Goal: Information Seeking & Learning: Compare options

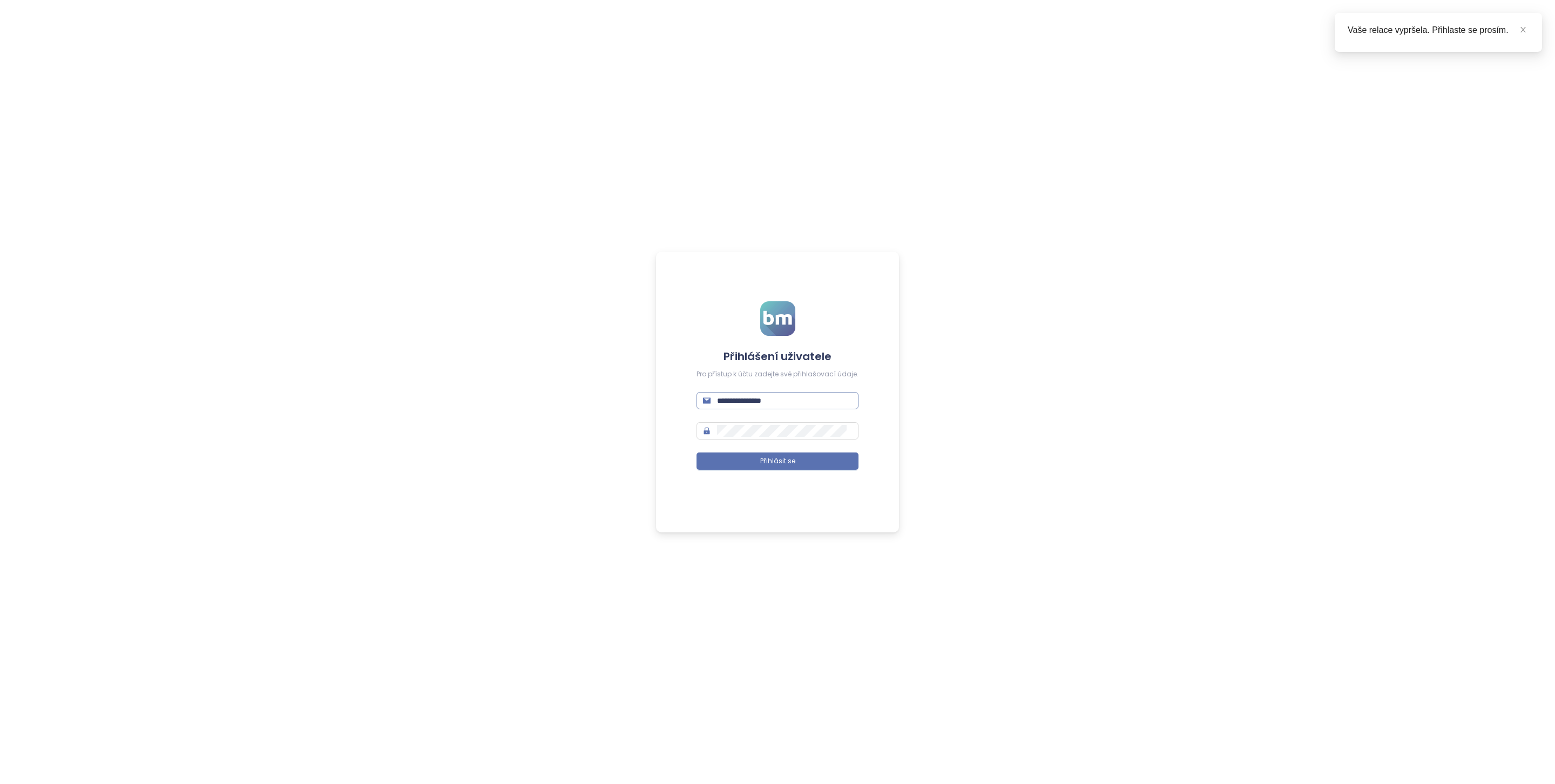
click at [799, 395] on input "**********" at bounding box center [784, 400] width 135 height 12
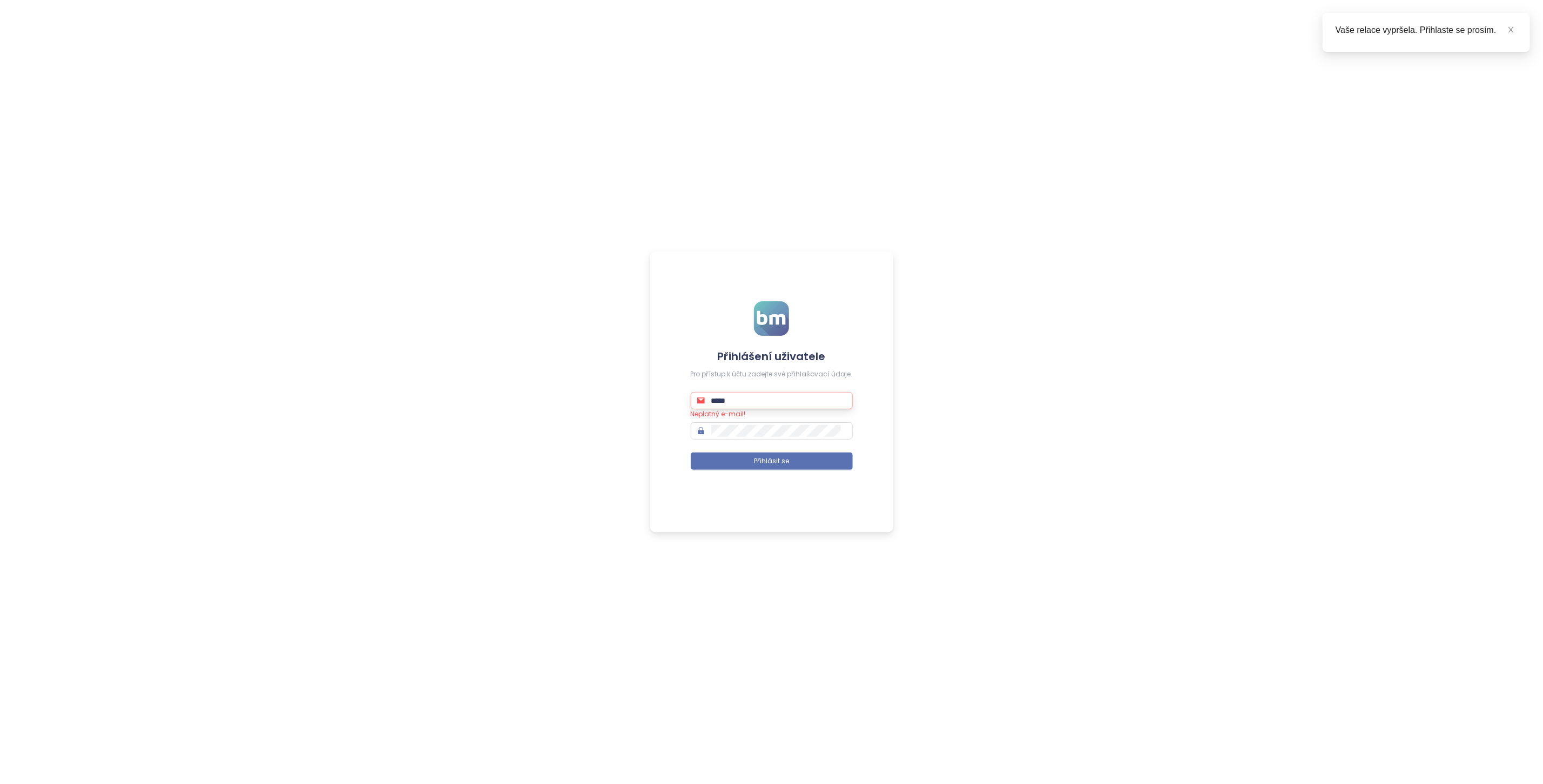
type input "**********"
click at [779, 467] on button "Přihlásit se" at bounding box center [771, 461] width 162 height 17
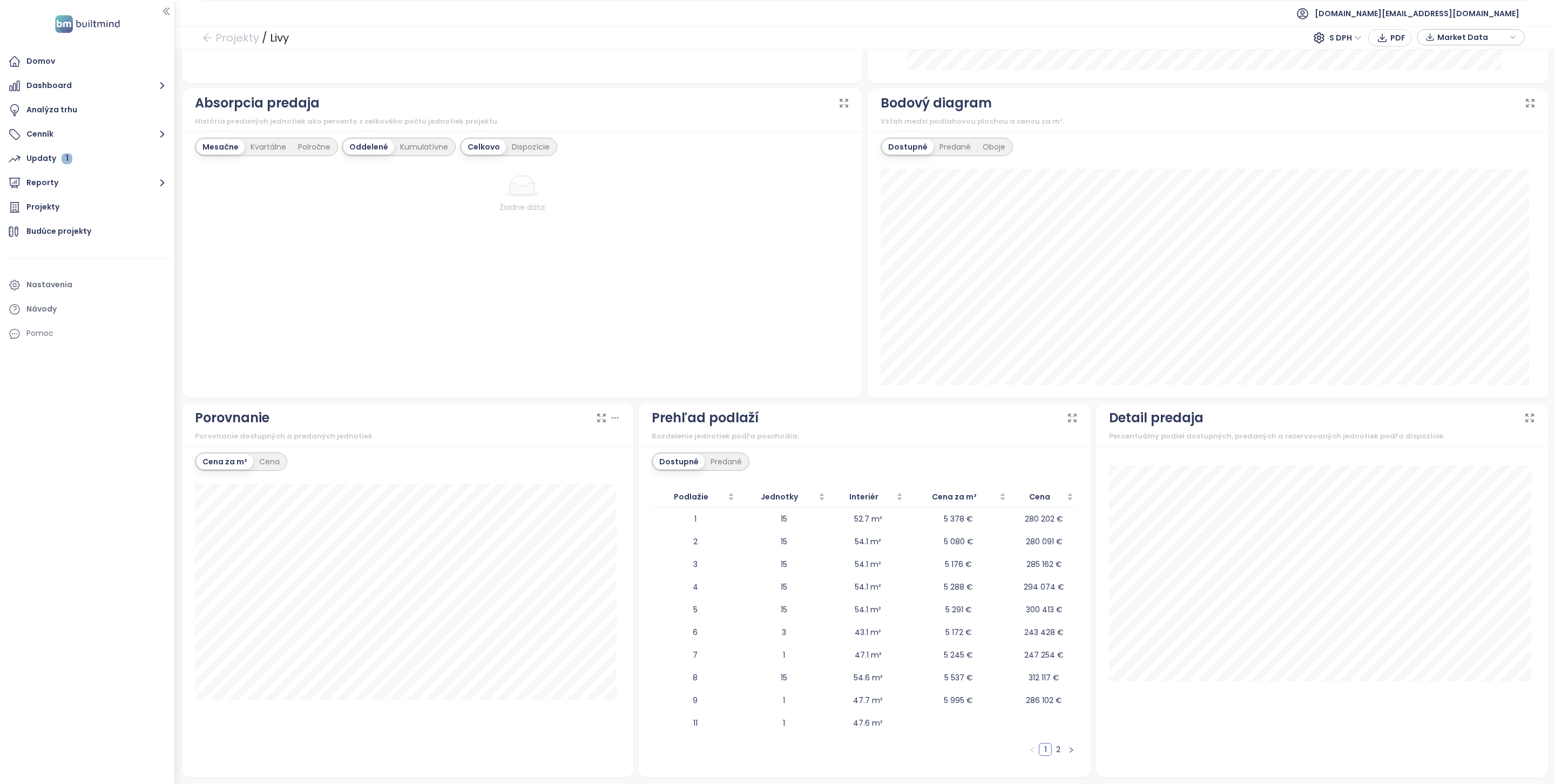
scroll to position [633, 0]
click at [1070, 747] on icon "right" at bounding box center [1072, 749] width 3 height 5
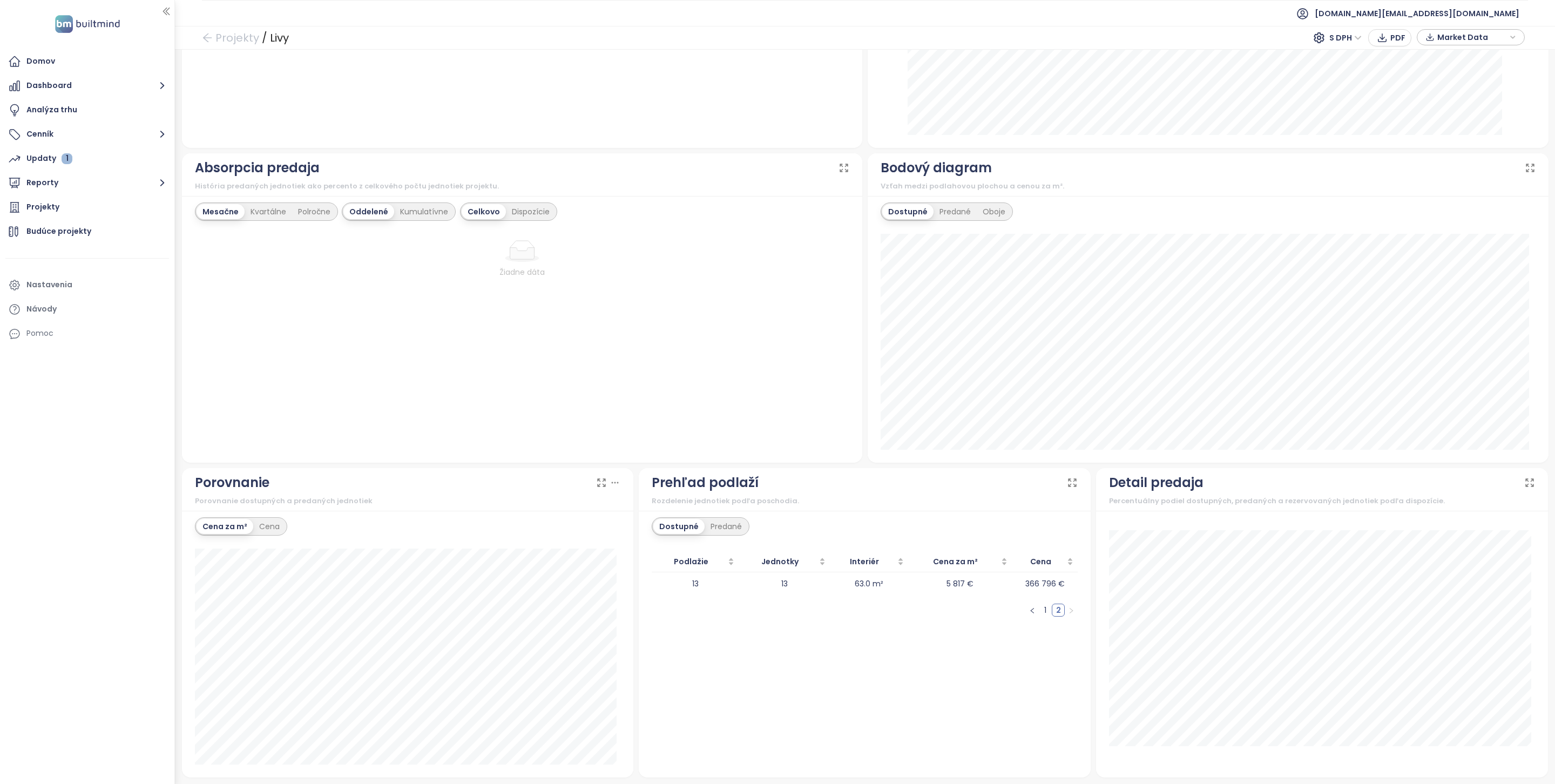
scroll to position [569, 0]
click at [1029, 609] on button "button" at bounding box center [1032, 609] width 13 height 13
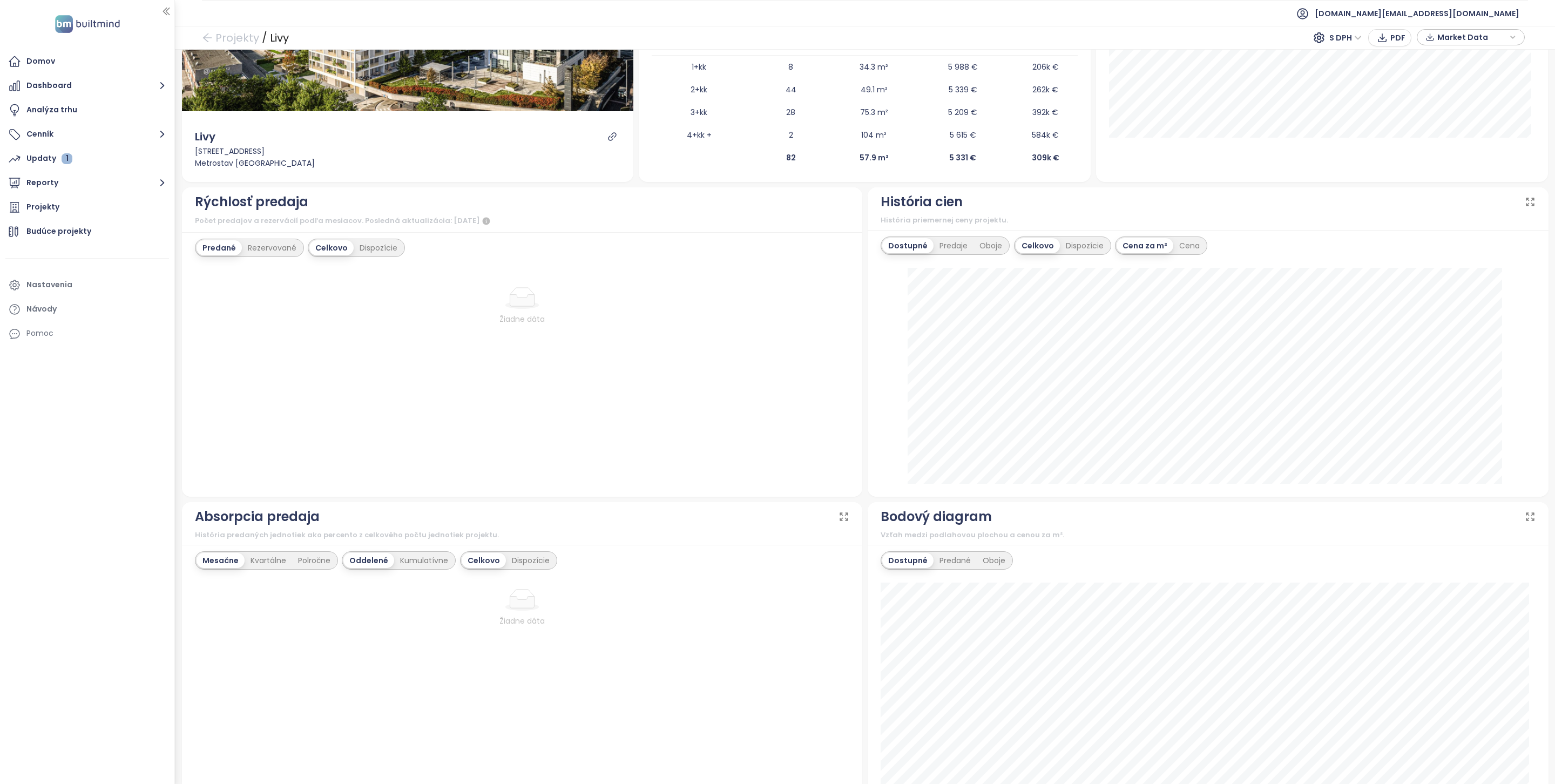
scroll to position [0, 0]
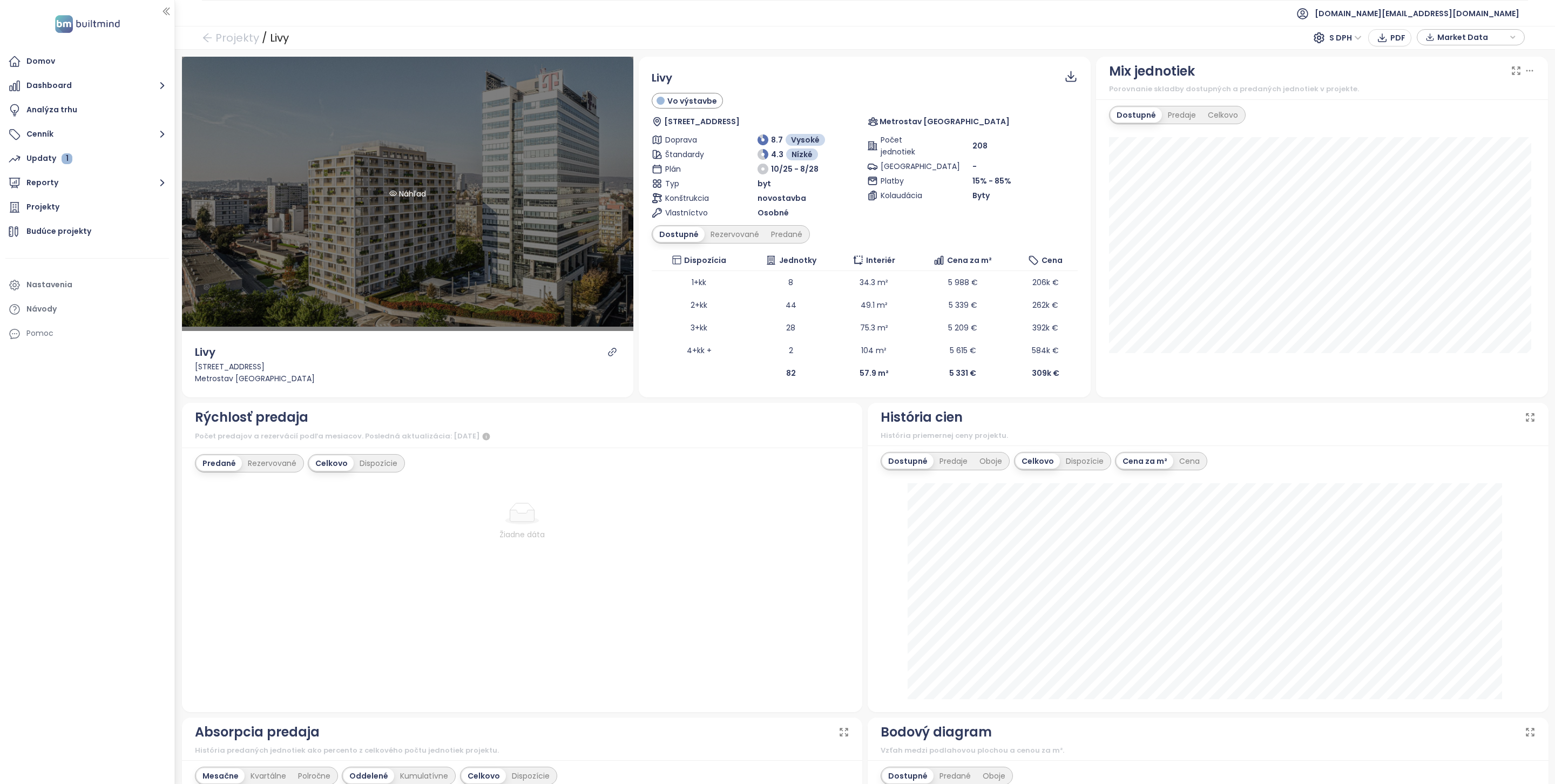
click at [430, 199] on div "Náhľad" at bounding box center [407, 194] width 452 height 274
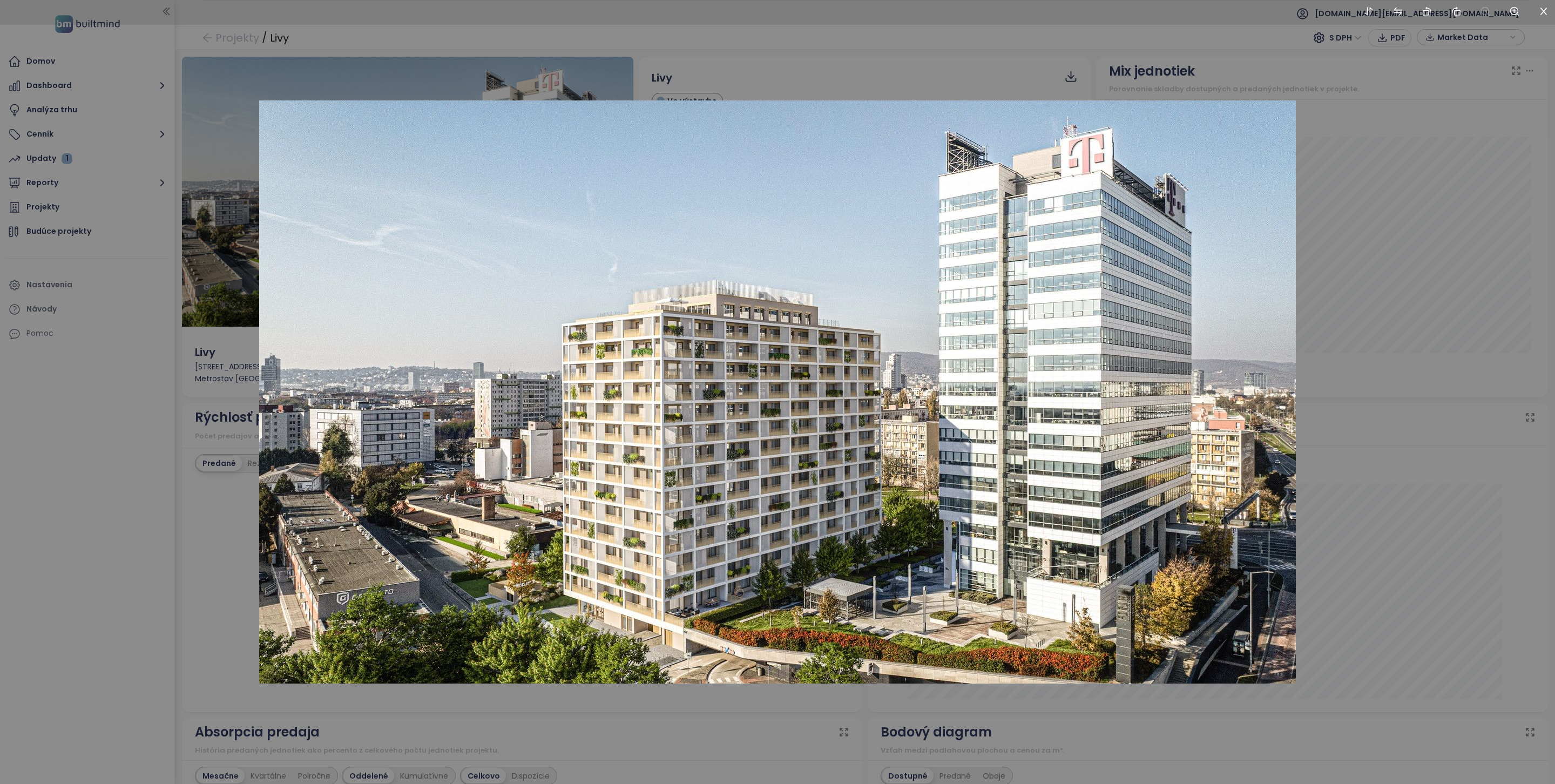
click at [179, 349] on div at bounding box center [777, 392] width 1555 height 784
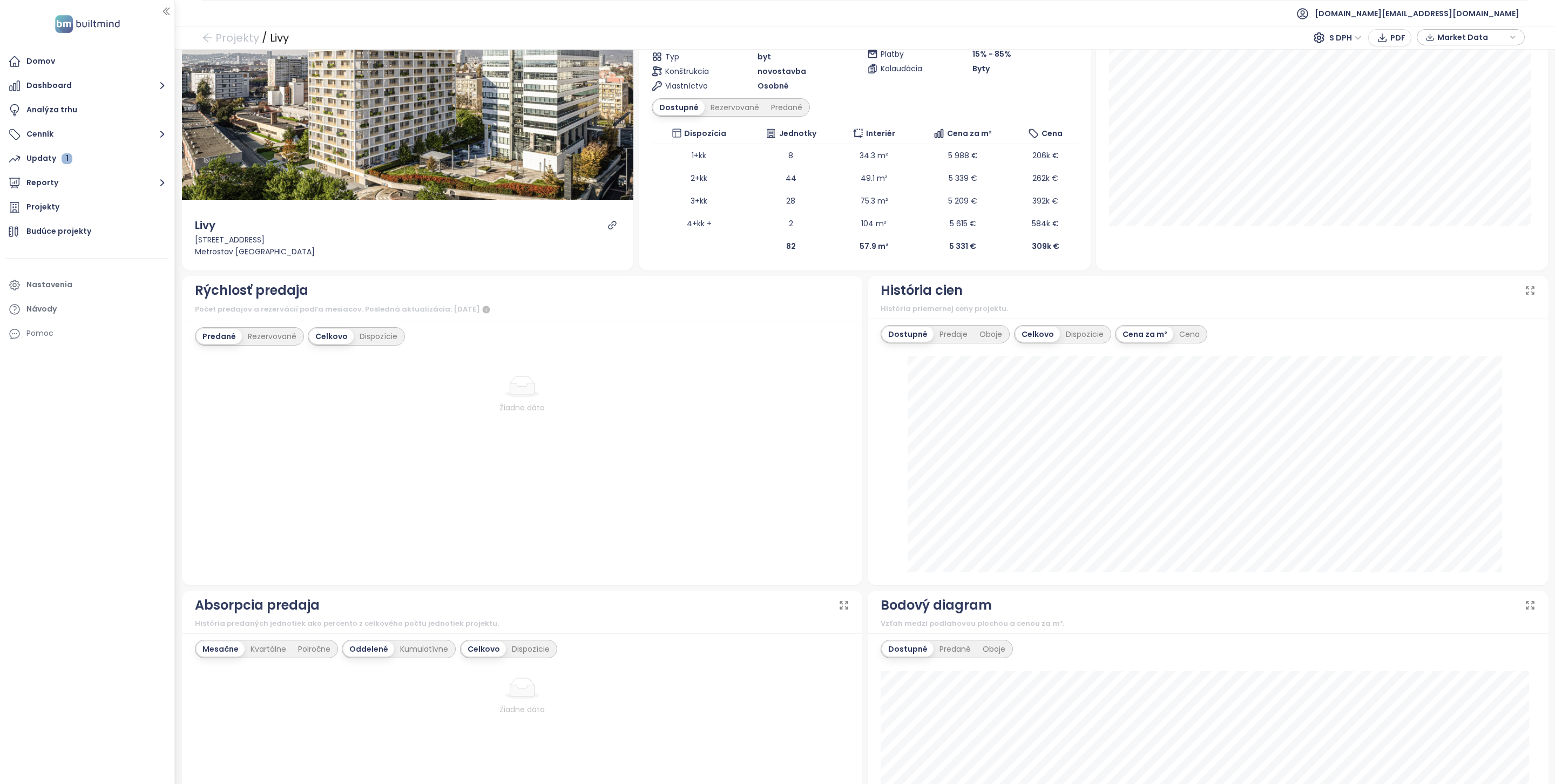
scroll to position [35, 0]
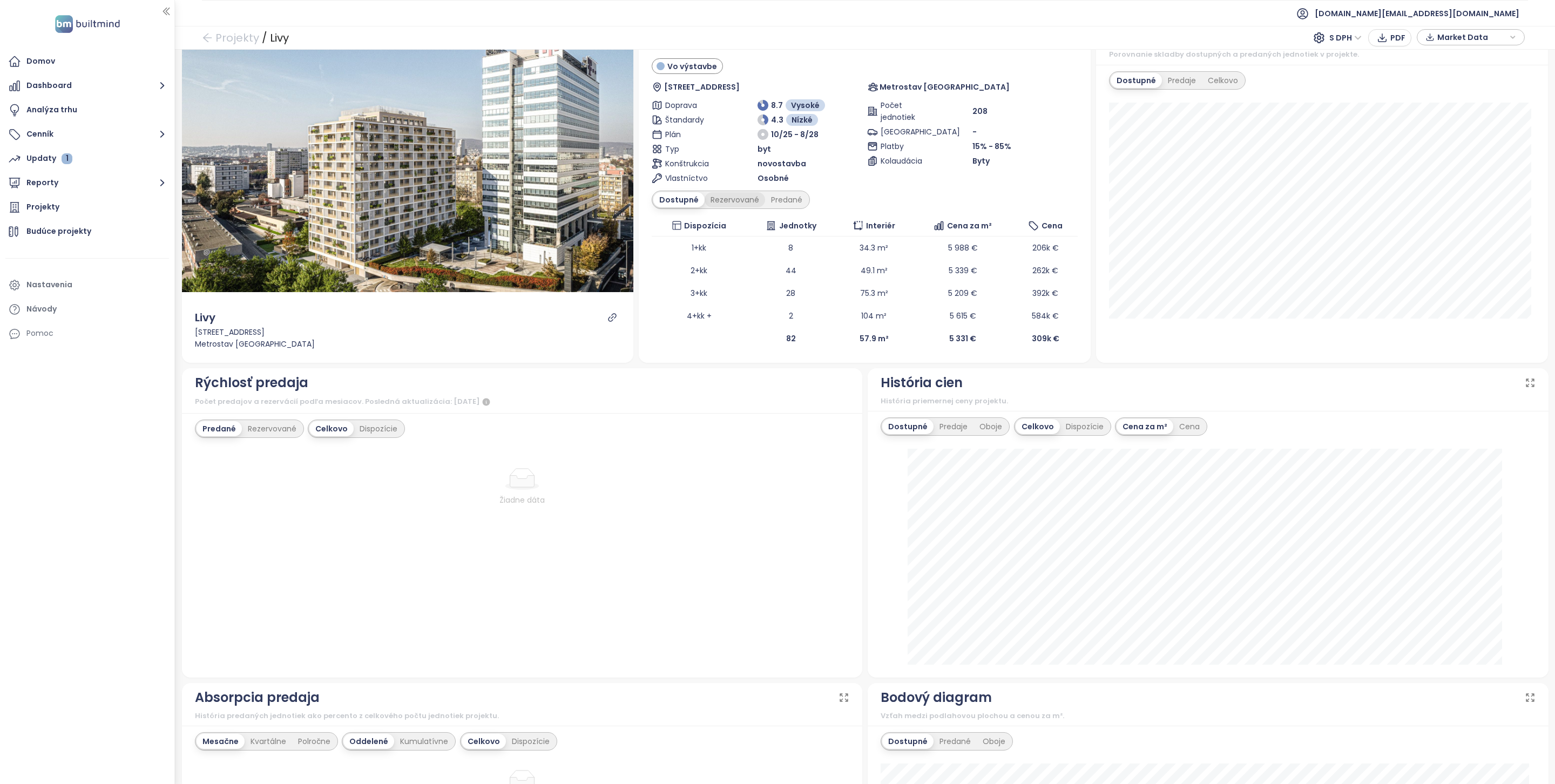
click at [736, 205] on div "Rezervované" at bounding box center [735, 200] width 61 height 15
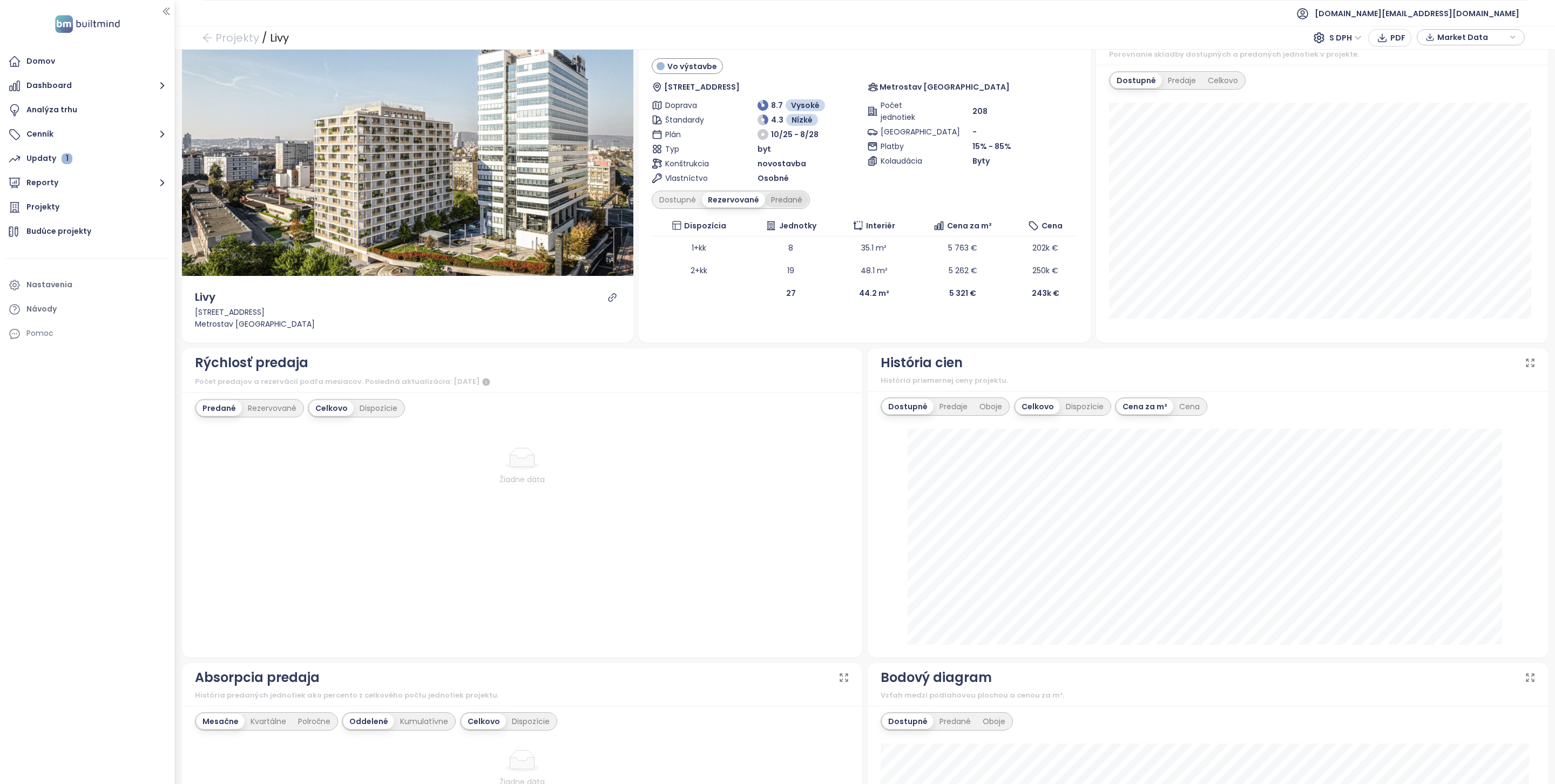
click at [777, 202] on div "Predané" at bounding box center [786, 200] width 43 height 15
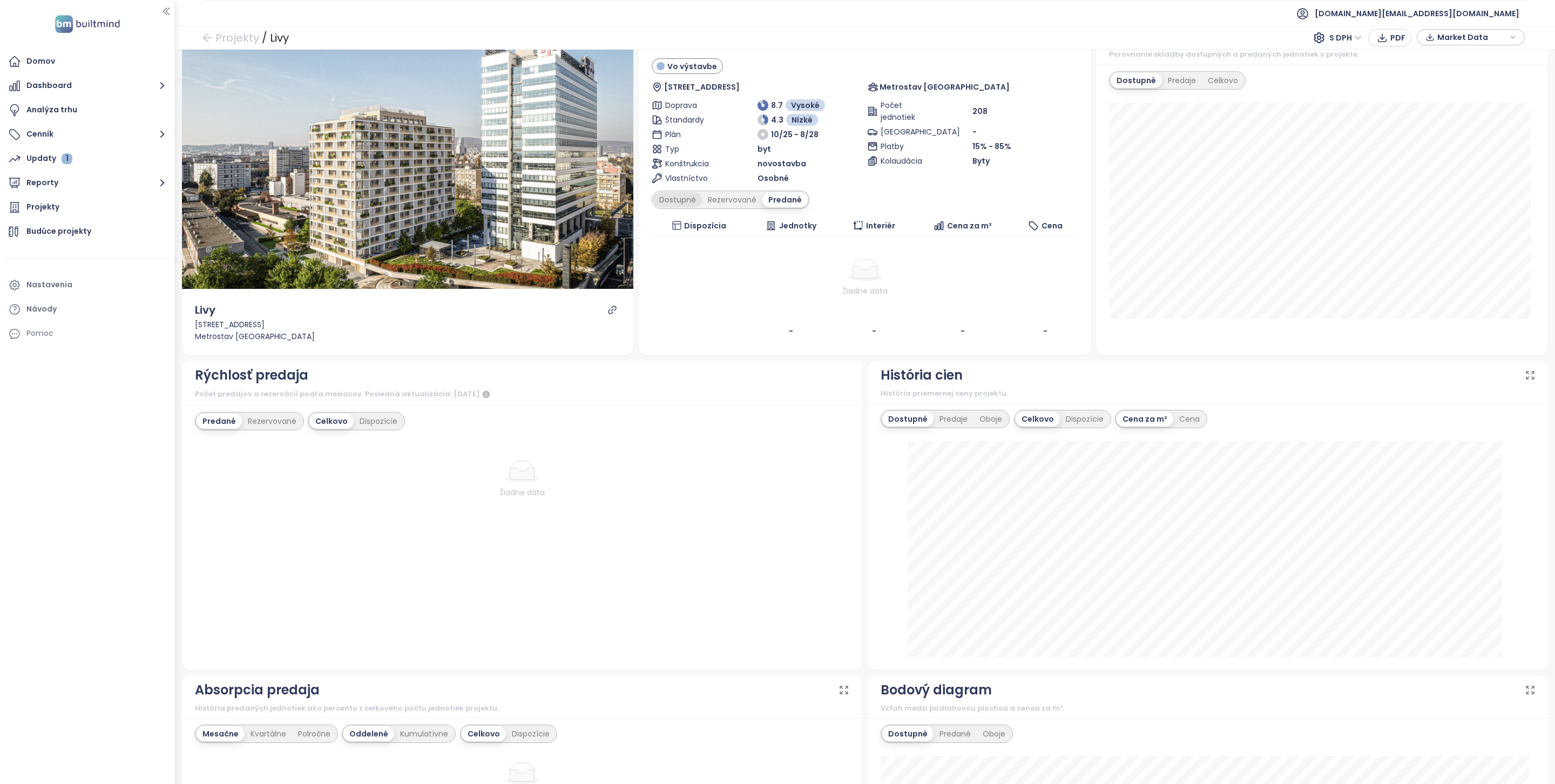
click at [679, 207] on div "Dostupné" at bounding box center [677, 200] width 48 height 15
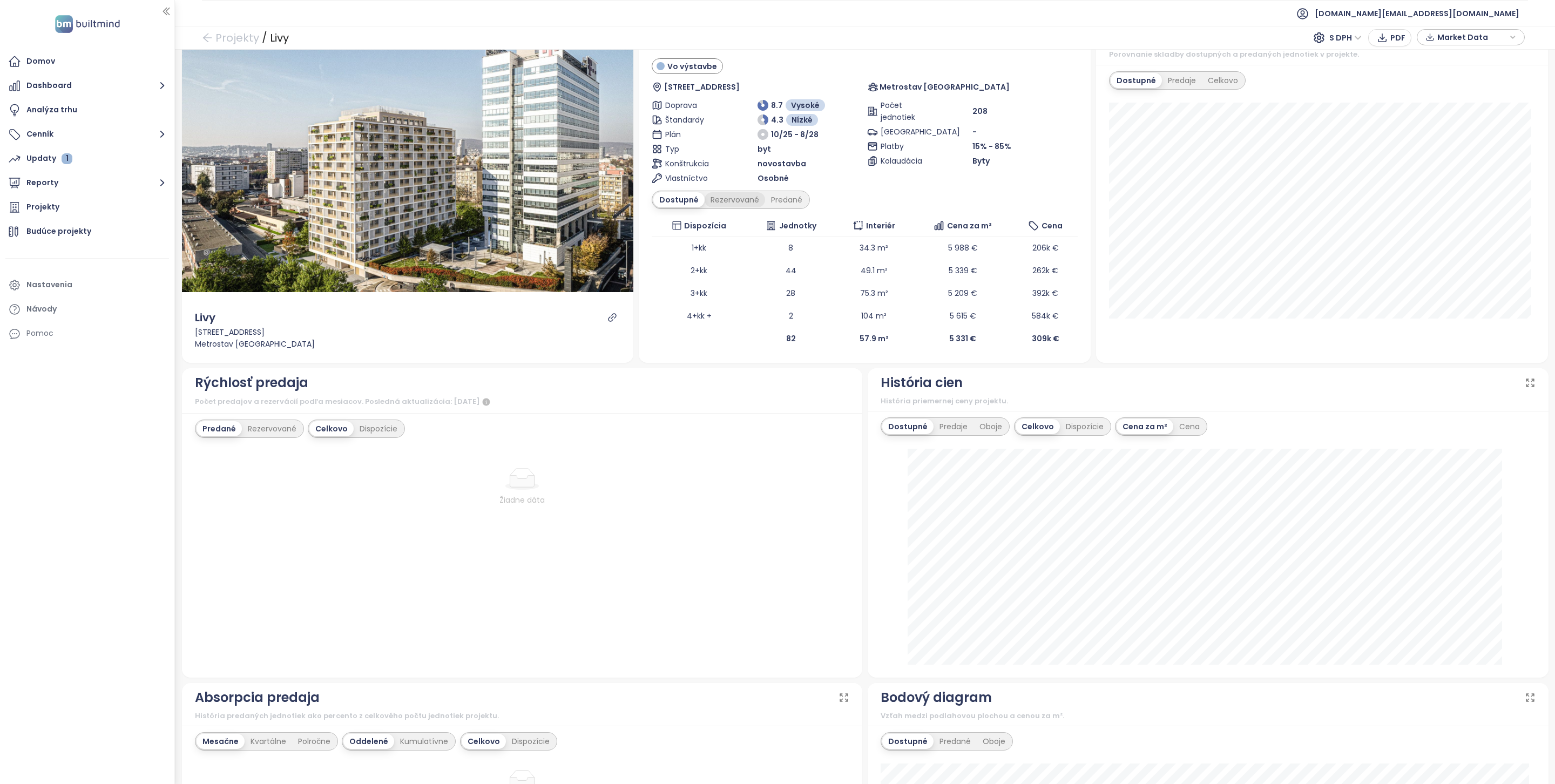
click at [721, 195] on div "Rezervované" at bounding box center [735, 200] width 61 height 15
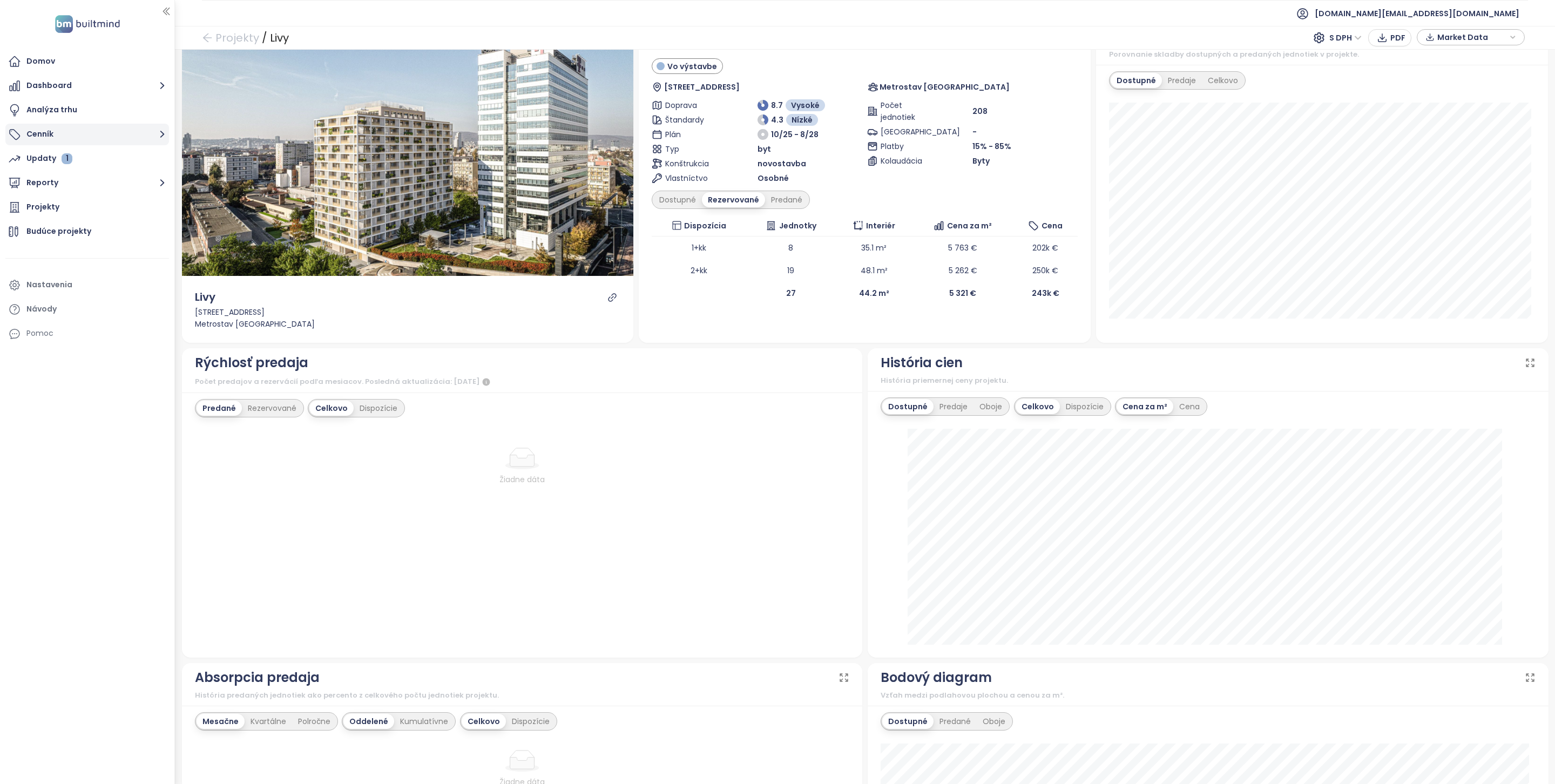
click at [109, 138] on button "Cenník" at bounding box center [87, 135] width 164 height 22
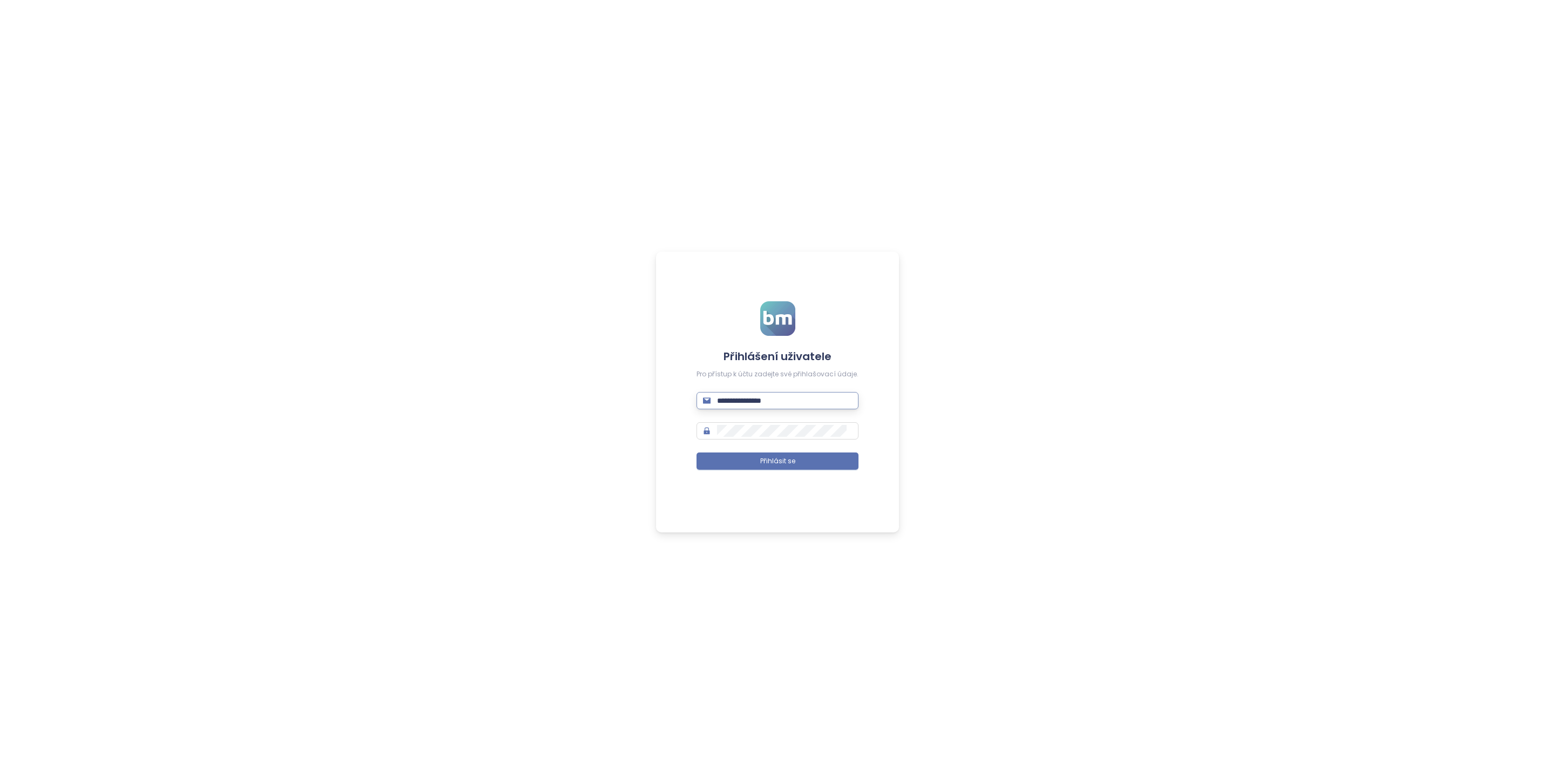
click at [767, 402] on input "**********" at bounding box center [784, 400] width 135 height 12
type input "**********"
click at [806, 458] on button "Přihlásit se" at bounding box center [777, 461] width 162 height 17
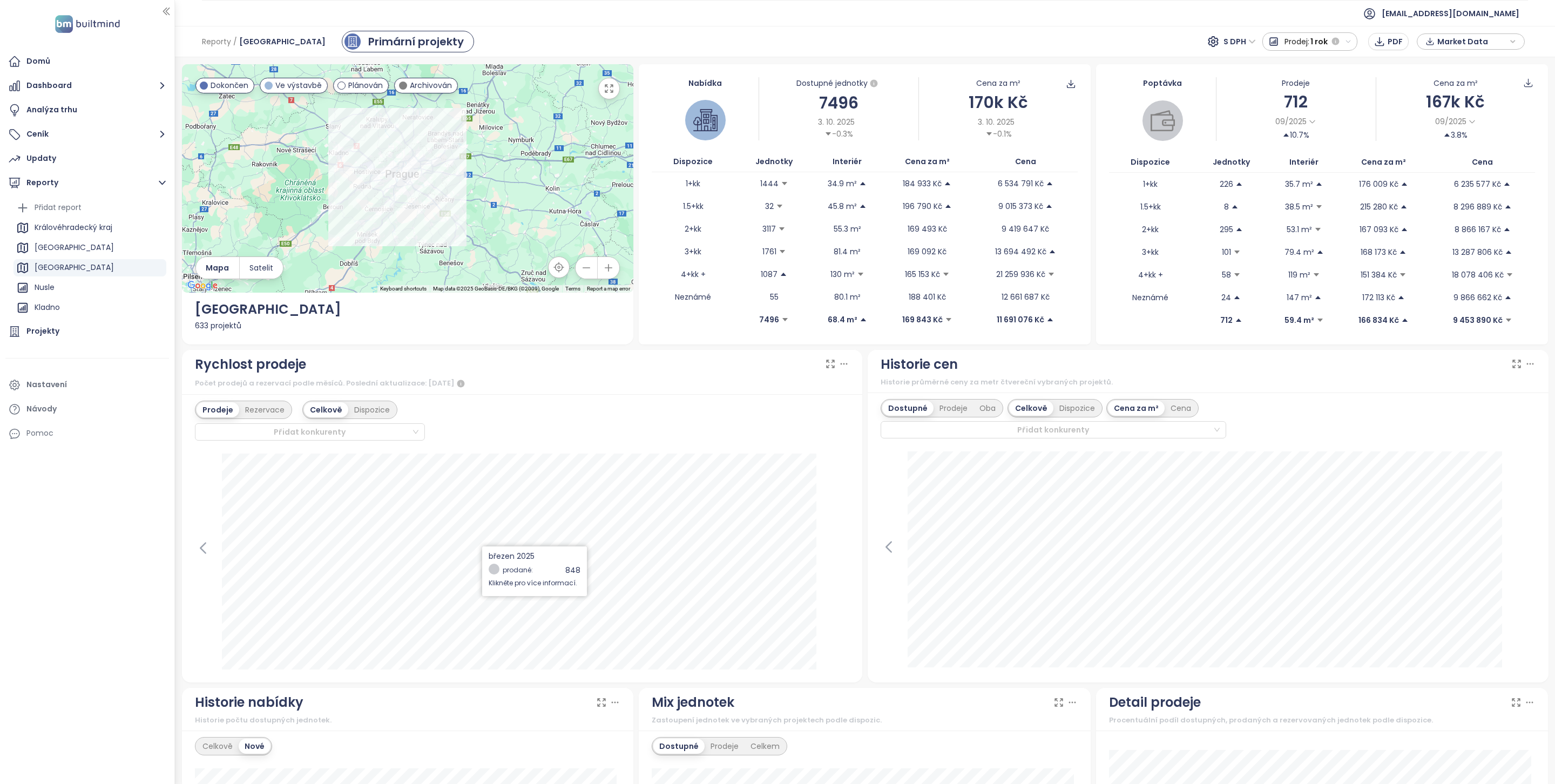
scroll to position [379, 0]
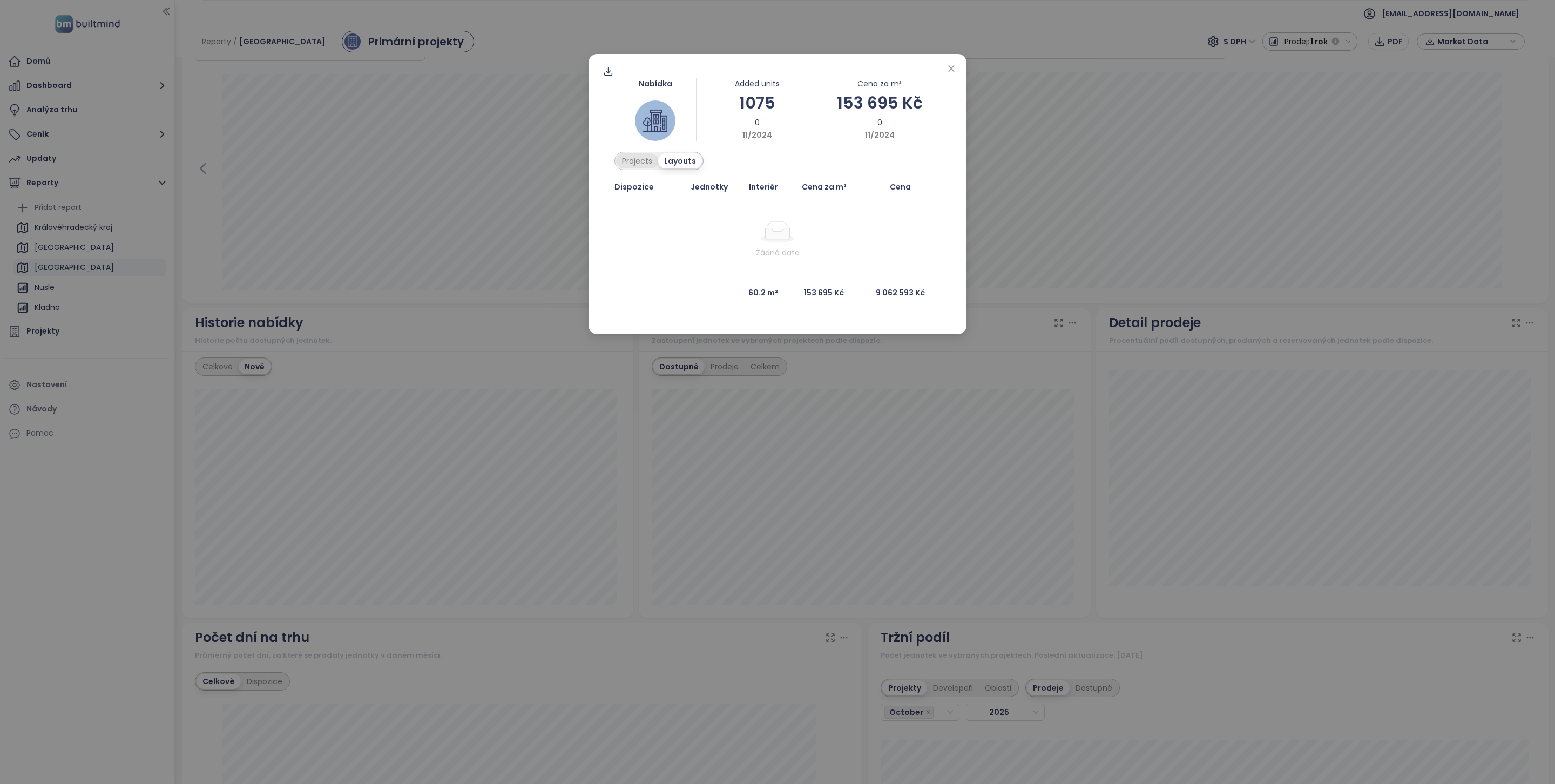
click at [650, 168] on div "Projects" at bounding box center [637, 161] width 42 height 15
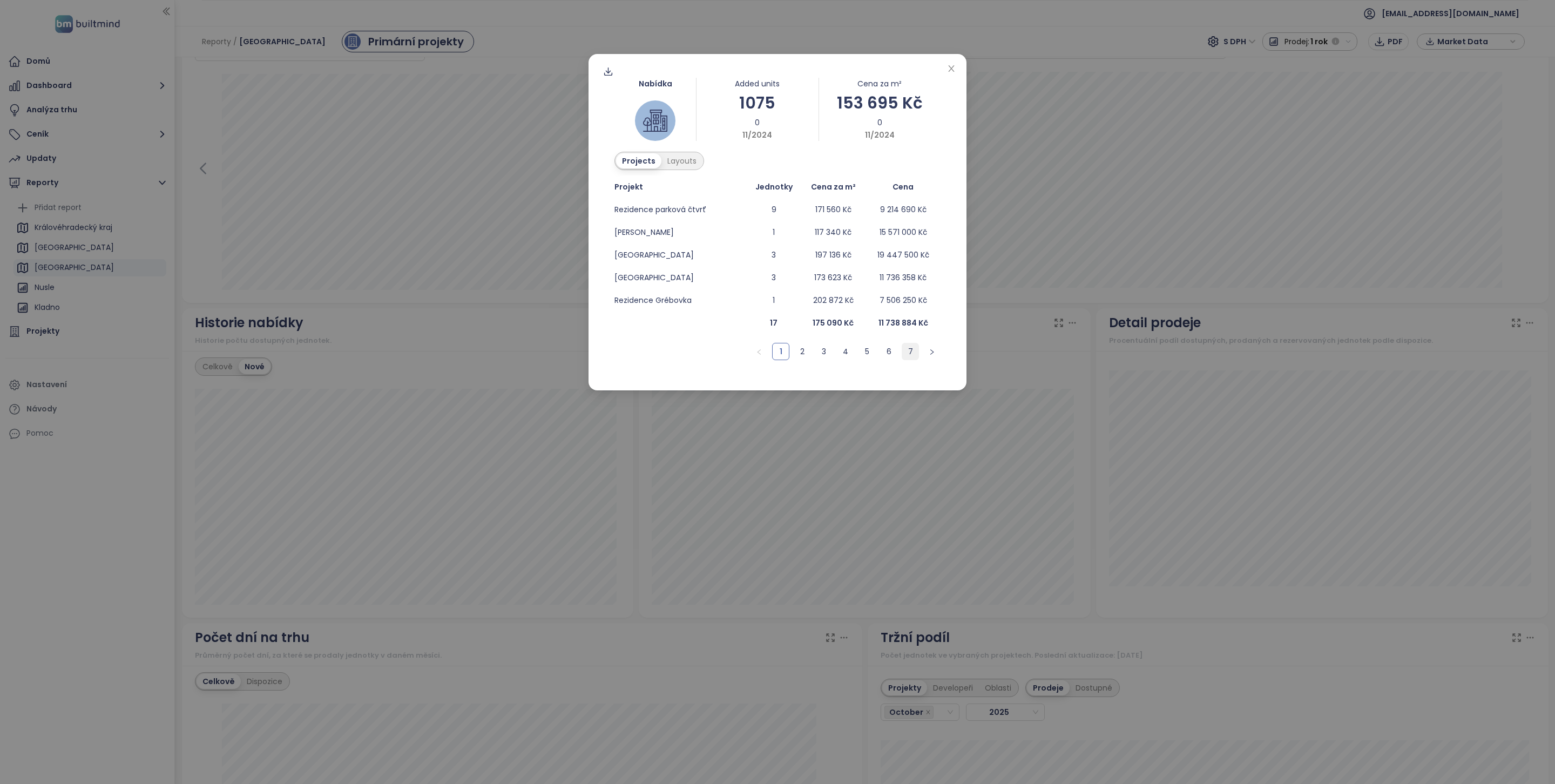
click at [907, 355] on link "7" at bounding box center [909, 351] width 16 height 16
click at [776, 187] on span "Jednotky" at bounding box center [789, 186] width 37 height 12
click at [670, 159] on div "Layouts" at bounding box center [682, 161] width 41 height 15
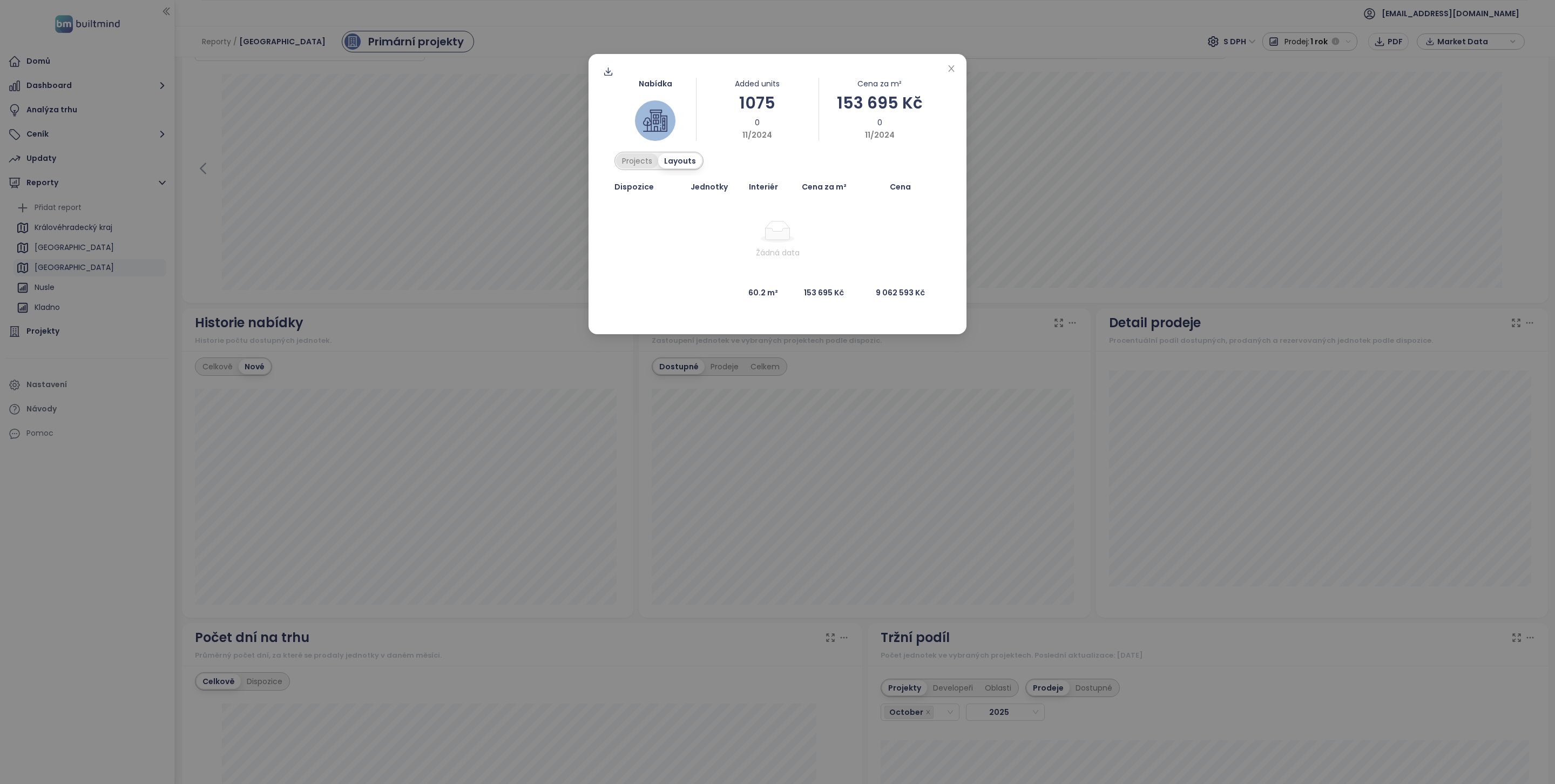
click at [631, 163] on div "Projects" at bounding box center [637, 161] width 42 height 15
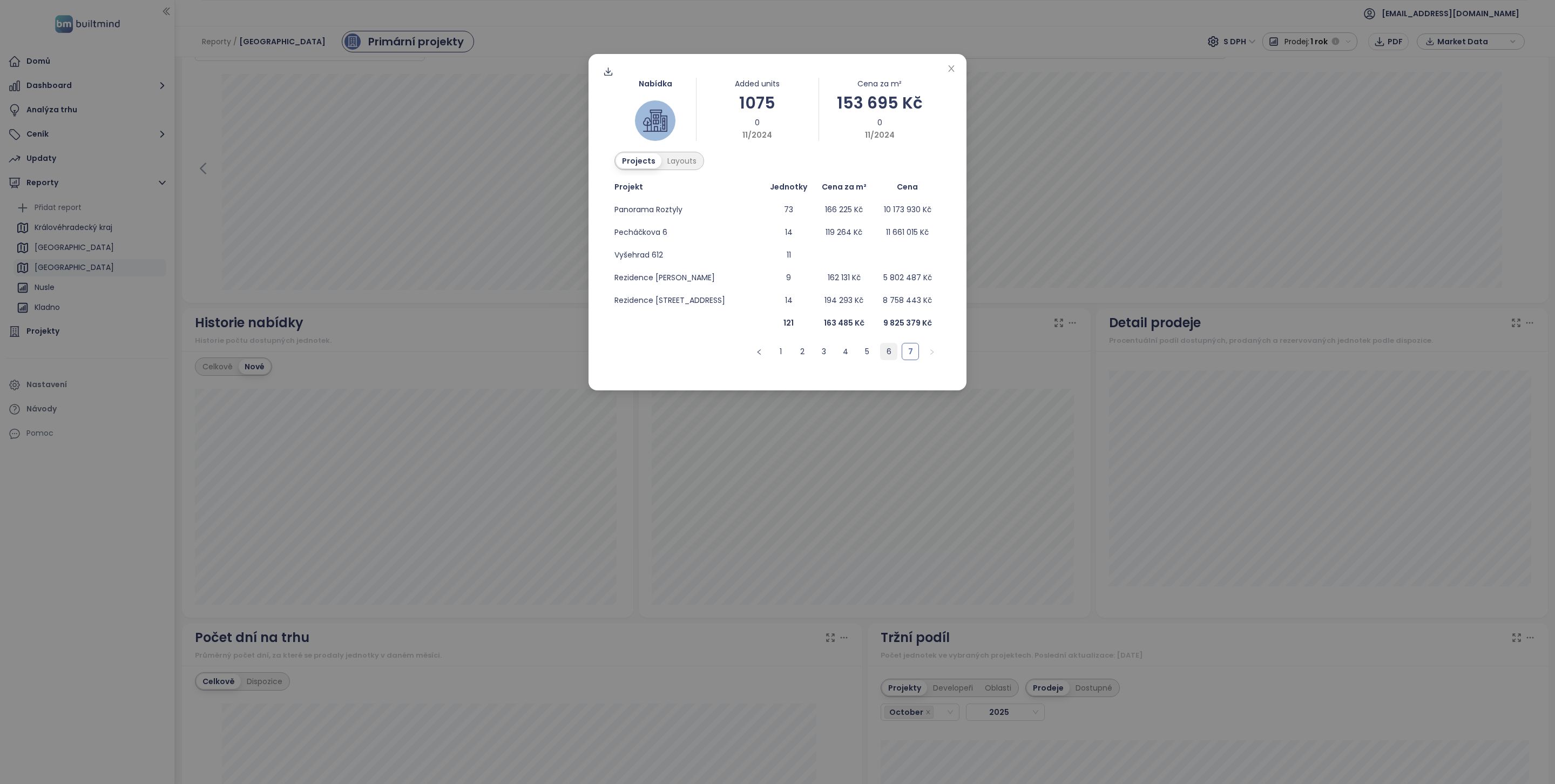
click at [880, 351] on link "6" at bounding box center [888, 351] width 16 height 16
click at [655, 230] on span "Zahraďák AB" at bounding box center [638, 232] width 48 height 11
click at [953, 68] on icon "close" at bounding box center [951, 68] width 8 height 8
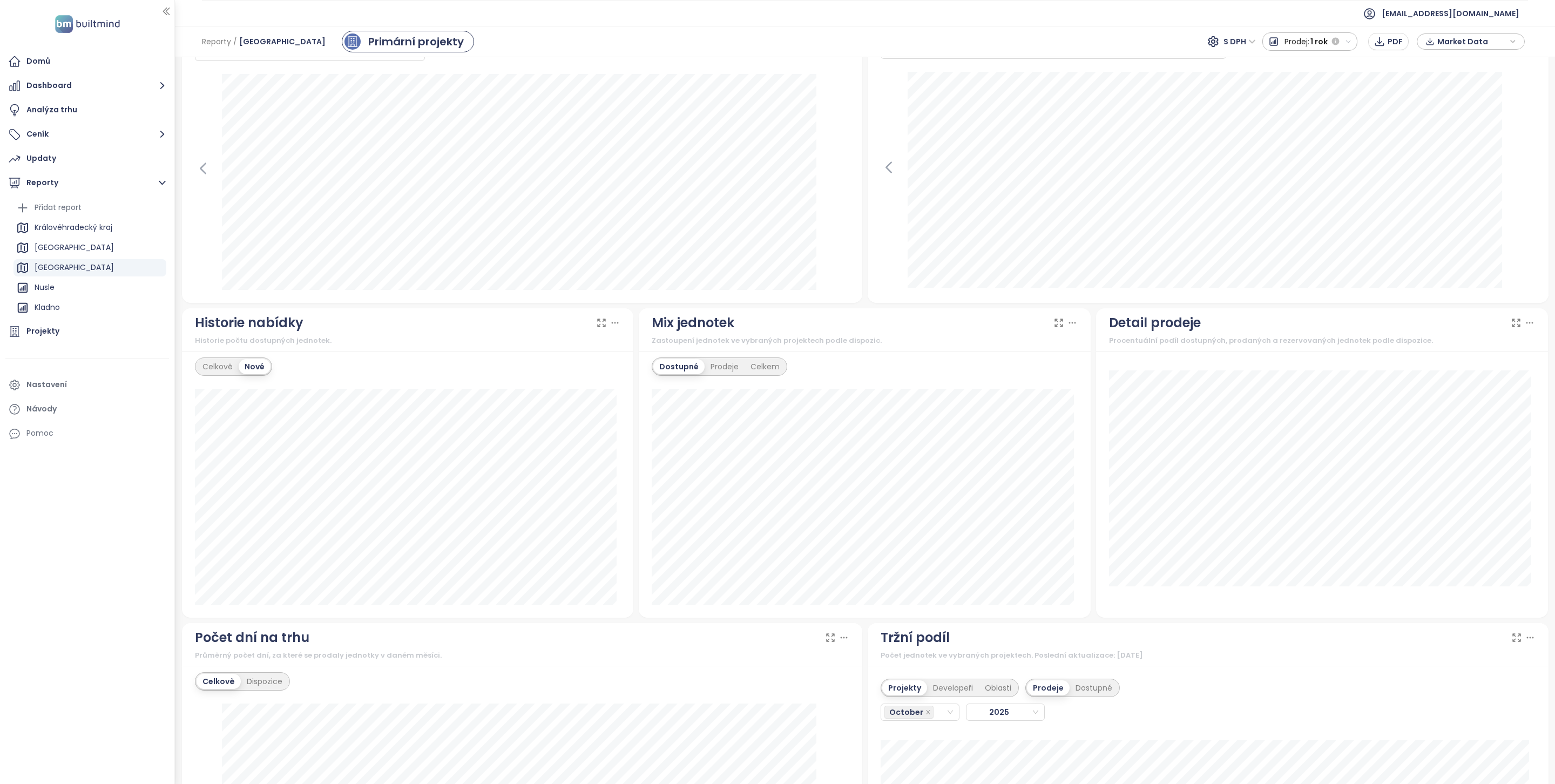
click at [543, 431] on div "Nabídka Added units 1075 0 11/2024 Cena za m² 153 695 Kč 0 11/2024 Projects Lay…" at bounding box center [506, 465] width 75 height 68
click at [102, 232] on div "Královéhradecký kraj" at bounding box center [73, 228] width 78 height 14
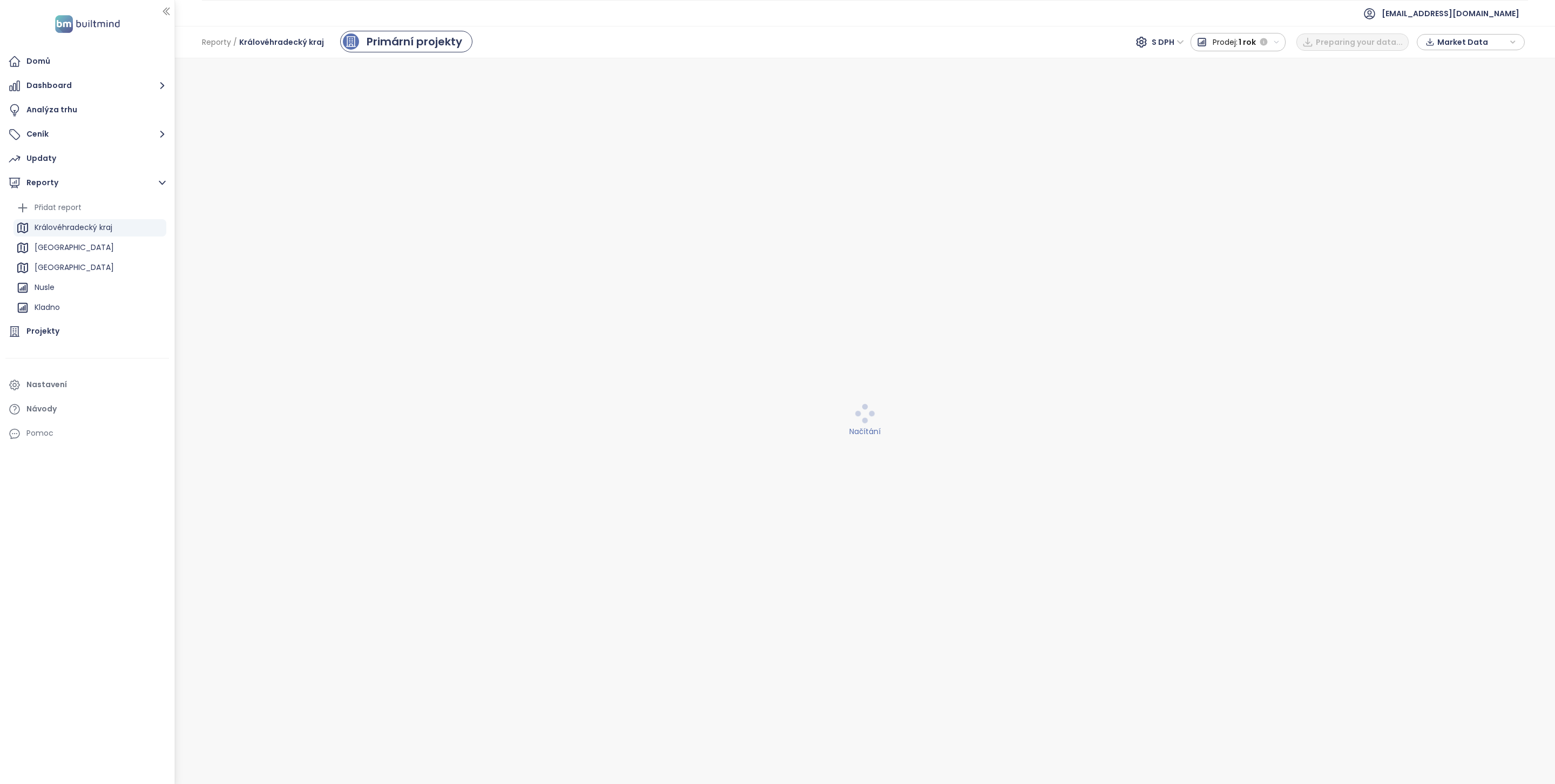
scroll to position [0, 0]
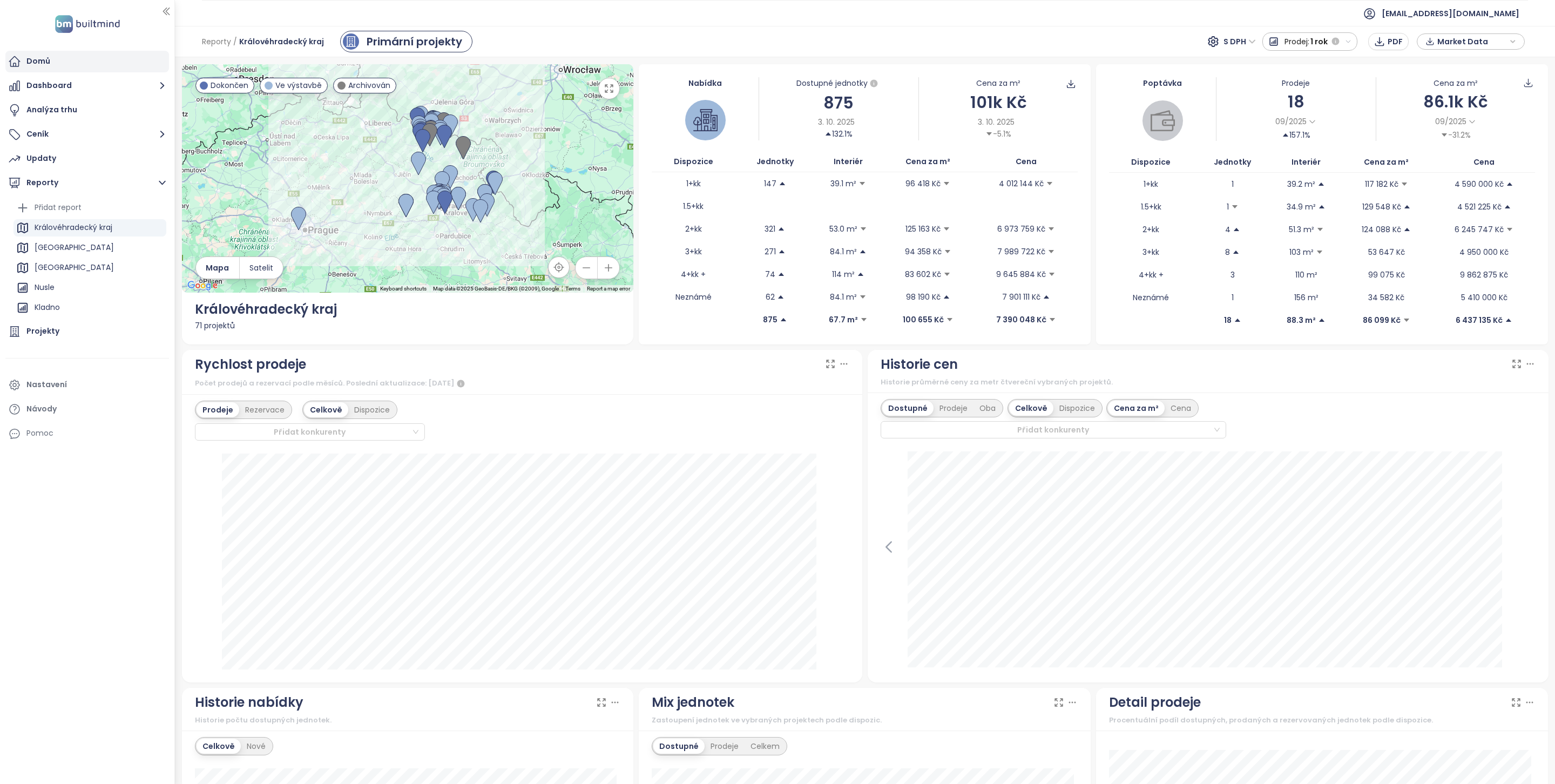
drag, startPoint x: 82, startPoint y: 73, endPoint x: 78, endPoint y: 68, distance: 6.4
click at [82, 72] on ul "Domů Dashboard Analýza trhu Ceník Updaty Reporty Přidat report Královéhradecký …" at bounding box center [87, 247] width 164 height 393
click at [78, 67] on div "Domů" at bounding box center [87, 62] width 164 height 22
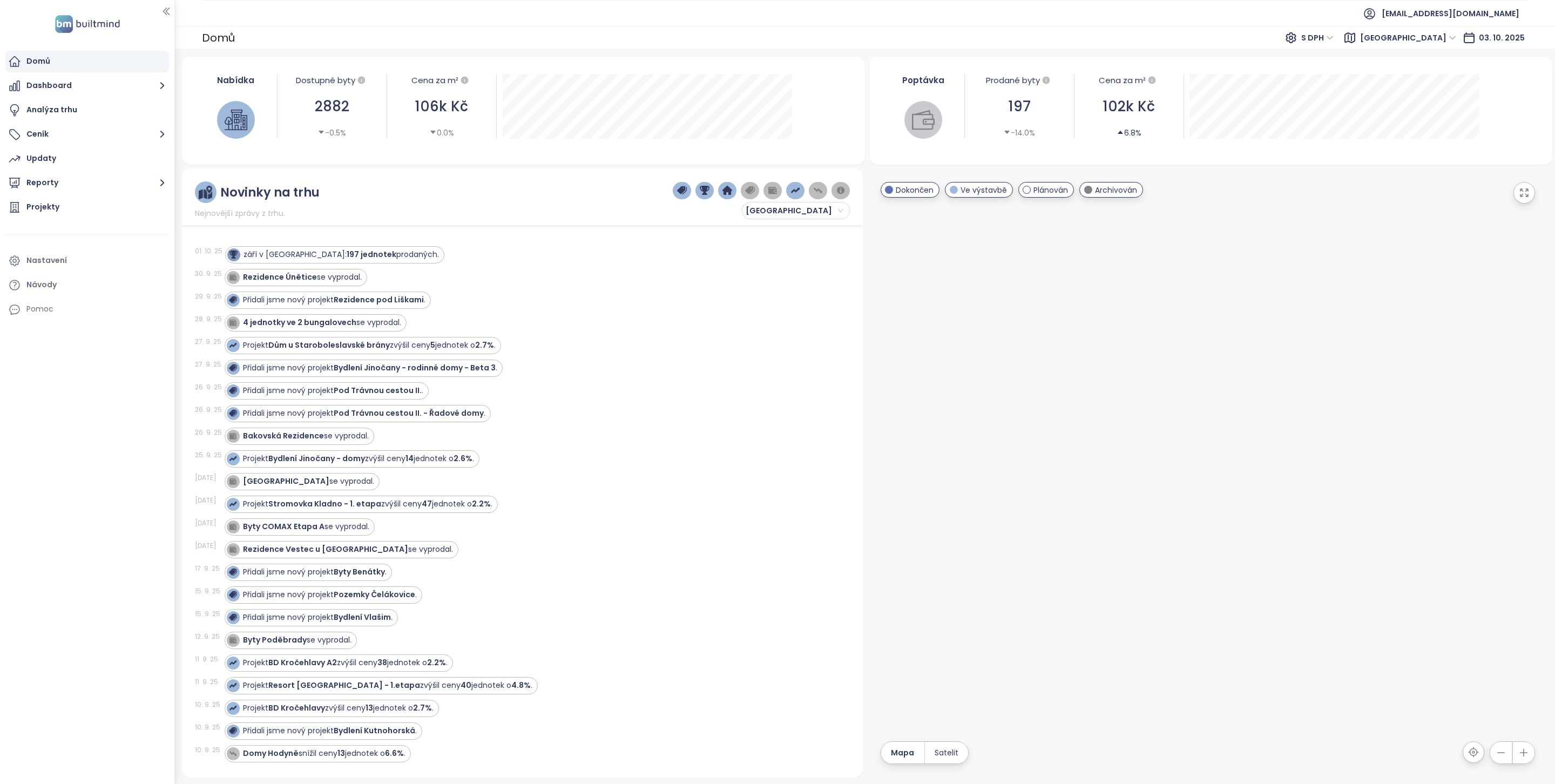
click at [1464, 15] on span "ikonix@ikonix.cz" at bounding box center [1450, 14] width 138 height 26
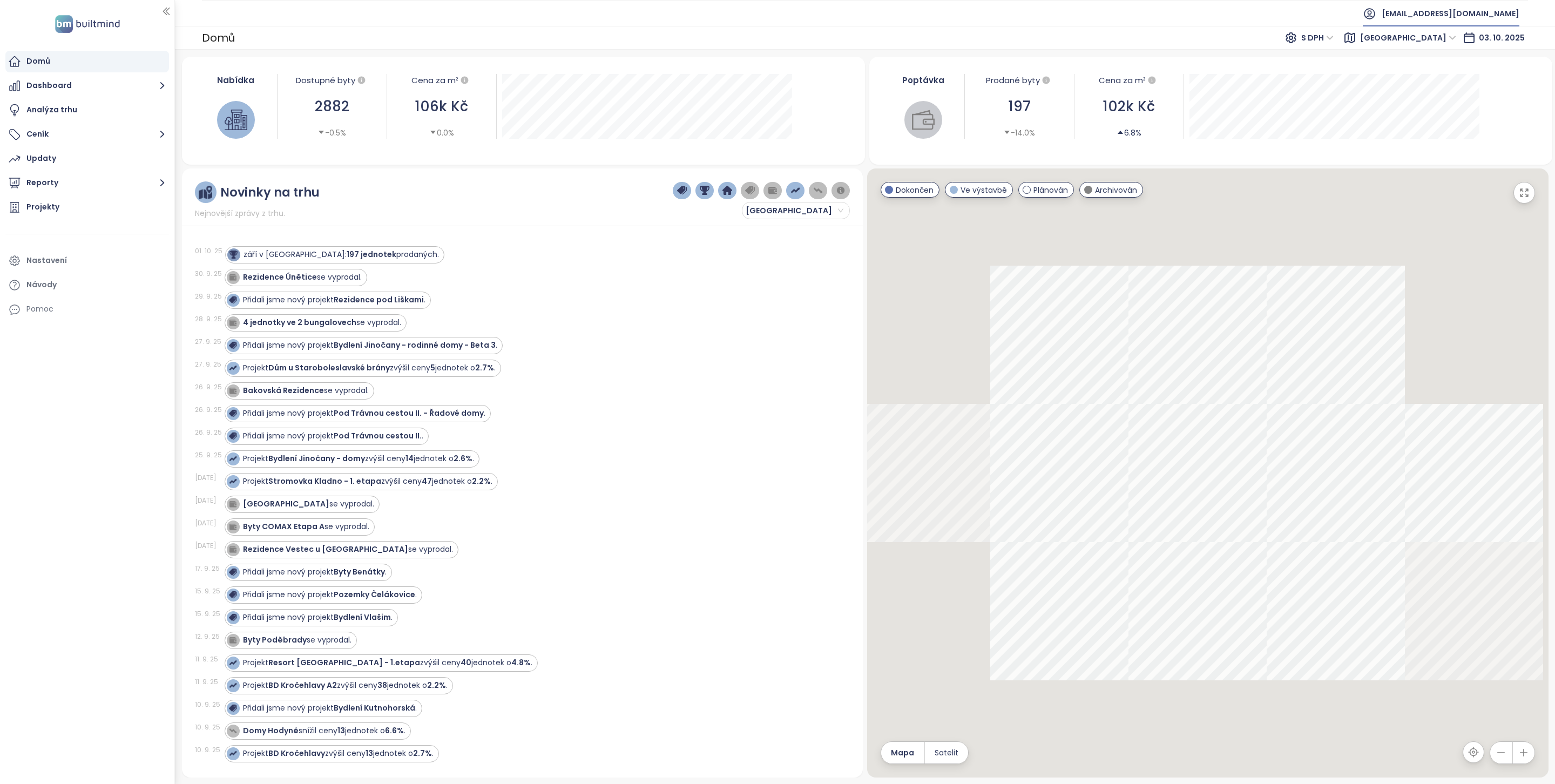
click at [1469, 17] on span "ikonix@ikonix.cz" at bounding box center [1450, 14] width 138 height 26
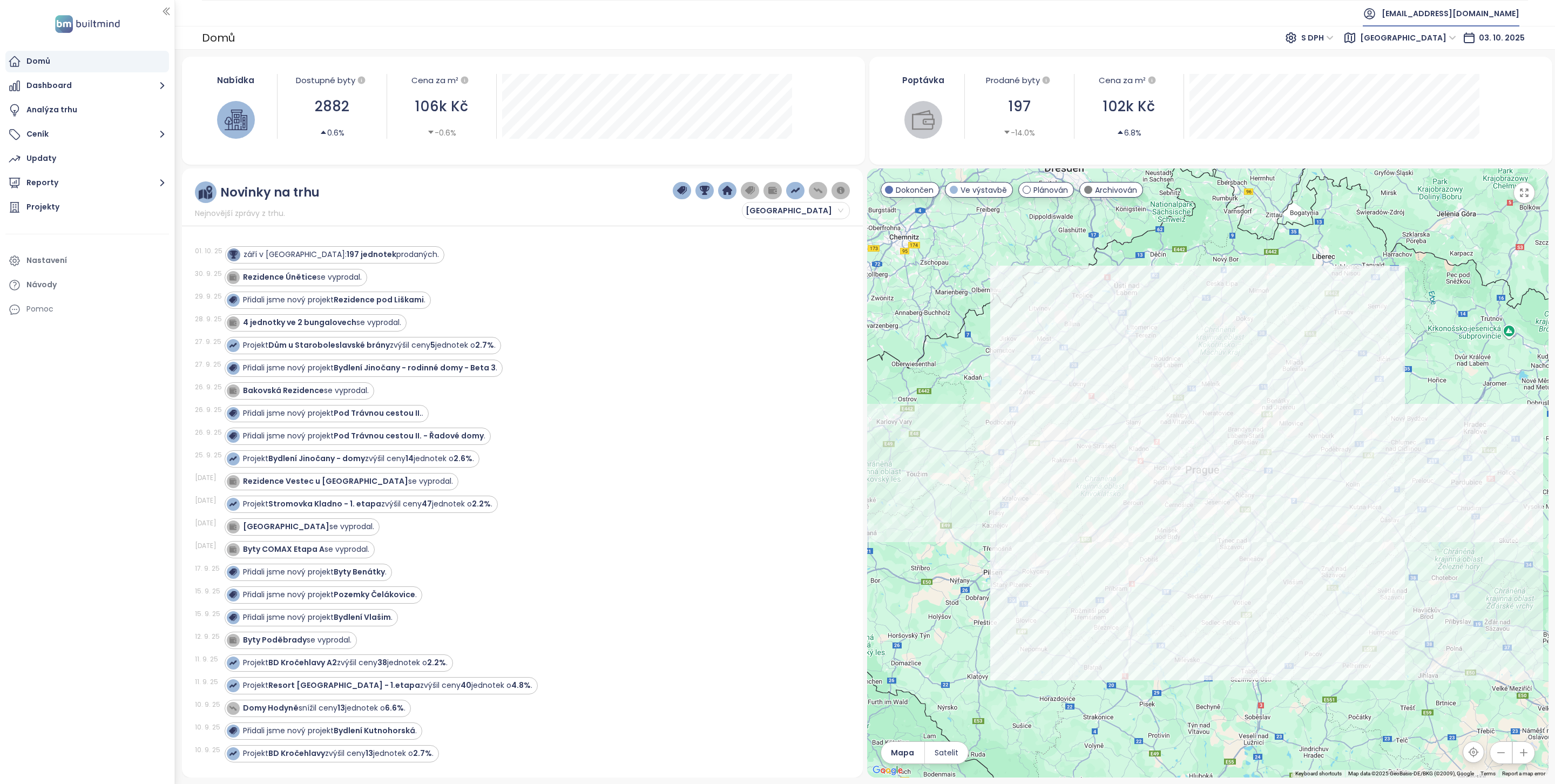
click at [1490, 2] on span "ikonix@ikonix.cz" at bounding box center [1450, 14] width 138 height 26
click at [1475, 35] on li "Odhlásit se" at bounding box center [1480, 44] width 82 height 22
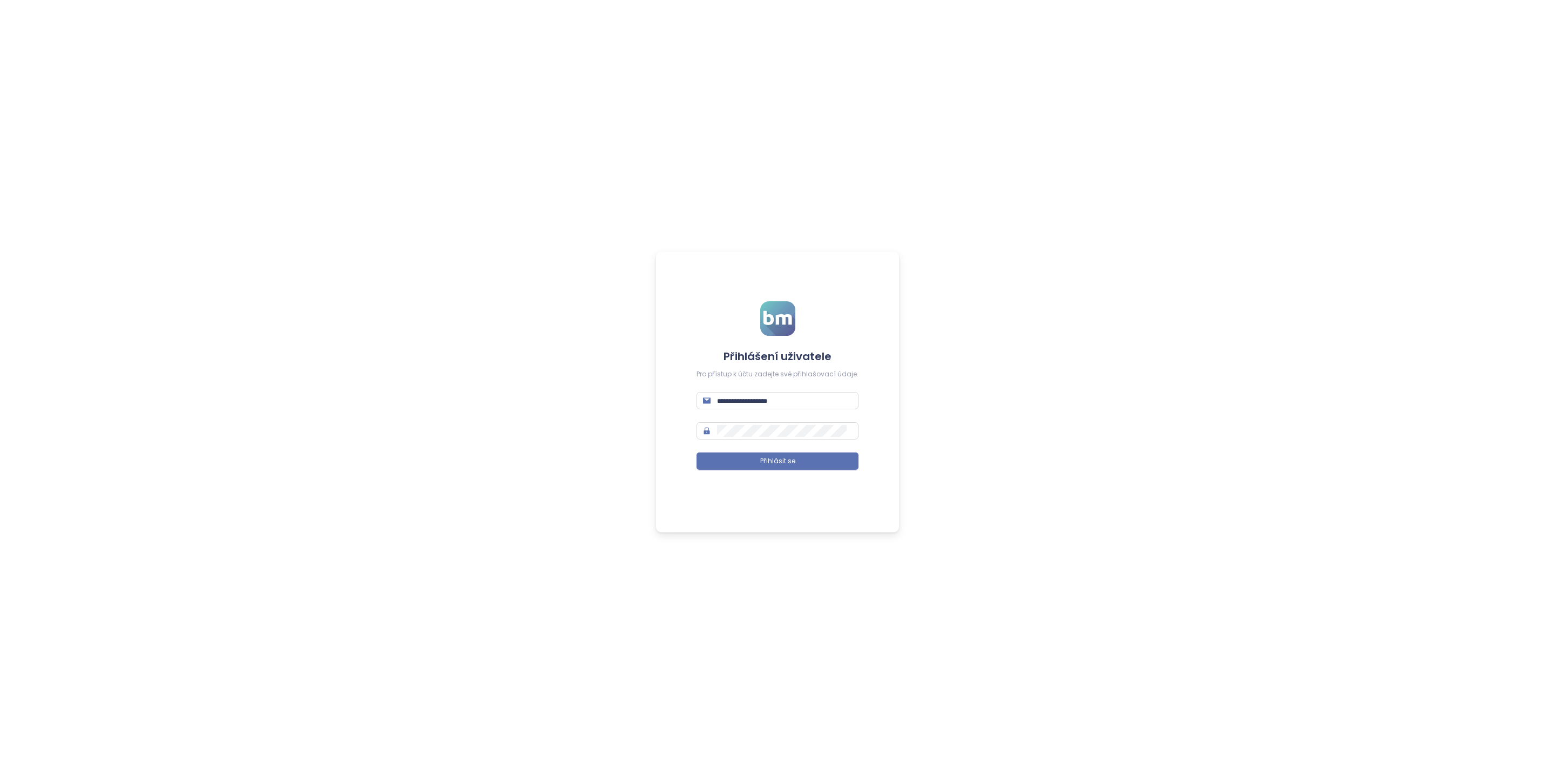
type input "**********"
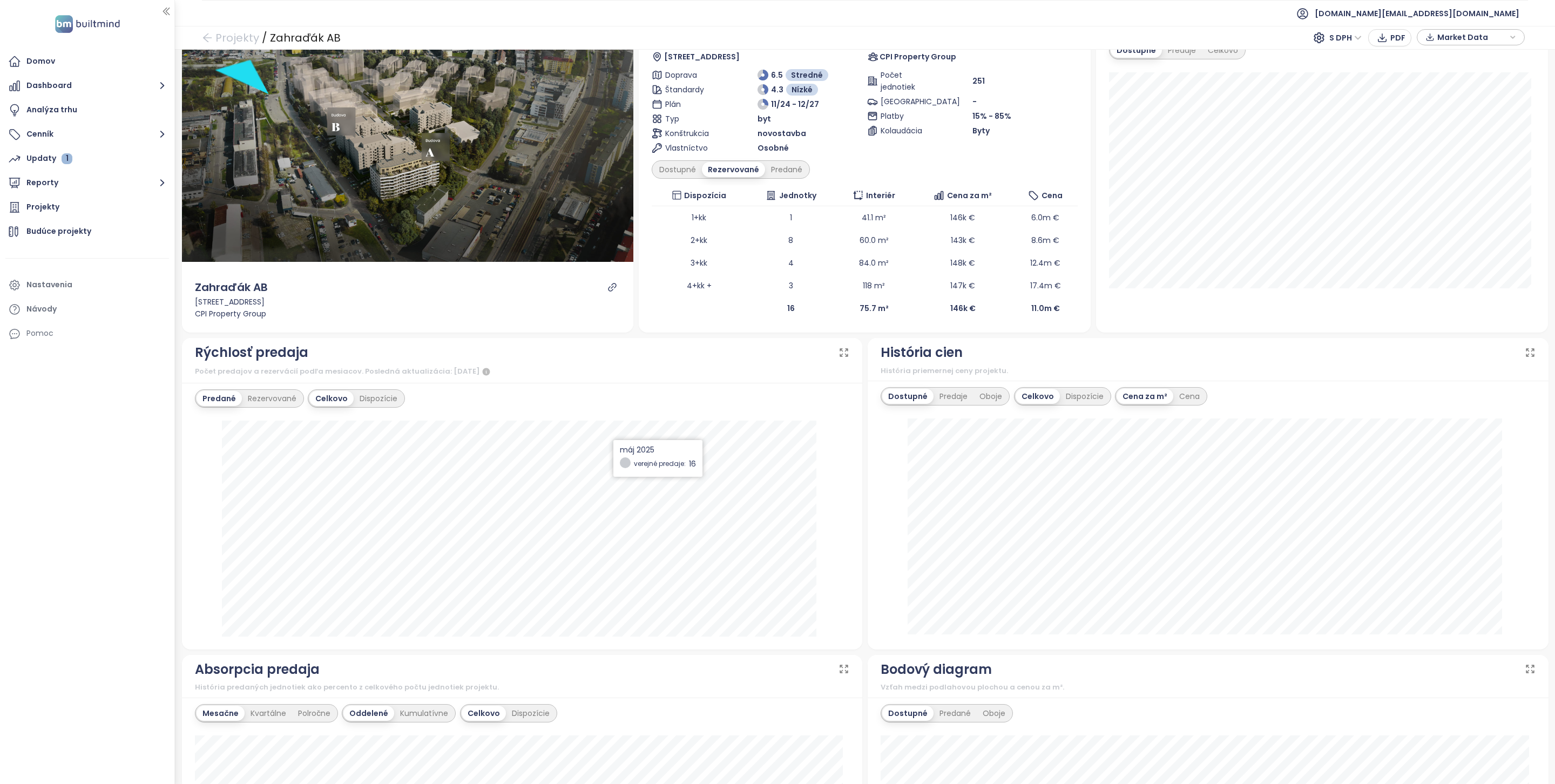
scroll to position [82, 0]
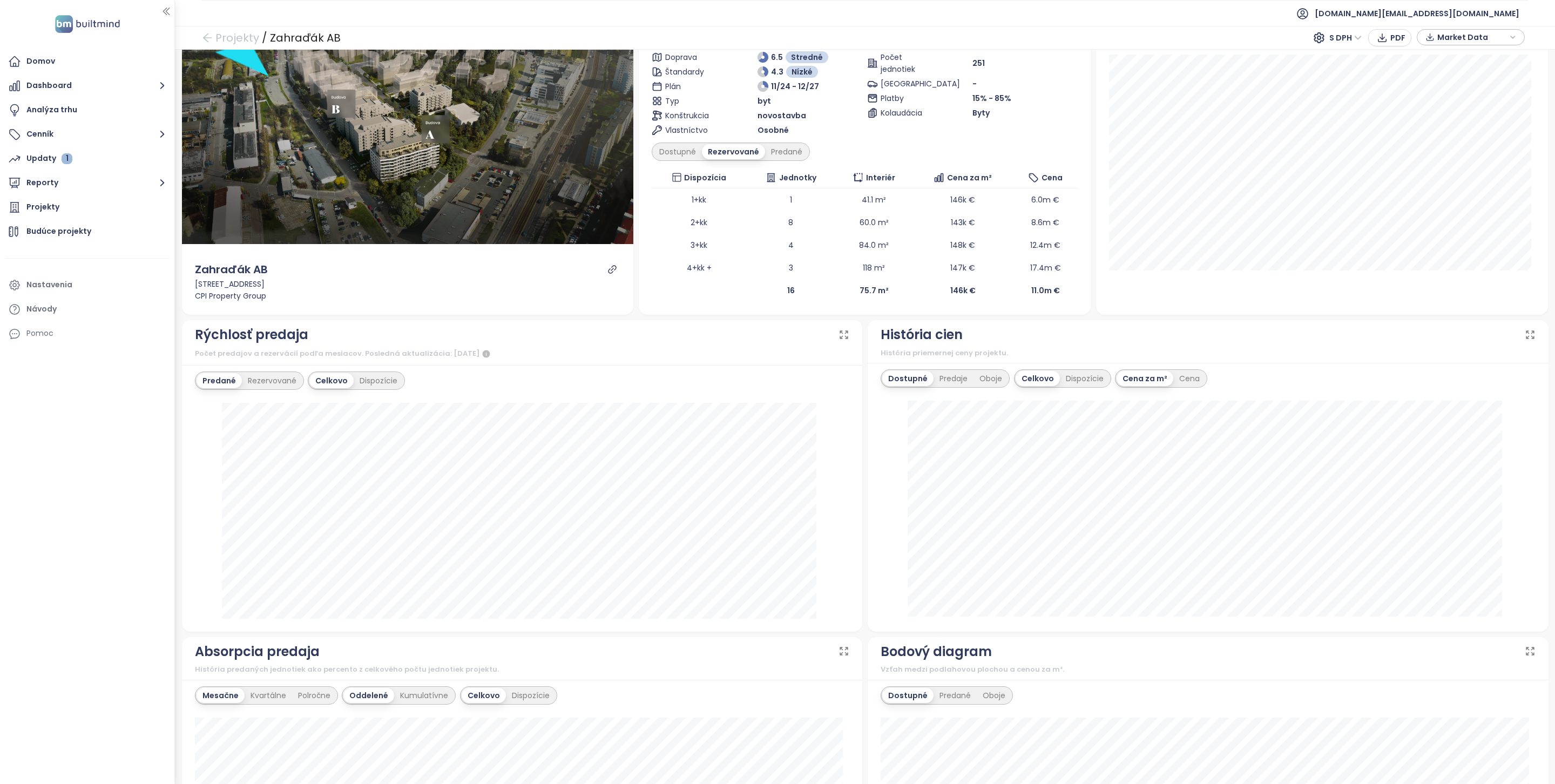
click at [796, 144] on div "Dostupné Rezervované Predané" at bounding box center [731, 152] width 159 height 18
click at [790, 158] on div "Predané" at bounding box center [786, 152] width 43 height 15
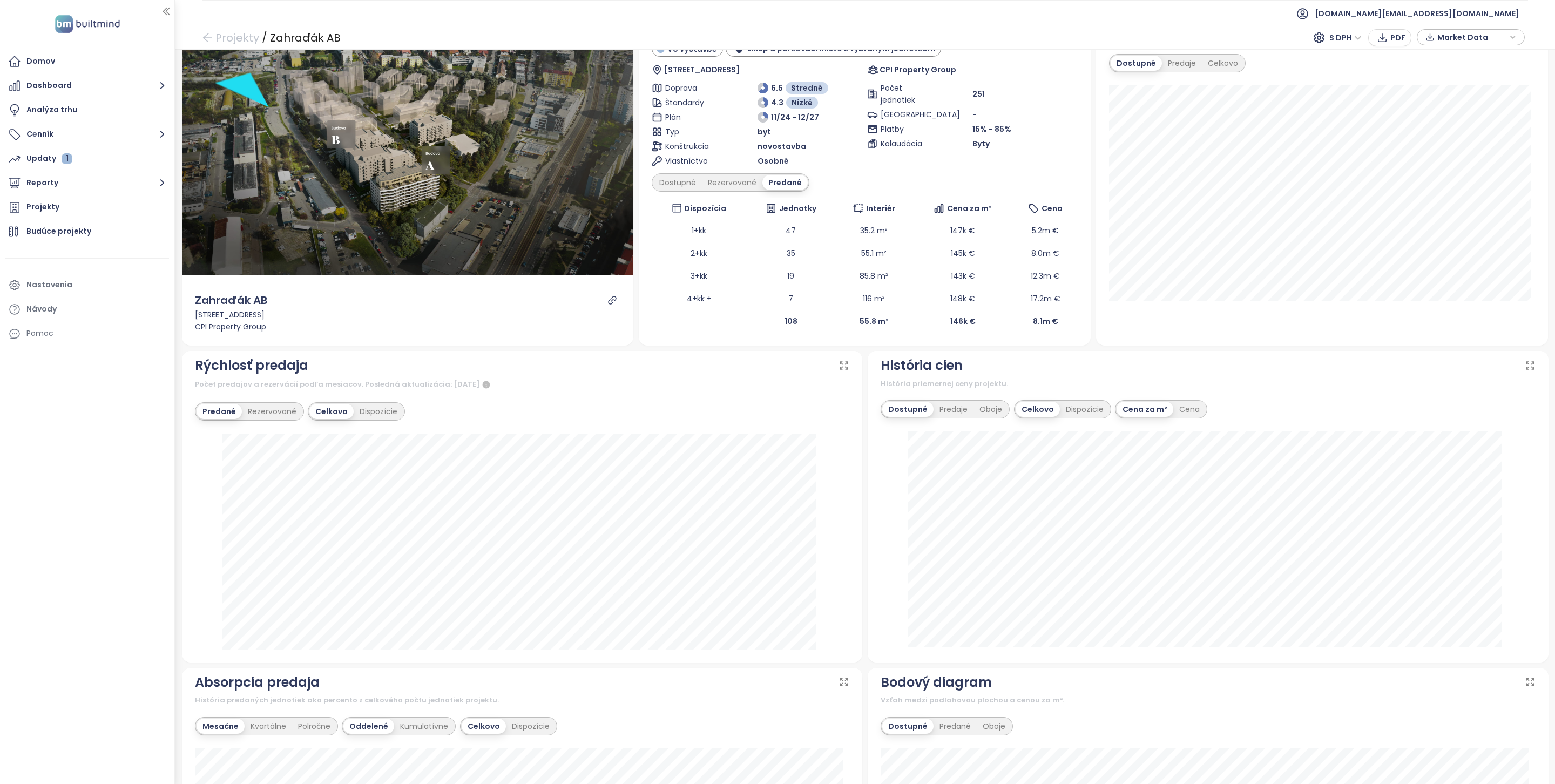
scroll to position [39, 0]
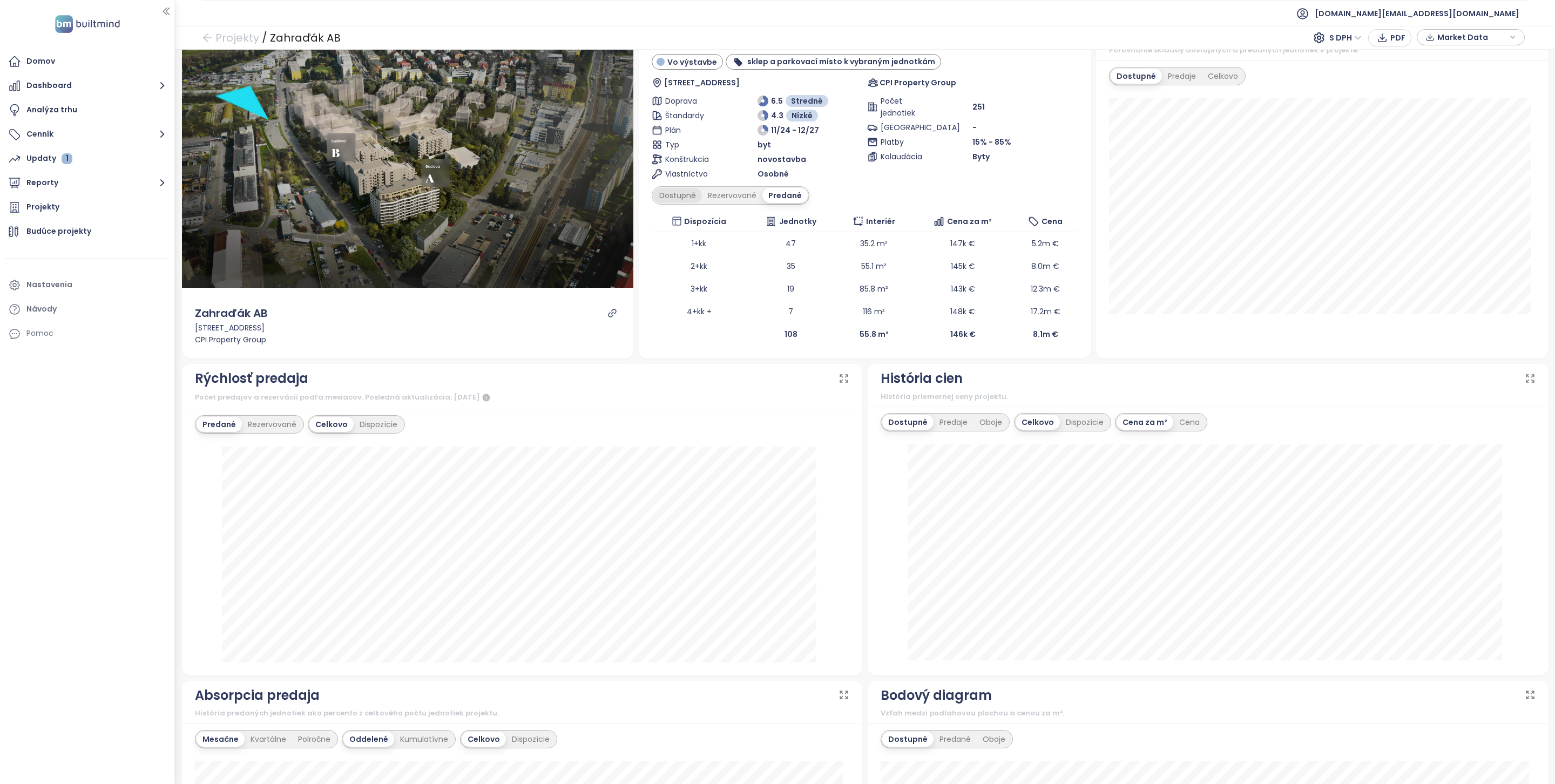
click at [673, 200] on div "Dostupné" at bounding box center [677, 195] width 48 height 15
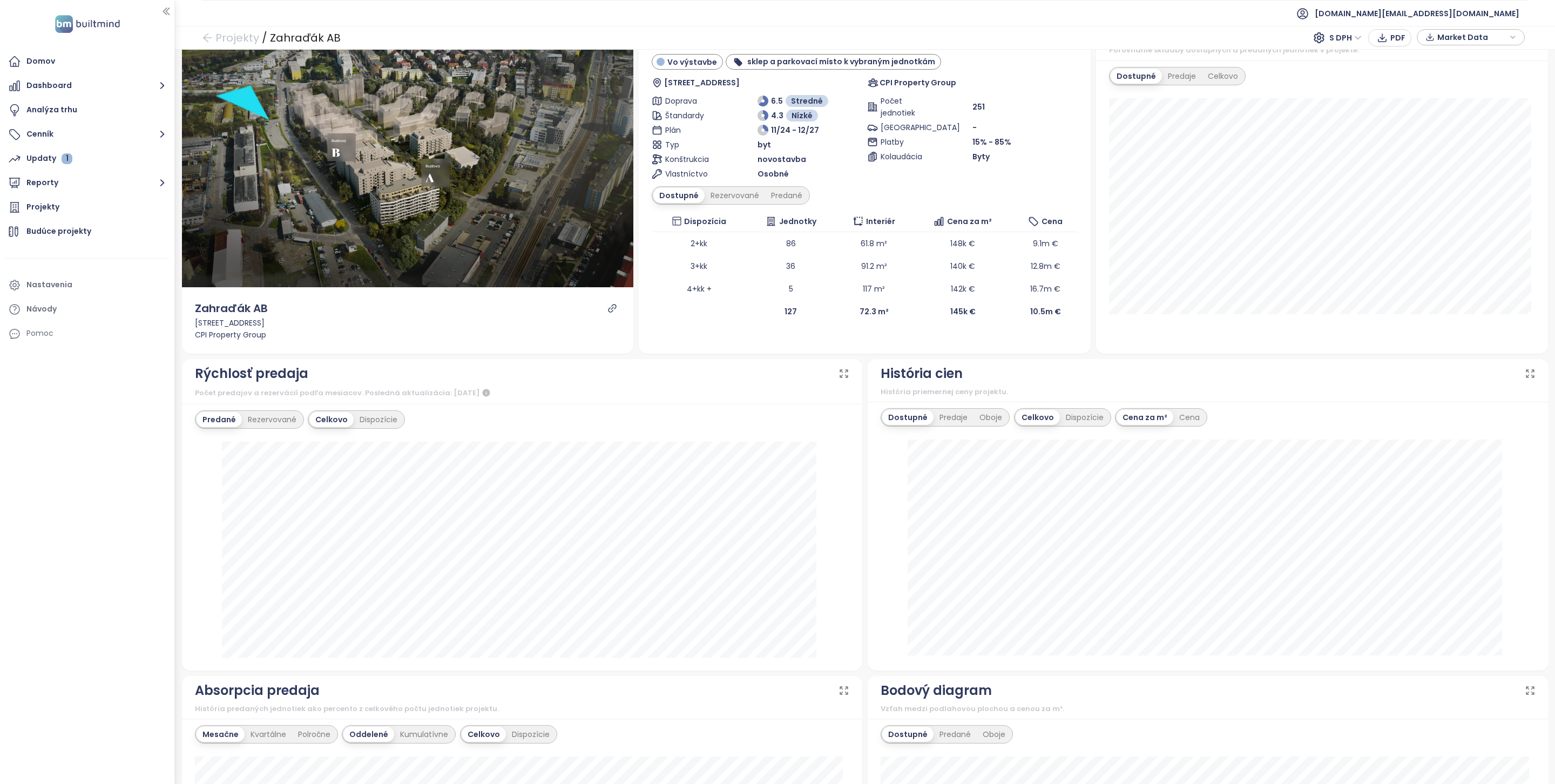
click at [851, 66] on b "sklep a parkovací místo k vybraným jednotkám" at bounding box center [841, 62] width 188 height 11
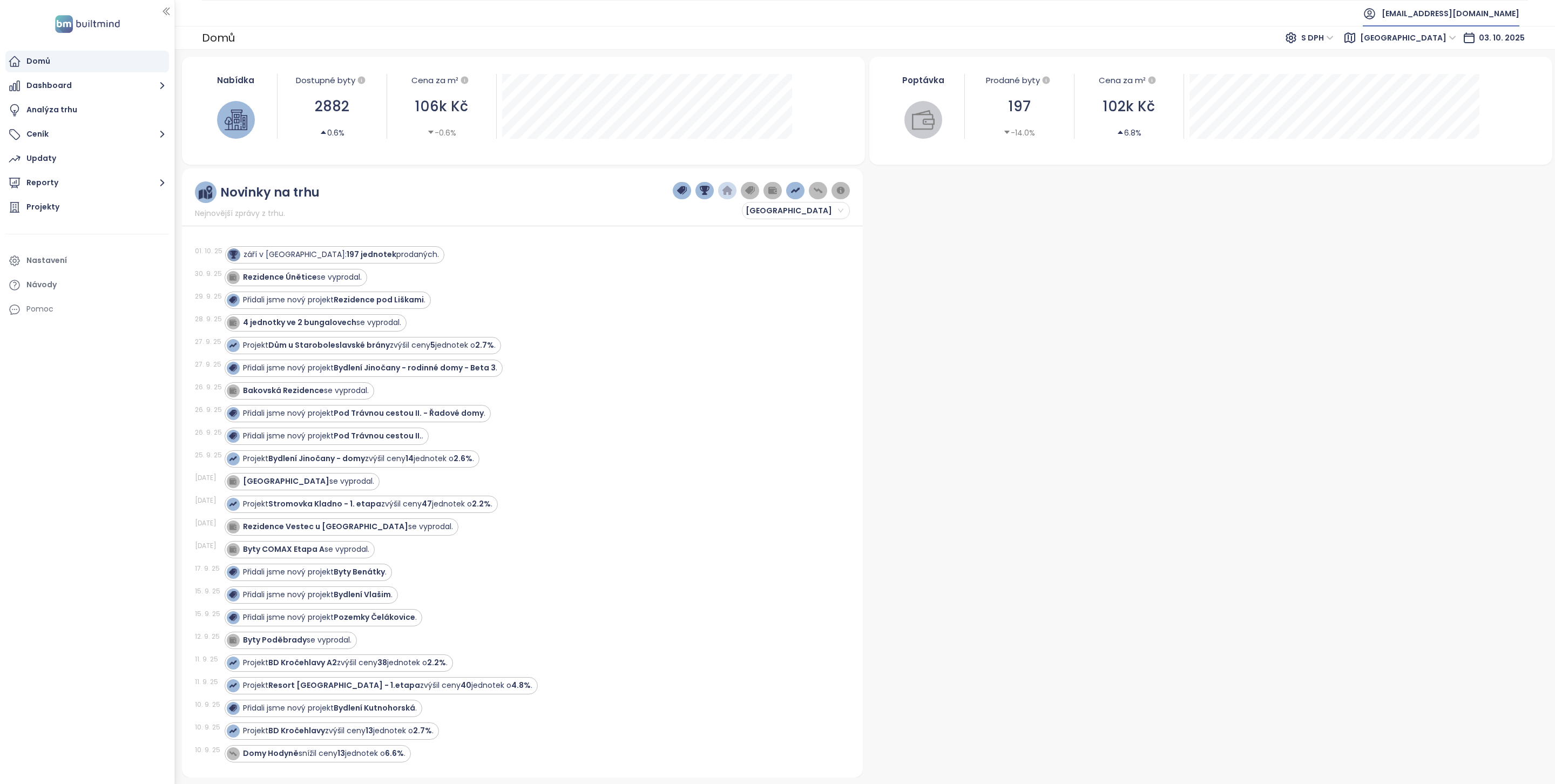
click at [1493, 14] on span "ikonix@ikonix.cz" at bounding box center [1450, 14] width 138 height 26
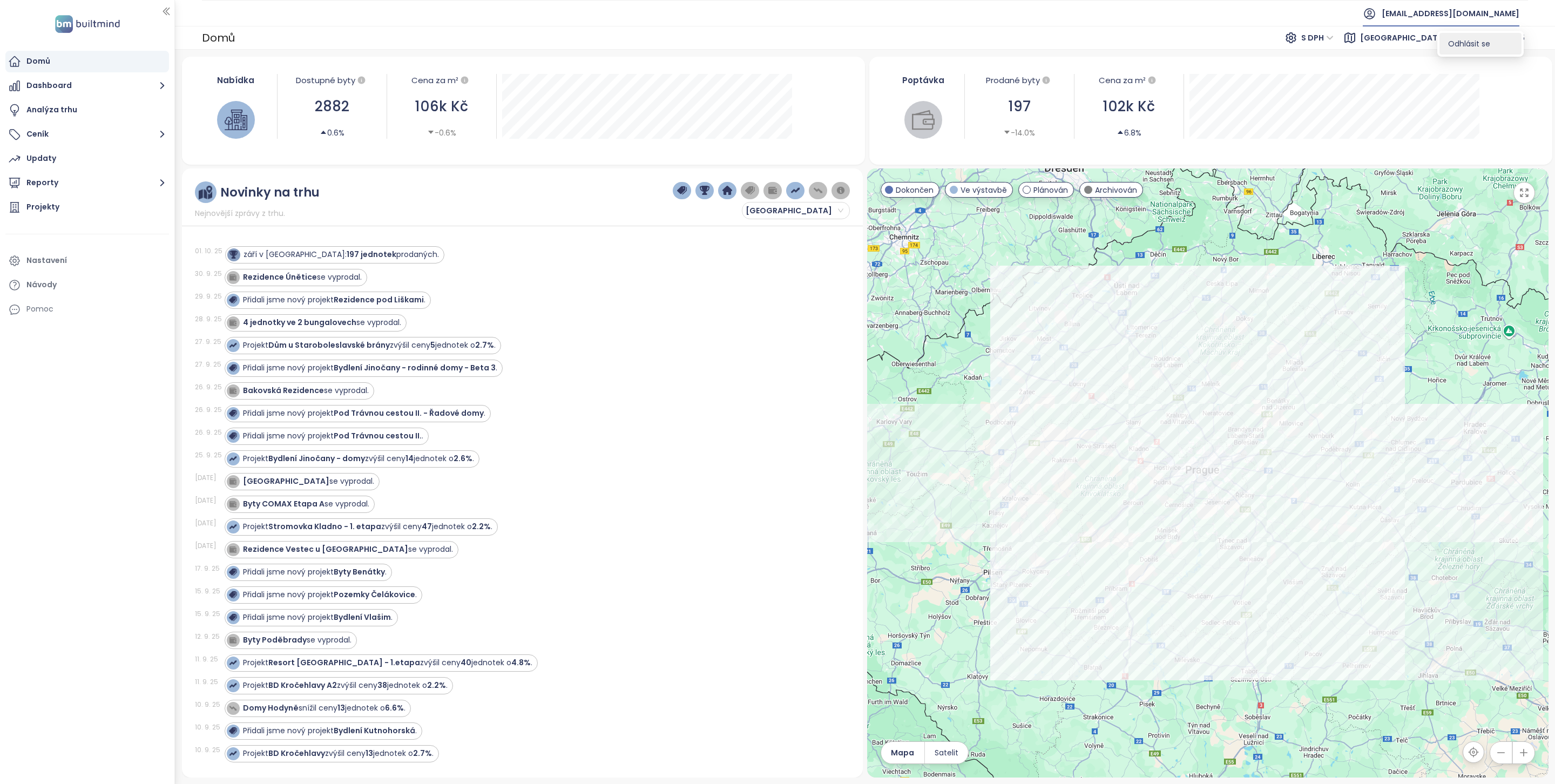
click at [1467, 38] on span "Odhlásit se" at bounding box center [1469, 44] width 42 height 11
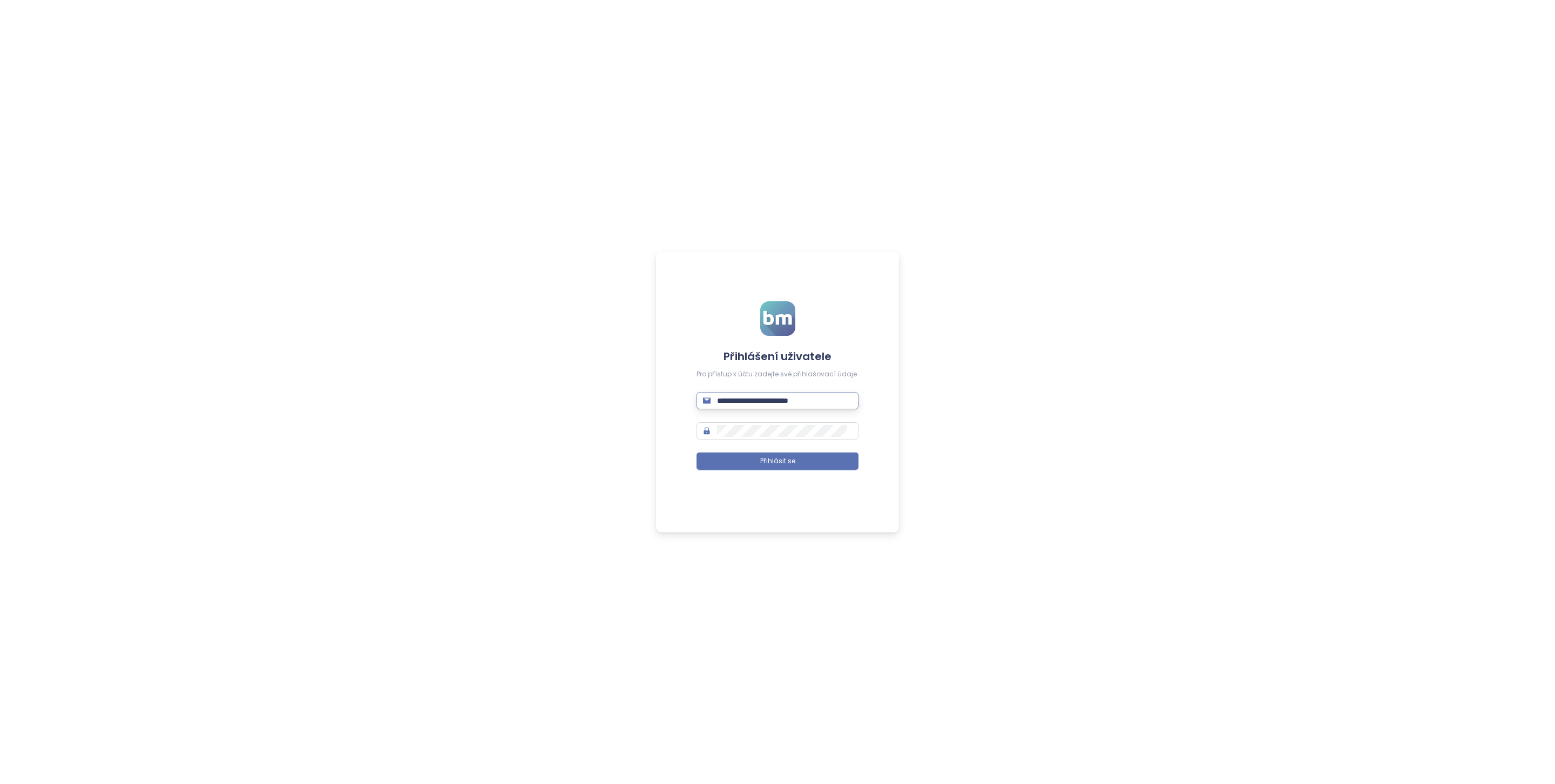
click at [750, 399] on input "**********" at bounding box center [784, 400] width 135 height 12
type input "**********"
click at [799, 462] on button "Přihlásit se" at bounding box center [777, 461] width 162 height 17
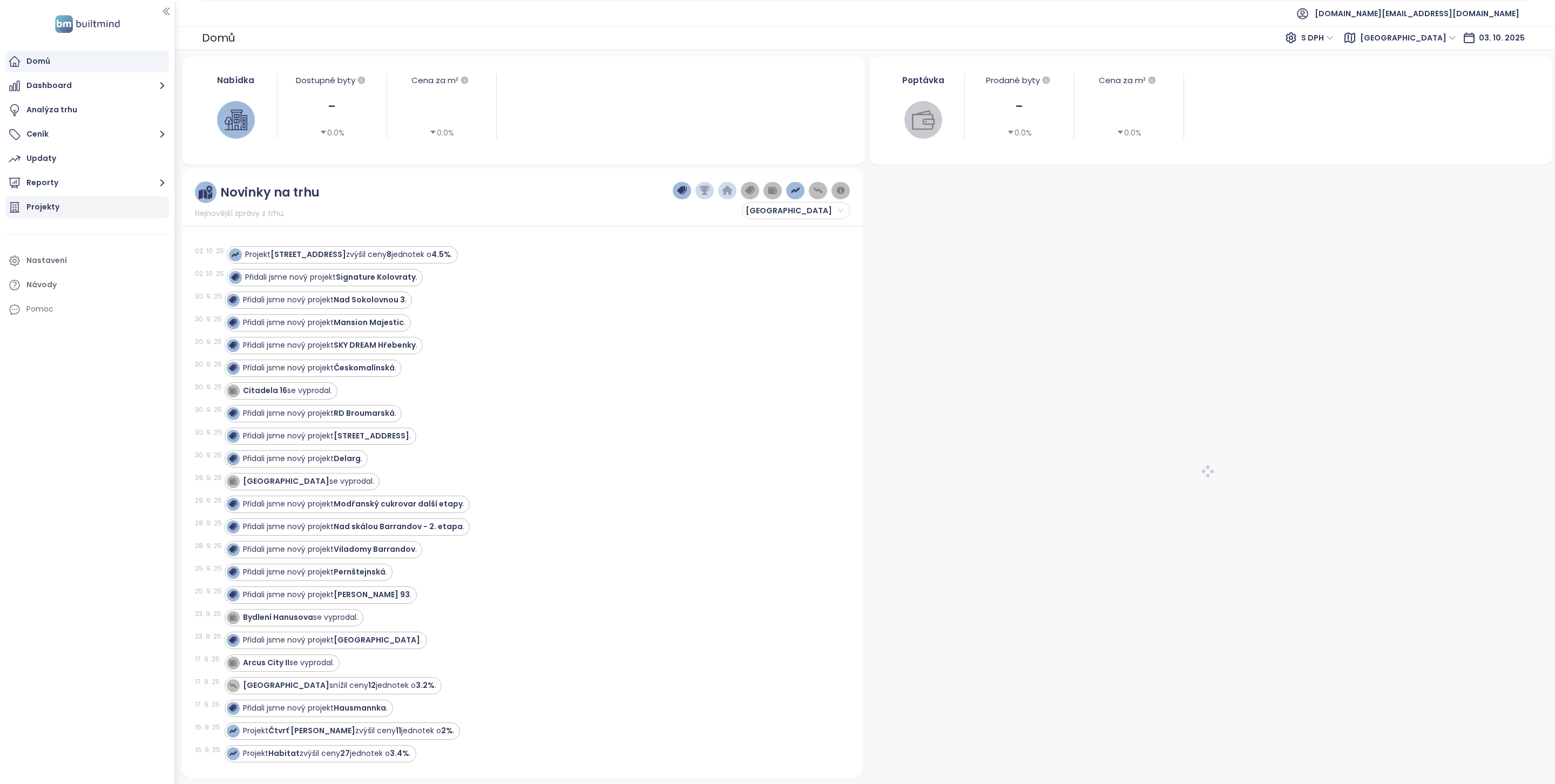
click at [71, 209] on div "Projekty" at bounding box center [87, 207] width 164 height 22
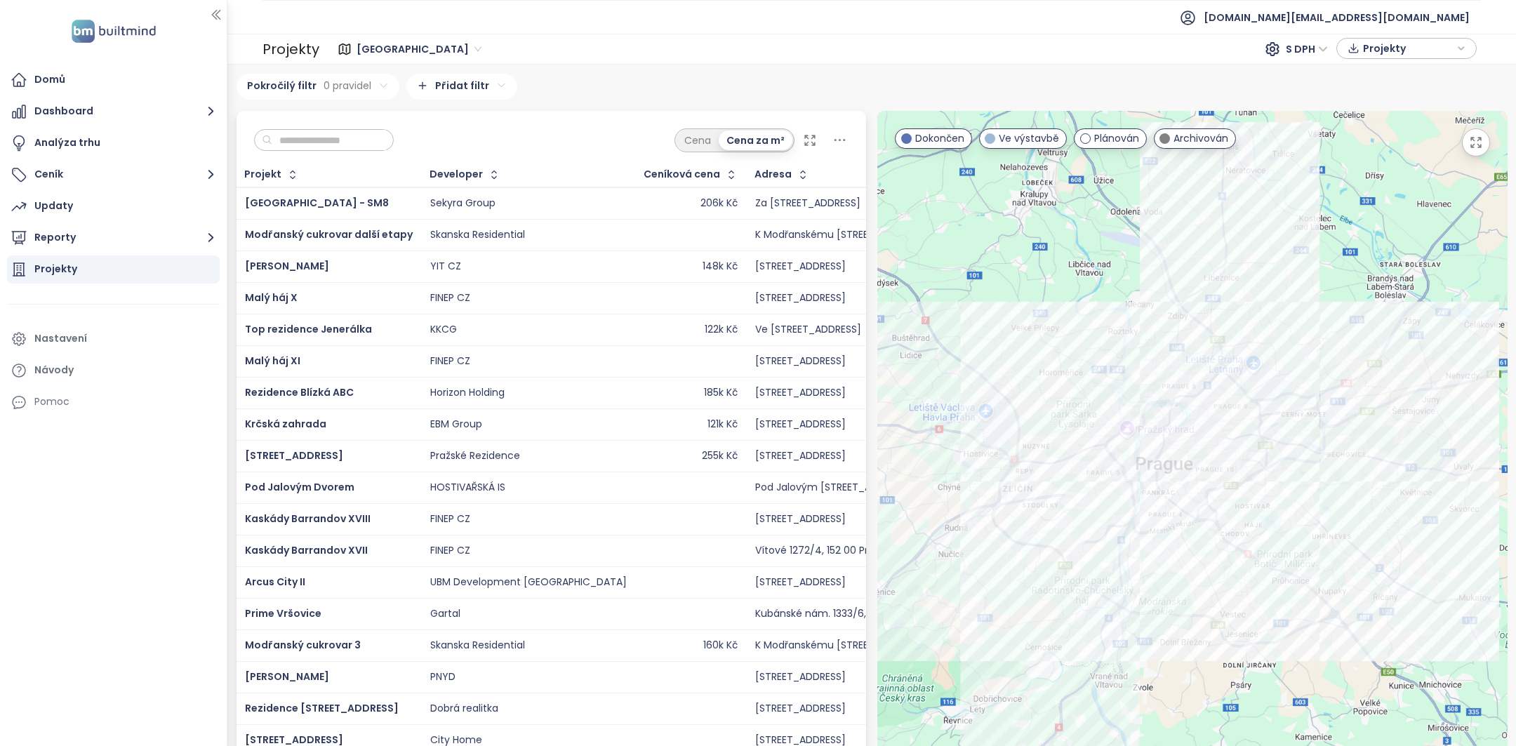
click at [298, 144] on input "text" at bounding box center [329, 140] width 114 height 21
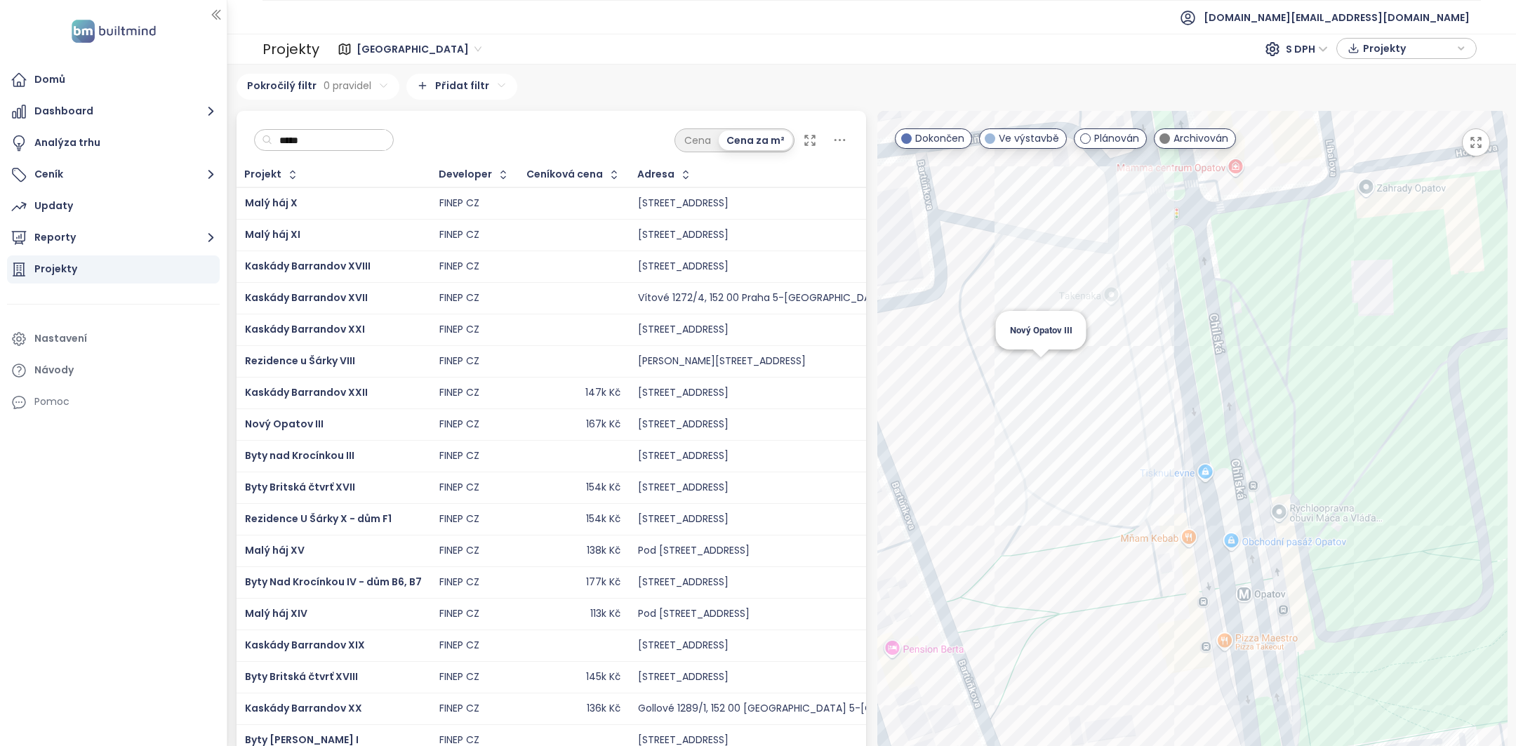
click at [1029, 370] on div "Nový Opatov III" at bounding box center [1192, 489] width 630 height 756
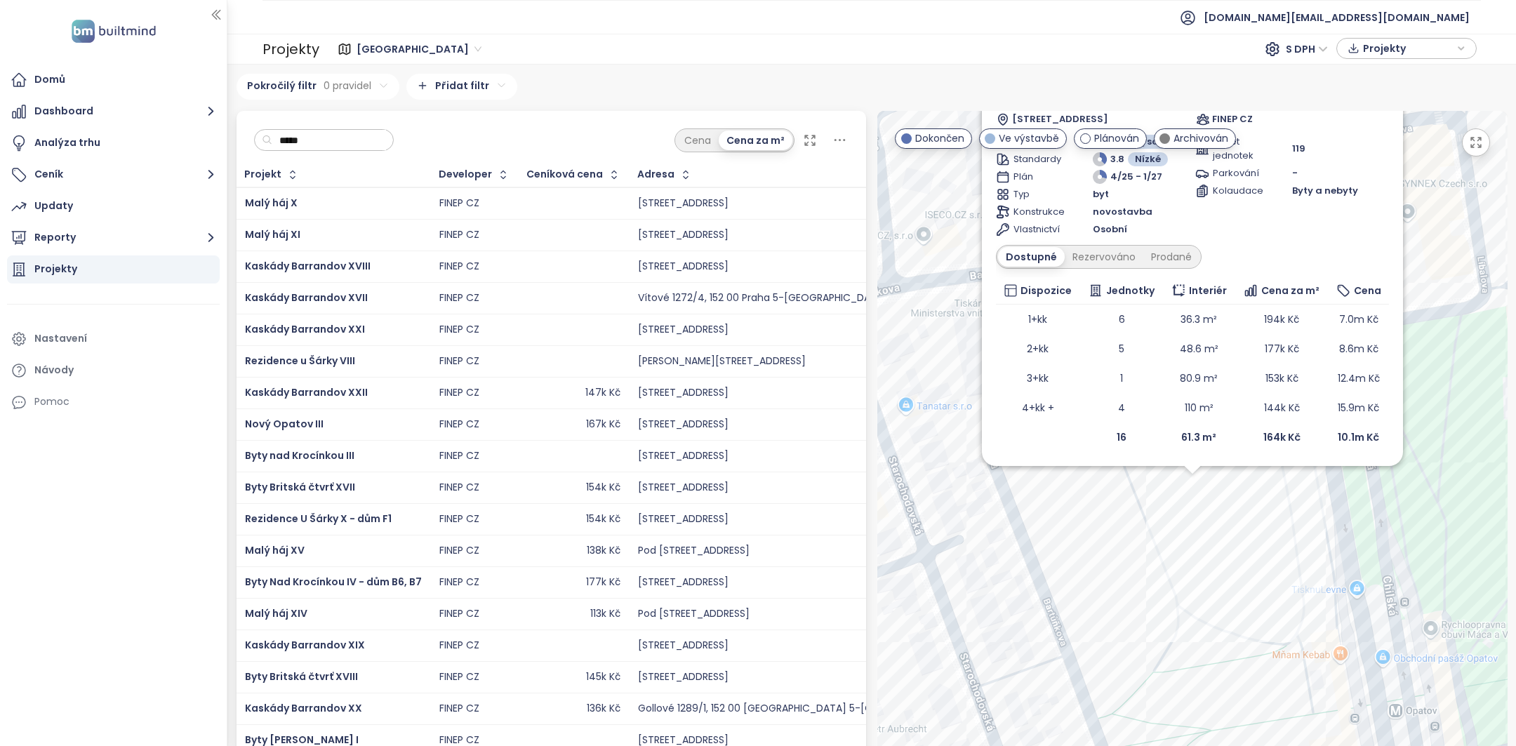
click at [1185, 393] on td "80.9 m²" at bounding box center [1199, 377] width 72 height 29
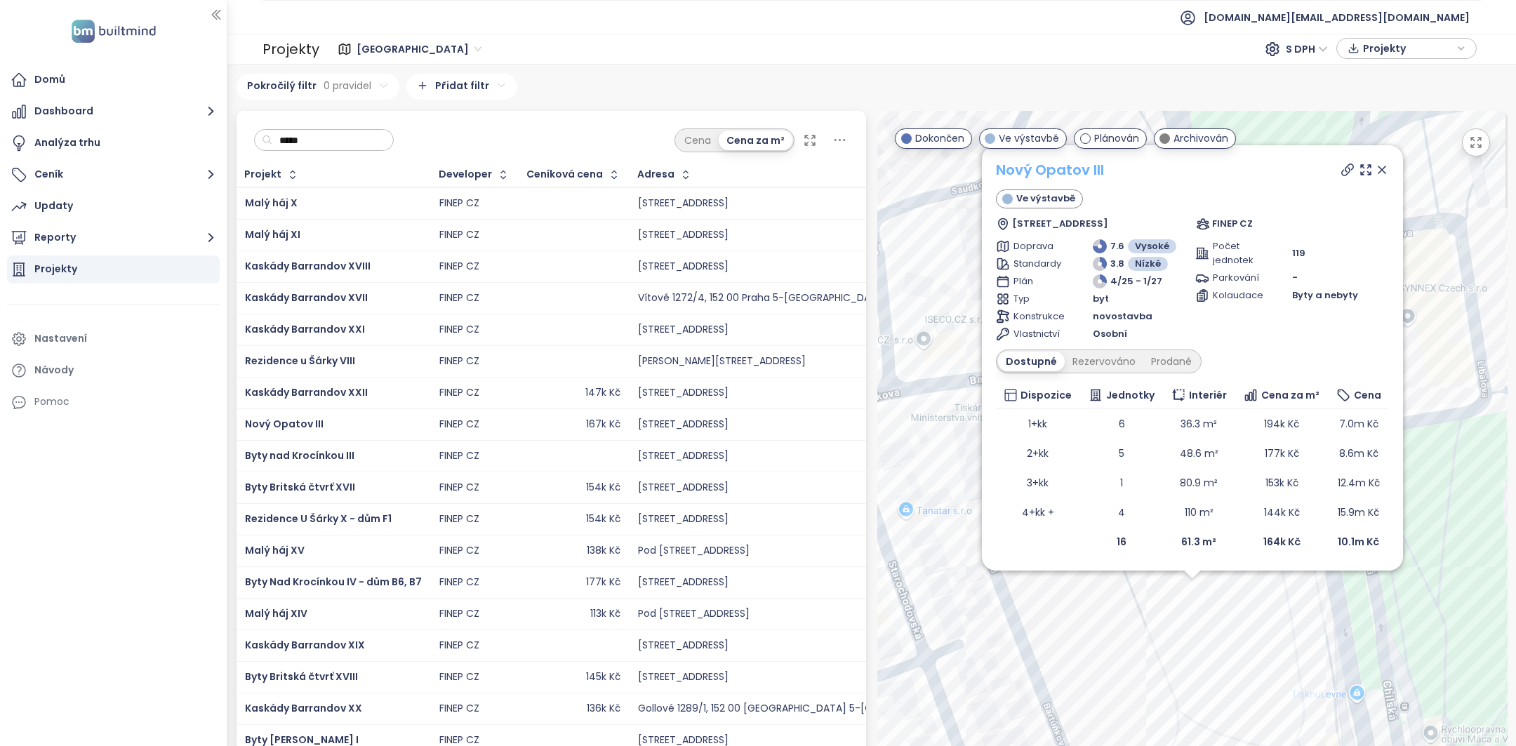
click at [1050, 175] on link "Nový Opatov III" at bounding box center [1050, 169] width 108 height 21
click at [1375, 171] on icon at bounding box center [1382, 170] width 14 height 14
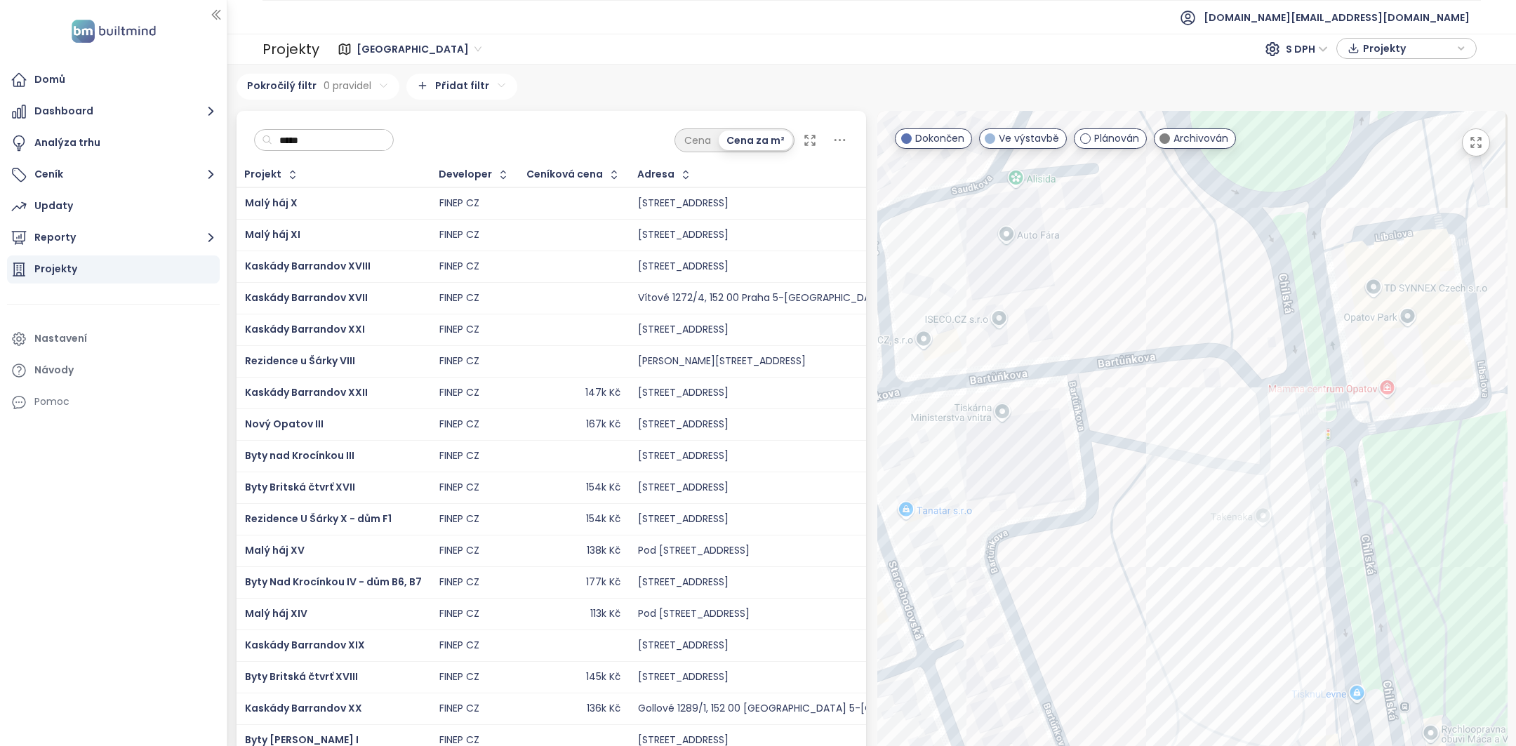
click at [1205, 559] on div at bounding box center [1192, 489] width 630 height 756
click at [1206, 569] on div "Nový Opatov II" at bounding box center [1192, 489] width 630 height 756
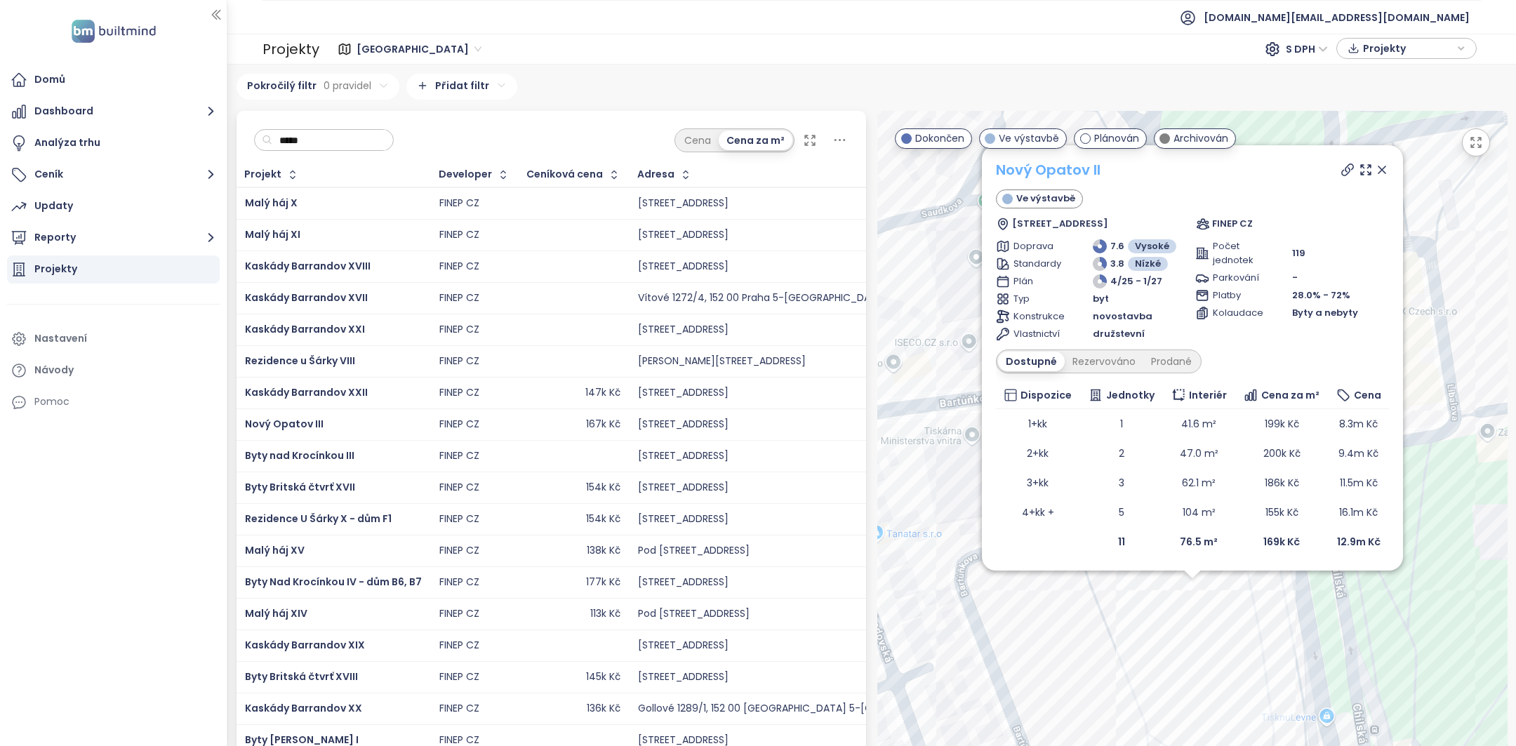
click at [1044, 173] on link "Nový Opatov II" at bounding box center [1048, 169] width 105 height 21
click at [357, 135] on input "*****" at bounding box center [329, 140] width 114 height 21
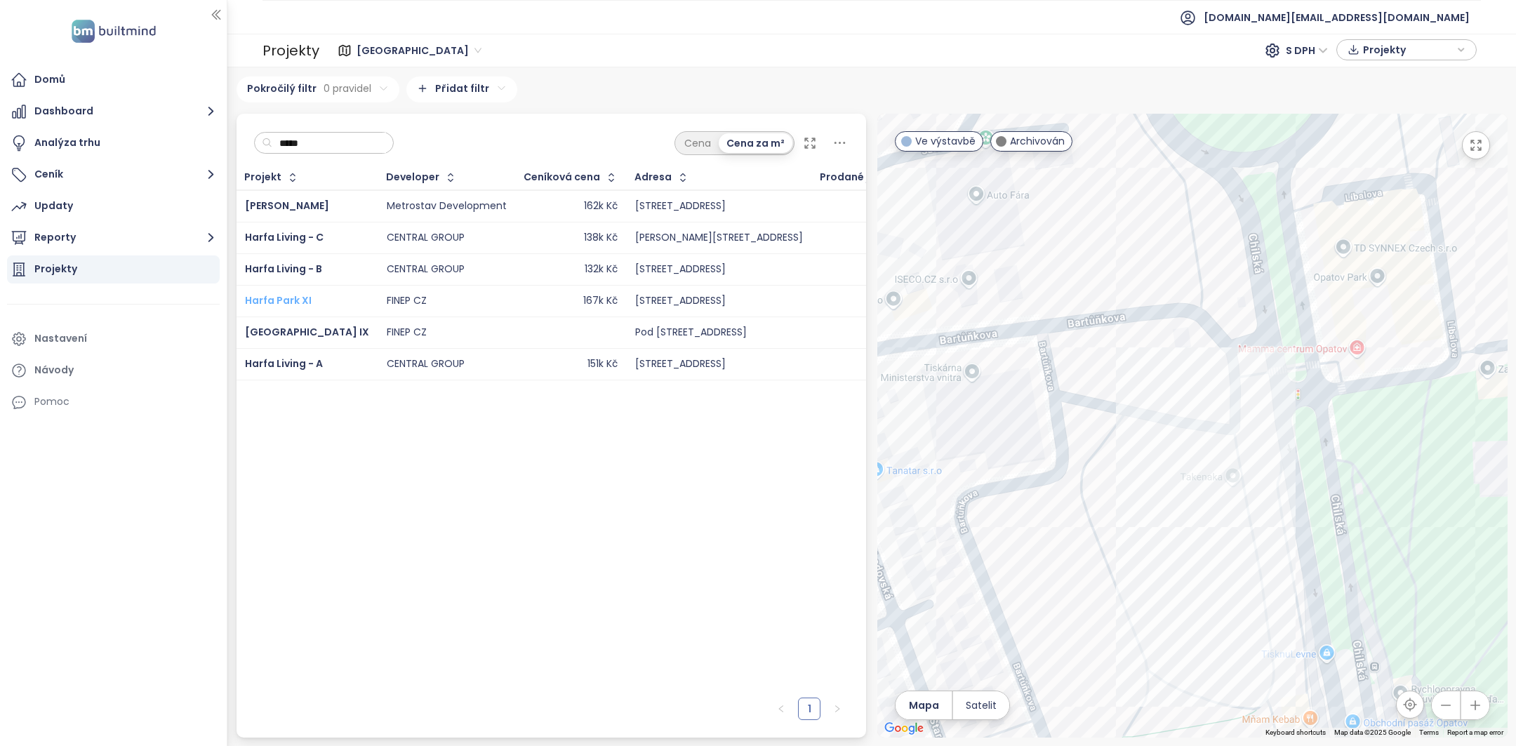
click at [290, 293] on span "Harfa Park XI" at bounding box center [278, 300] width 67 height 14
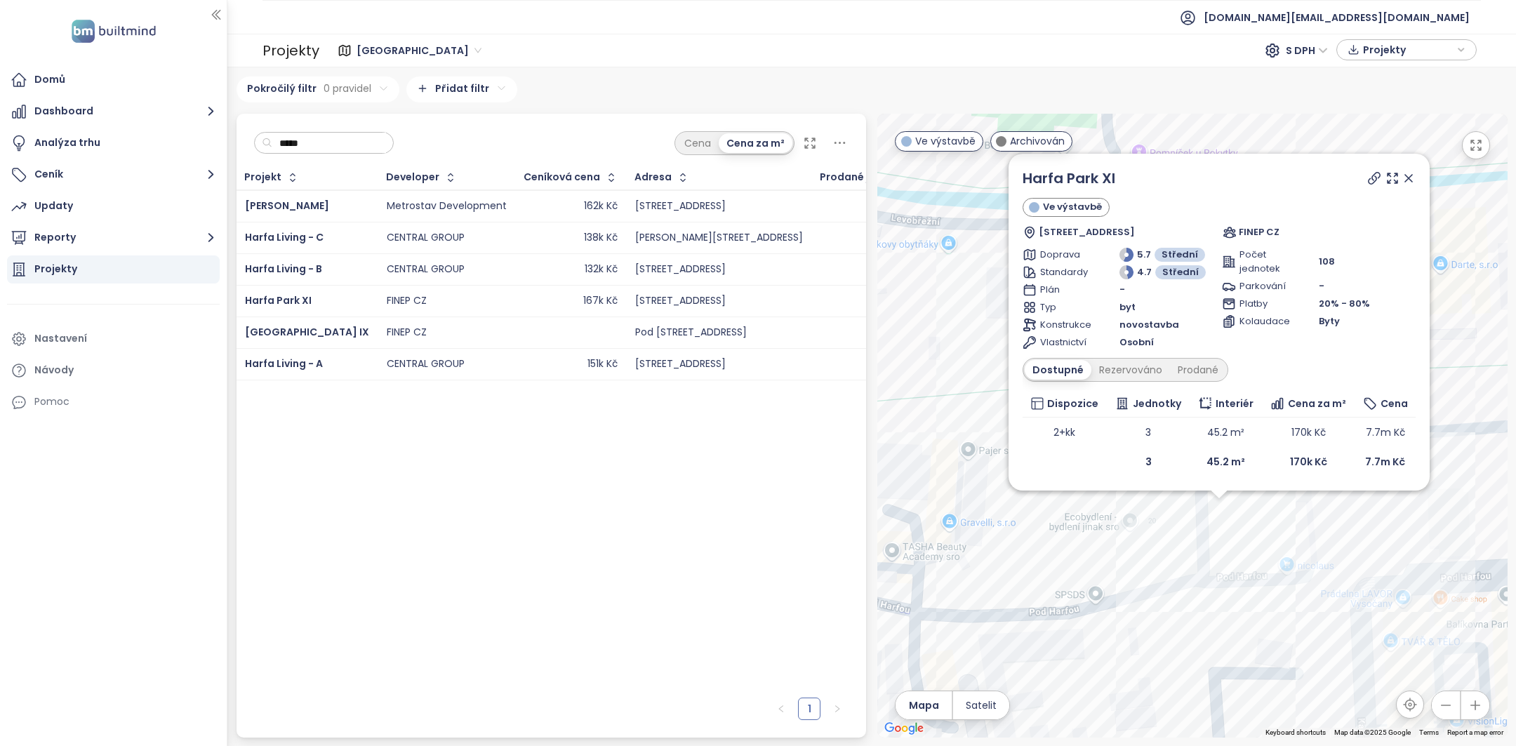
click at [340, 134] on input "*****" at bounding box center [329, 143] width 114 height 21
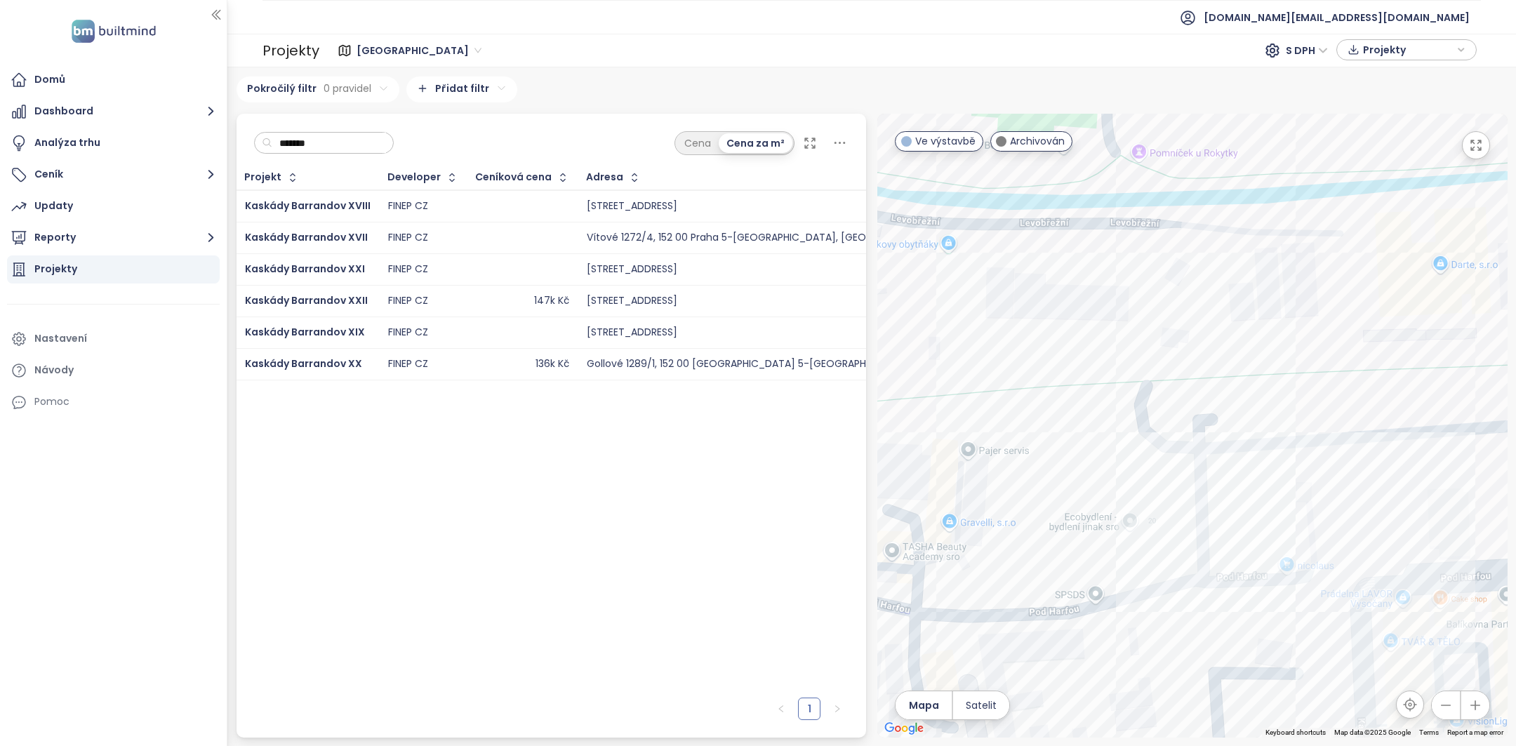
click at [331, 138] on input "*******" at bounding box center [329, 143] width 114 height 21
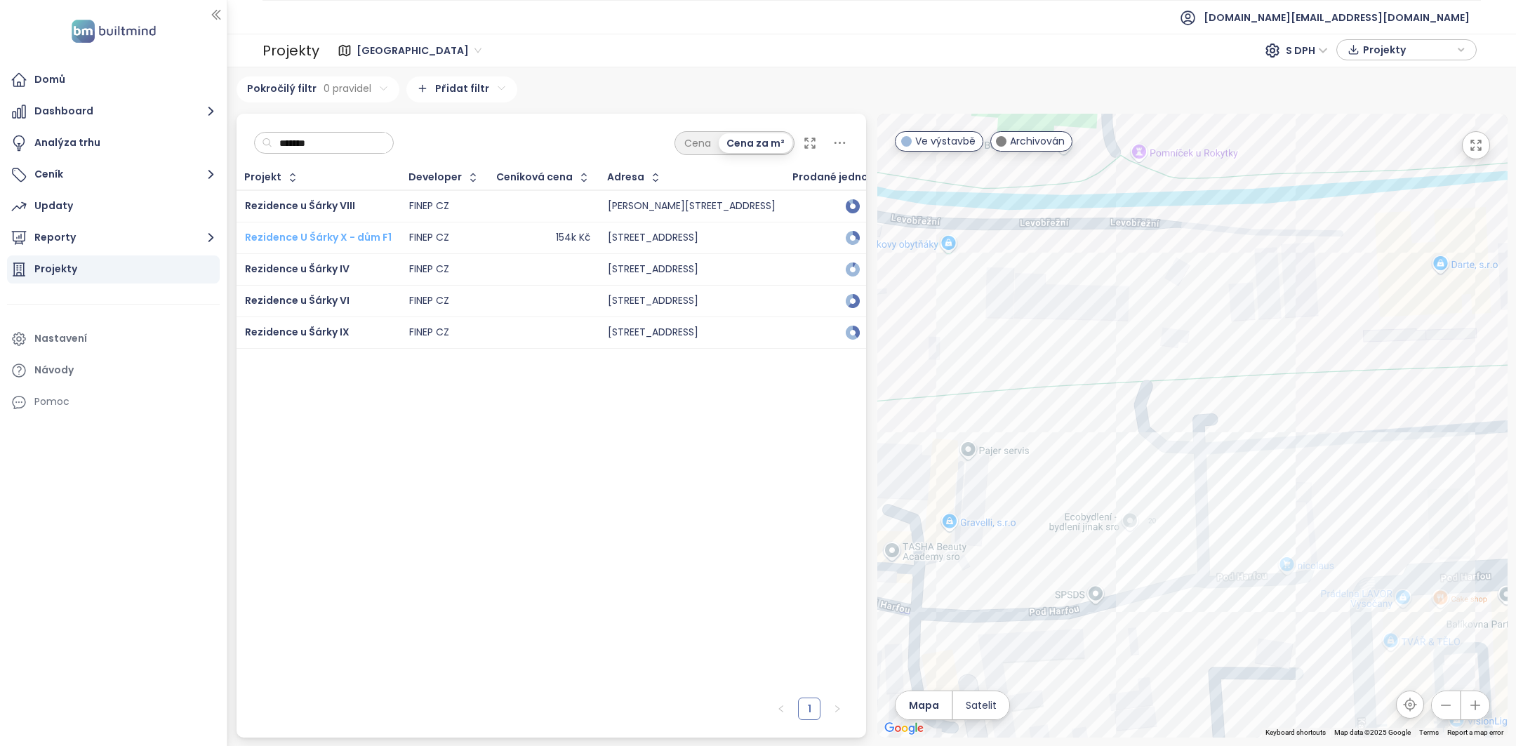
click at [322, 241] on span "Rezidence U Šárky X - dům F1" at bounding box center [318, 237] width 147 height 14
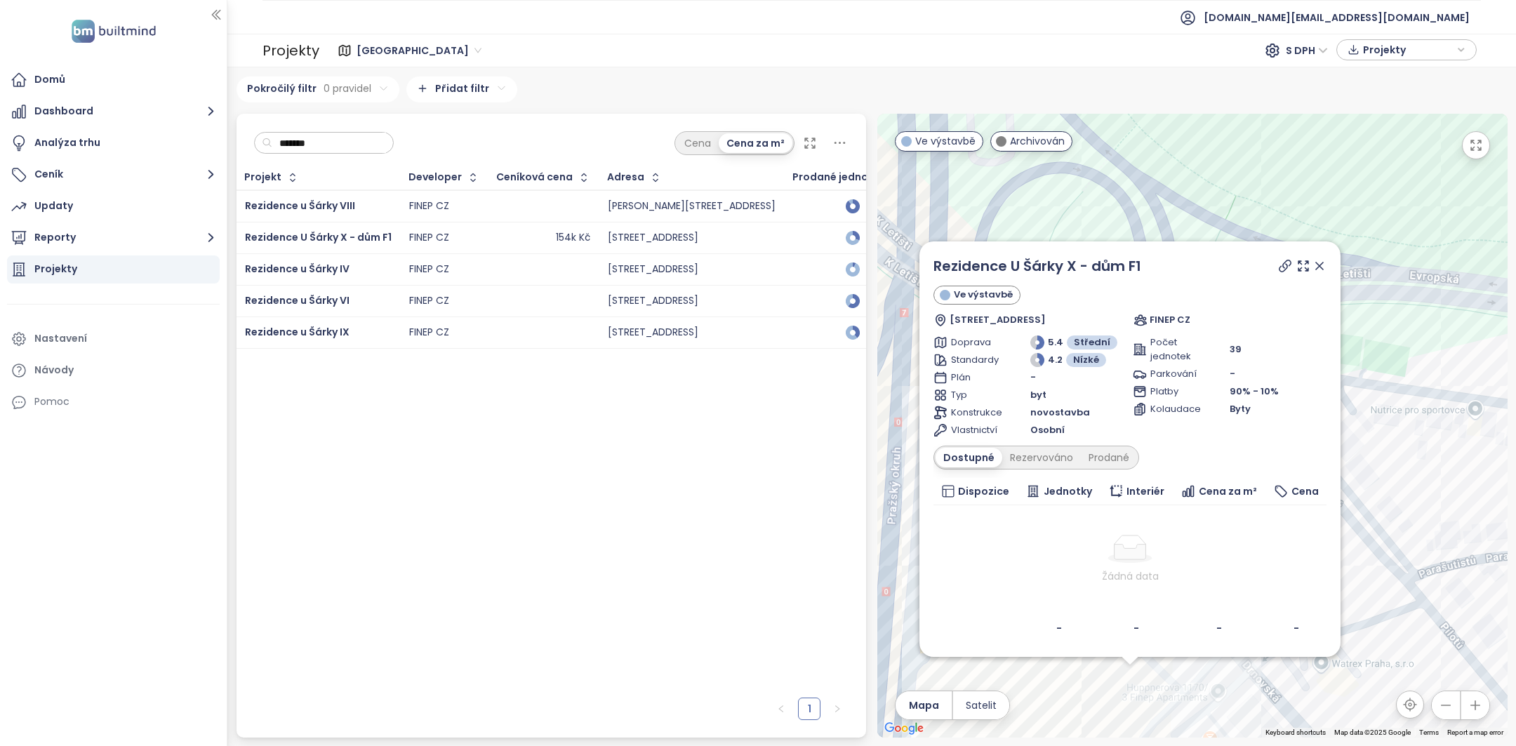
click at [319, 124] on div "******* Cena Cena za m²" at bounding box center [551, 140] width 630 height 52
click at [319, 127] on div "******* Cena Cena za m²" at bounding box center [551, 140] width 630 height 52
click at [319, 133] on input "*******" at bounding box center [329, 143] width 114 height 21
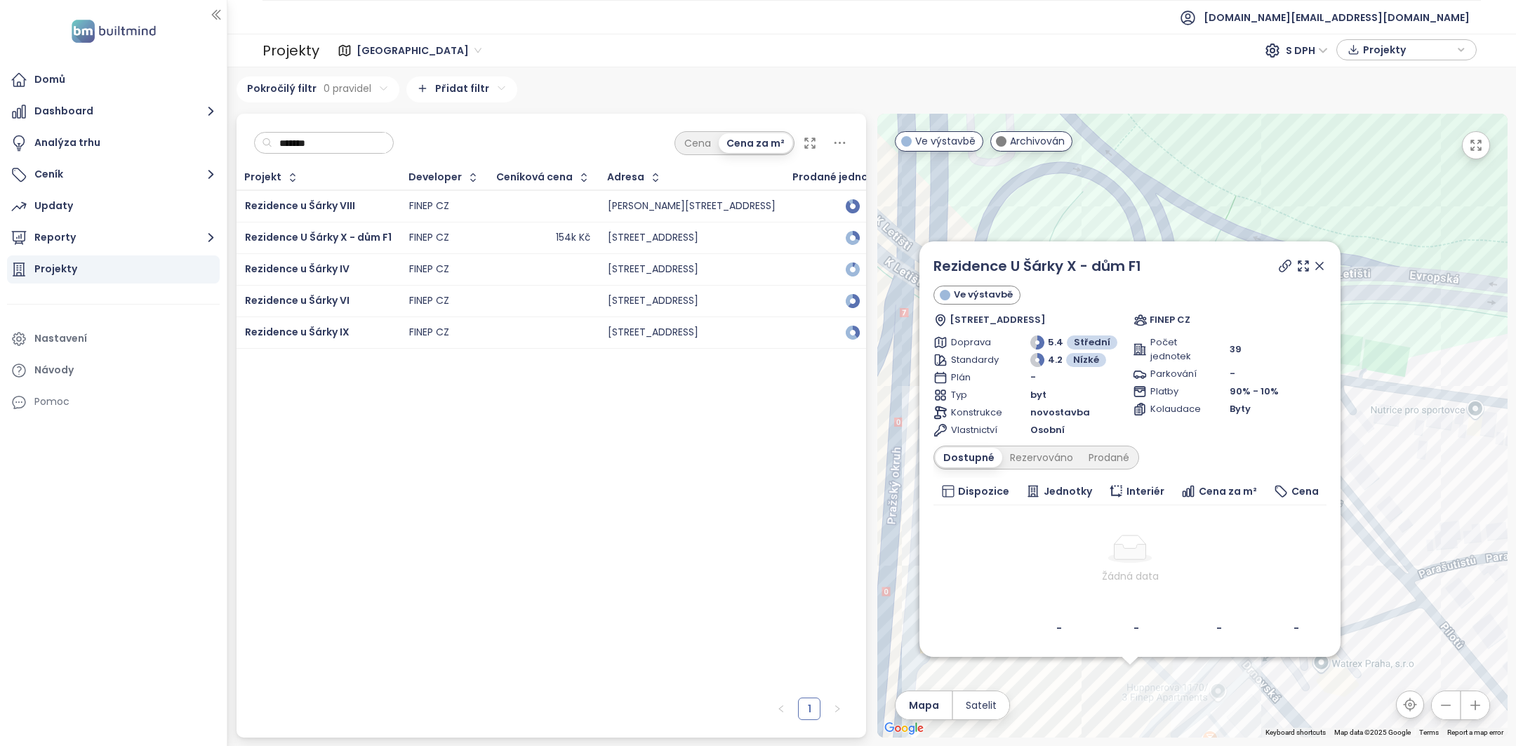
click at [319, 133] on input "*******" at bounding box center [329, 143] width 114 height 21
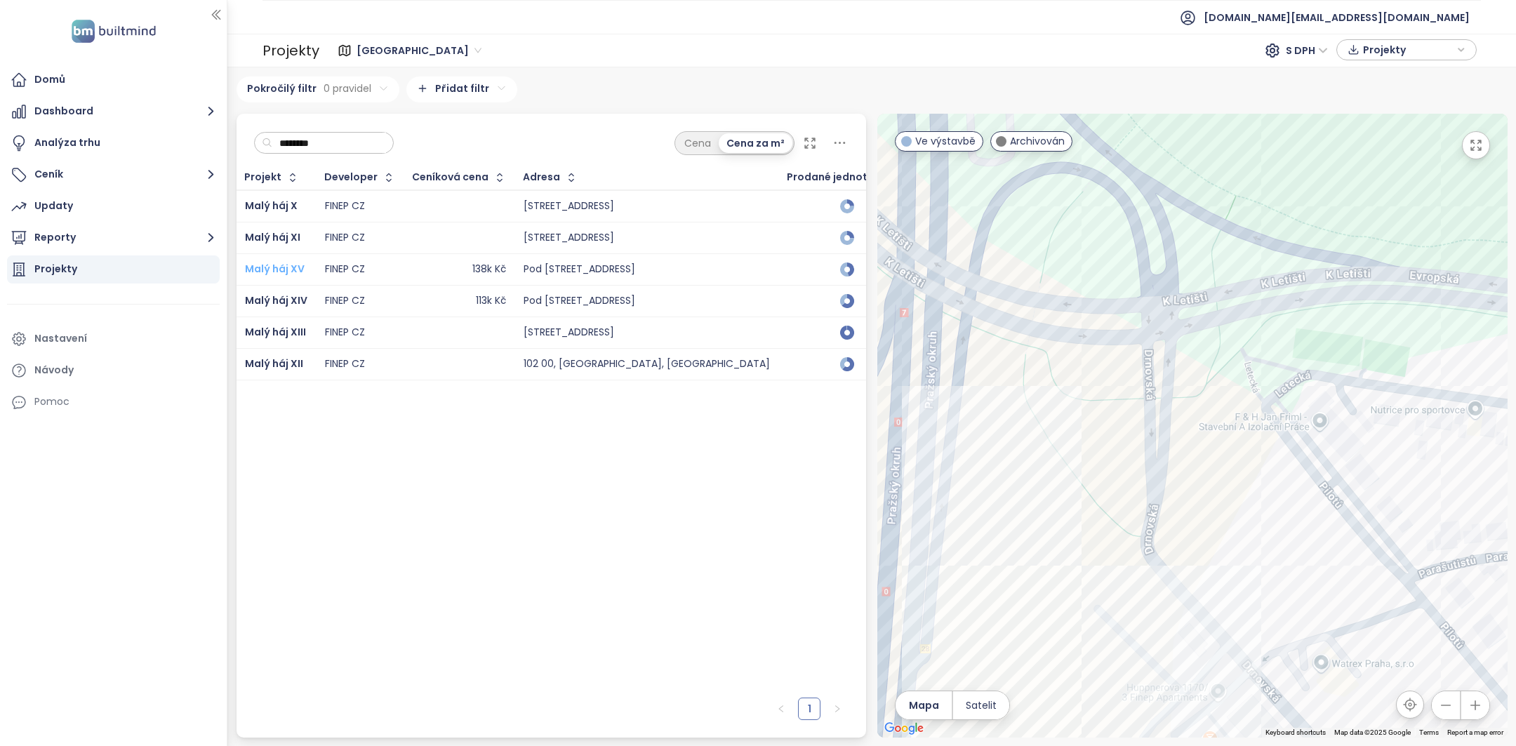
type input "********"
click at [270, 265] on span "Malý háj XV" at bounding box center [275, 269] width 60 height 14
click at [280, 298] on span "Malý háj XIV" at bounding box center [276, 300] width 62 height 14
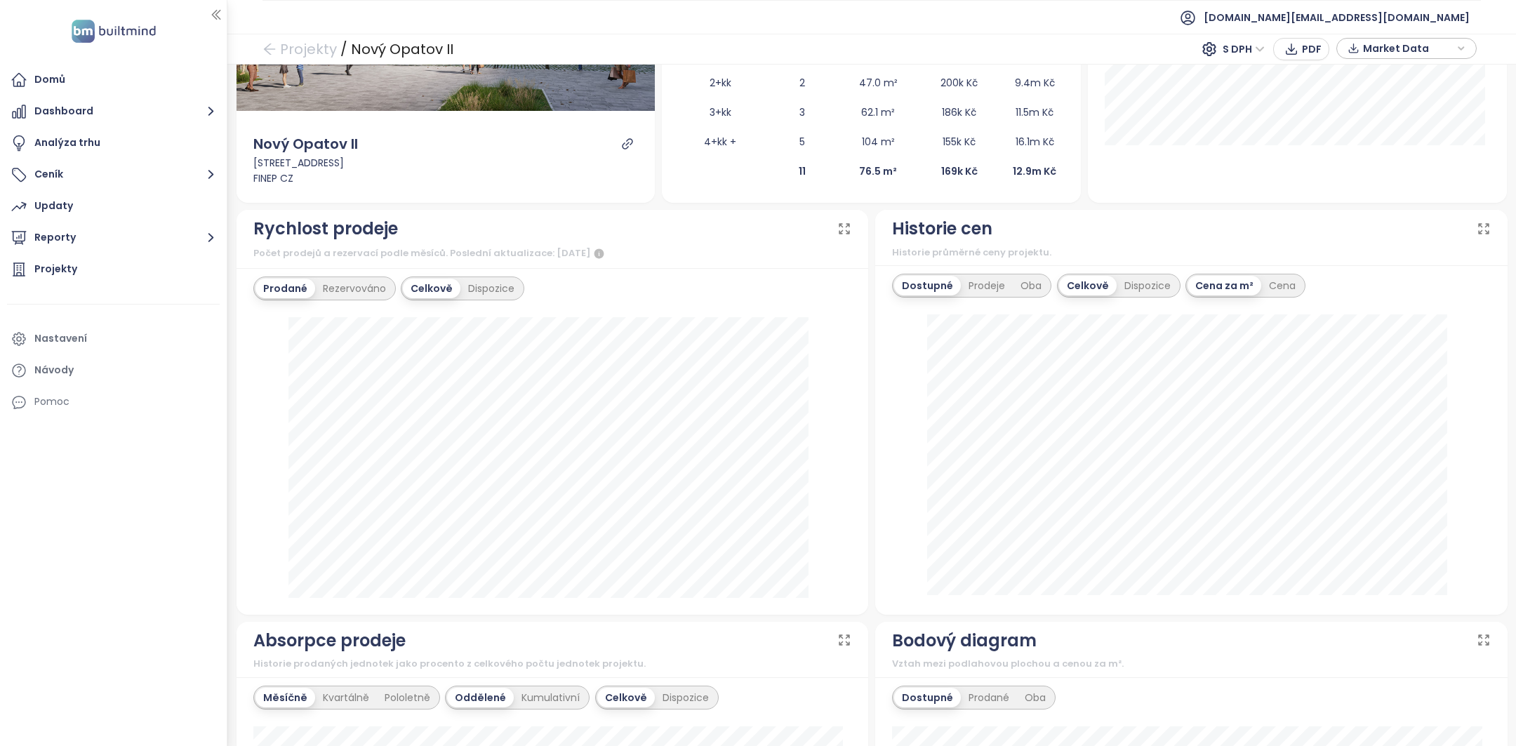
scroll to position [15, 0]
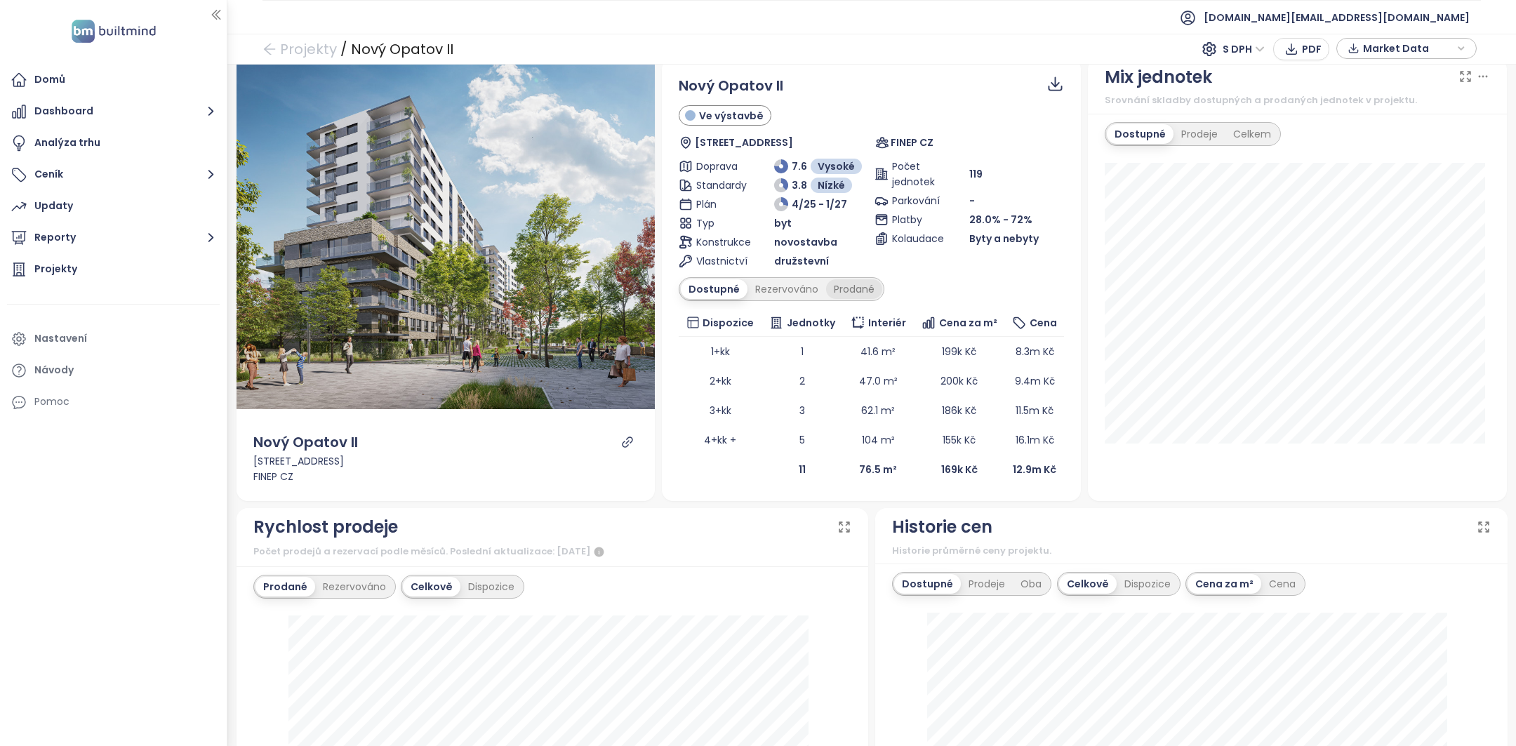
click at [834, 297] on div "Prodané" at bounding box center [854, 289] width 56 height 20
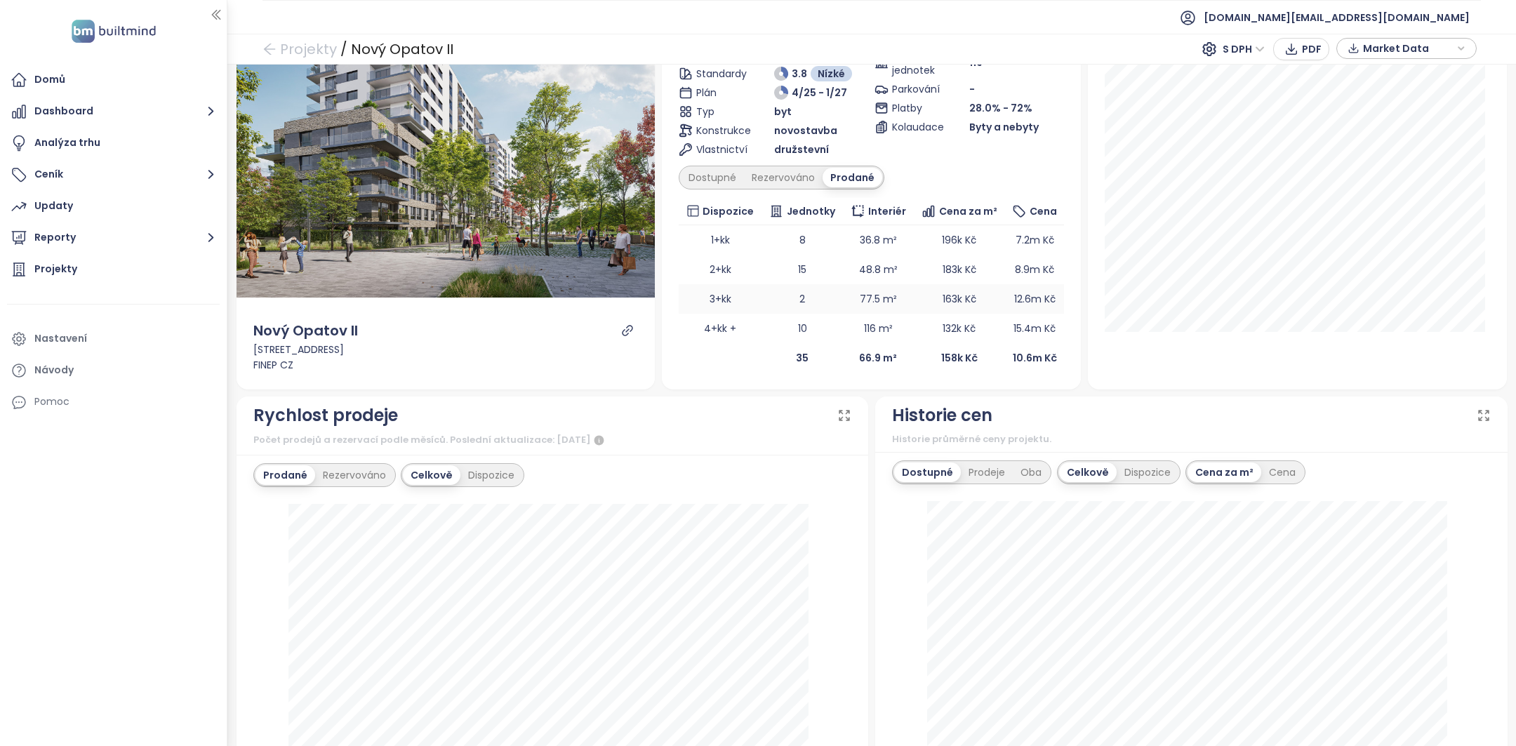
scroll to position [229, 0]
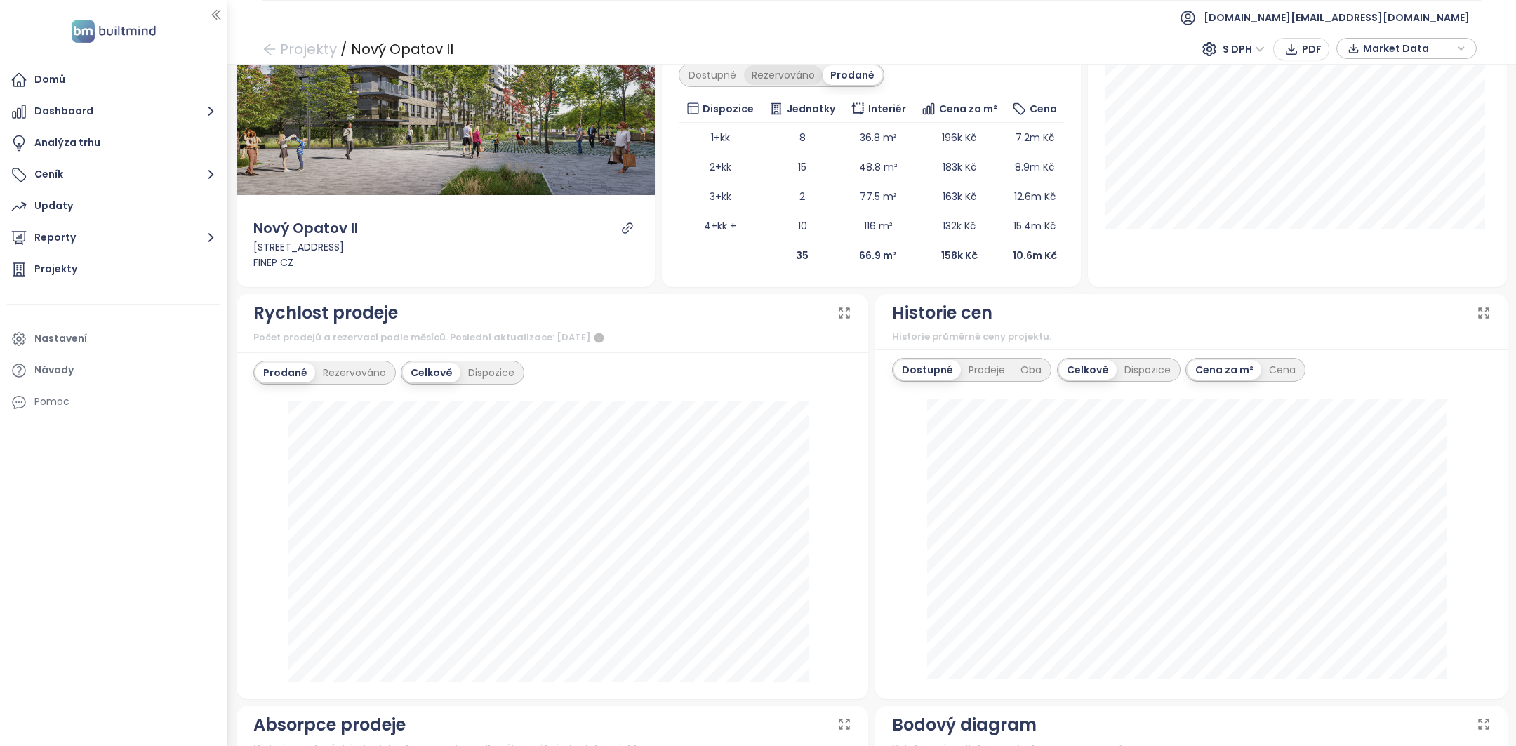
click at [797, 74] on div "Rezervováno" at bounding box center [783, 75] width 79 height 20
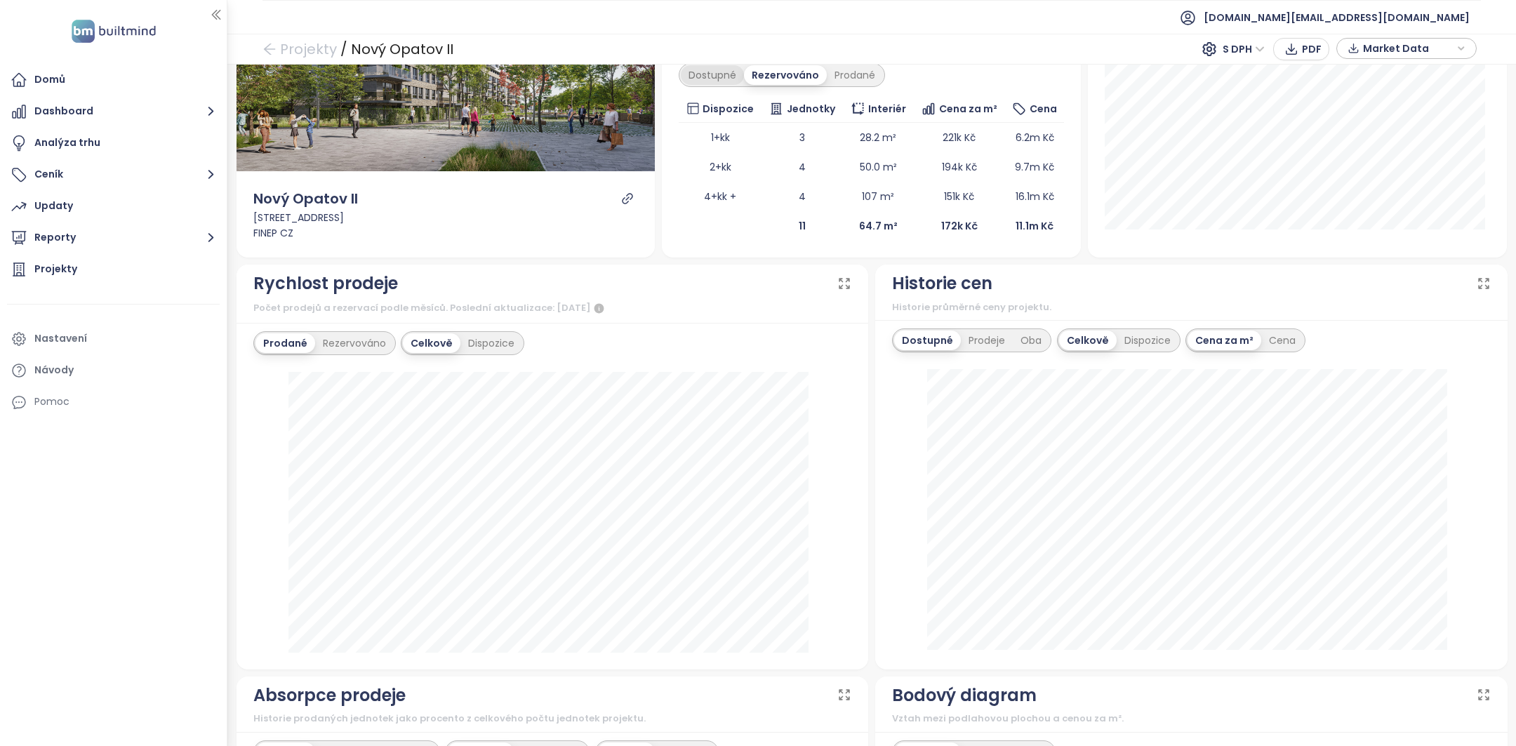
click at [710, 72] on div "Dostupné" at bounding box center [712, 75] width 63 height 20
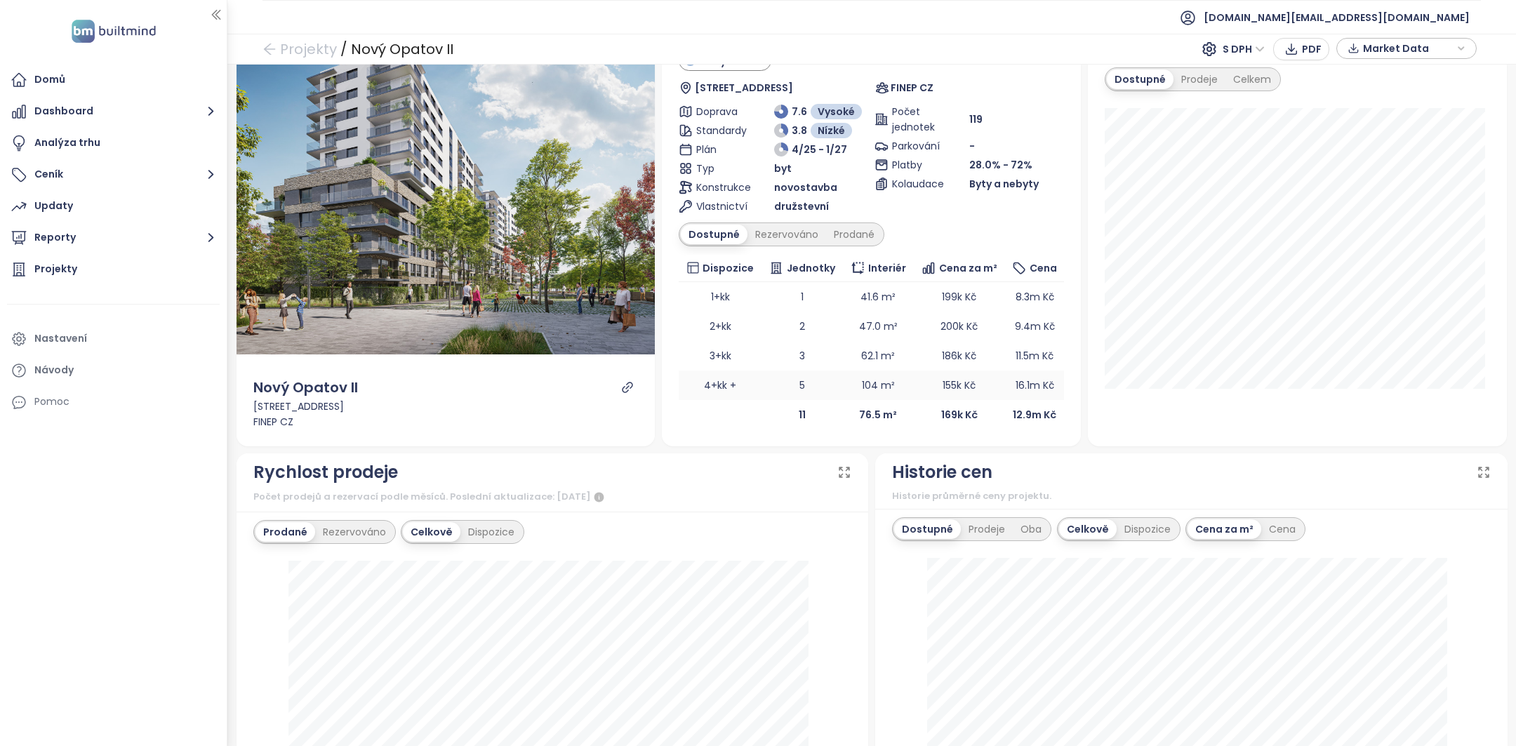
scroll to position [0, 0]
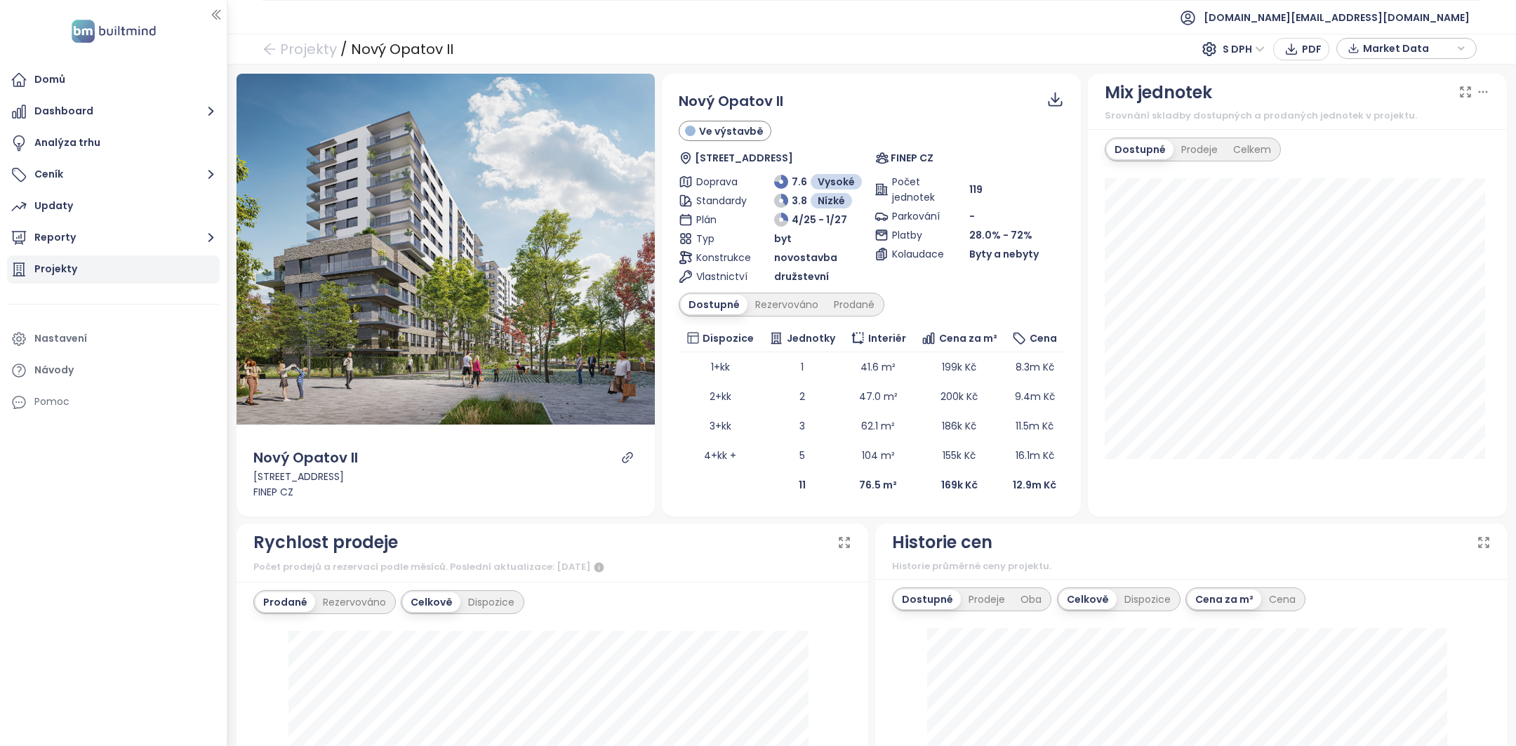
click at [103, 274] on div "Projekty" at bounding box center [113, 269] width 213 height 28
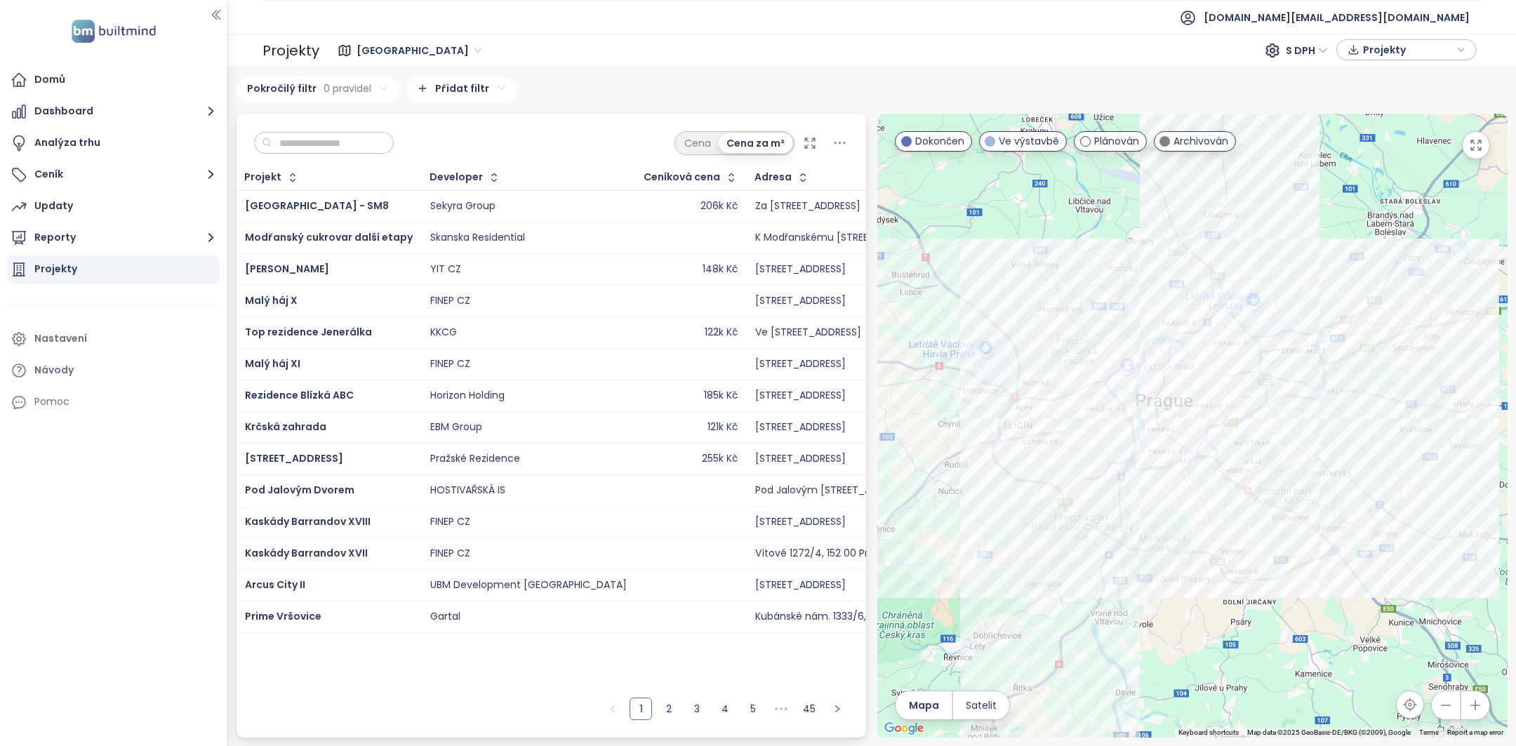
click at [319, 145] on input "text" at bounding box center [329, 143] width 114 height 21
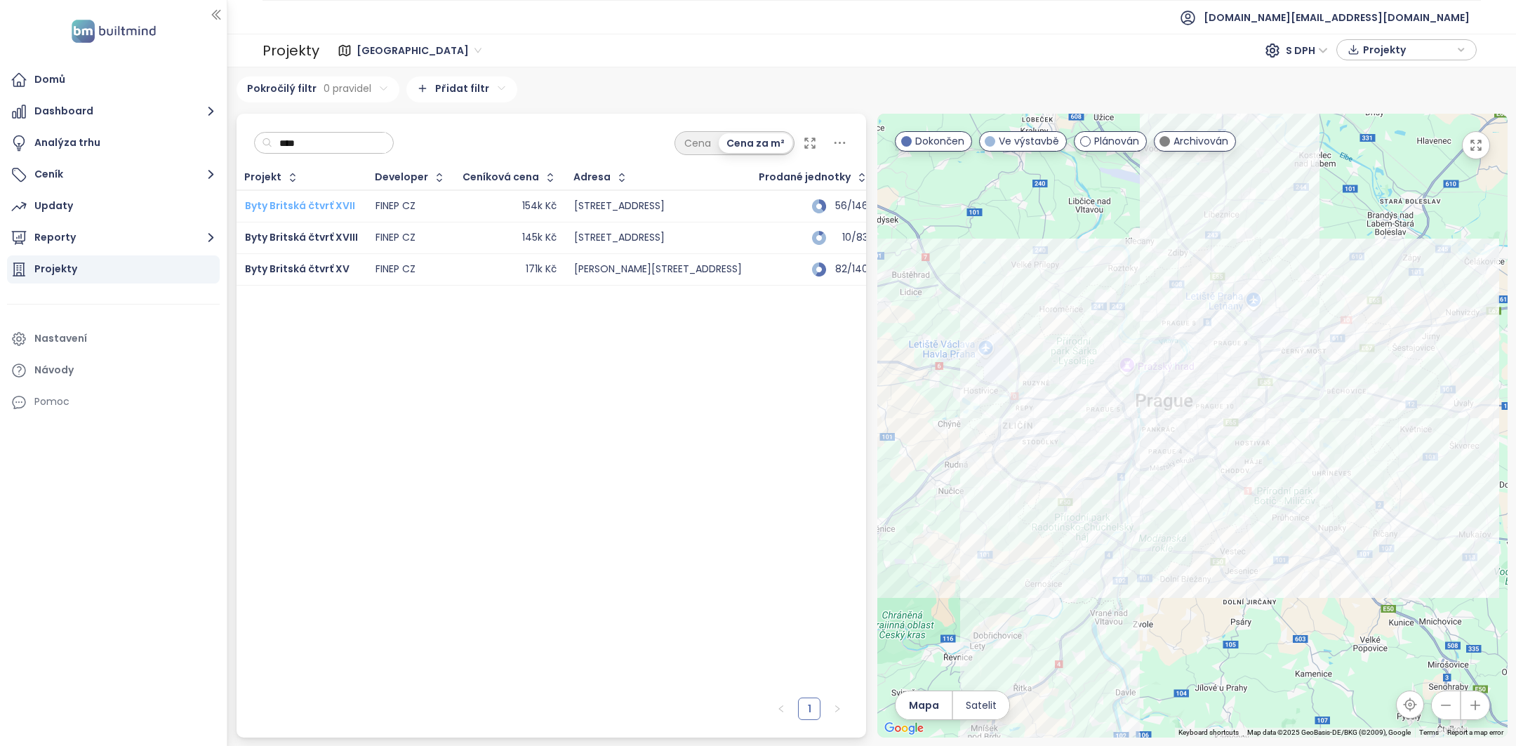
click at [340, 200] on span "Byty Britská čtvrť XVII" at bounding box center [300, 206] width 110 height 14
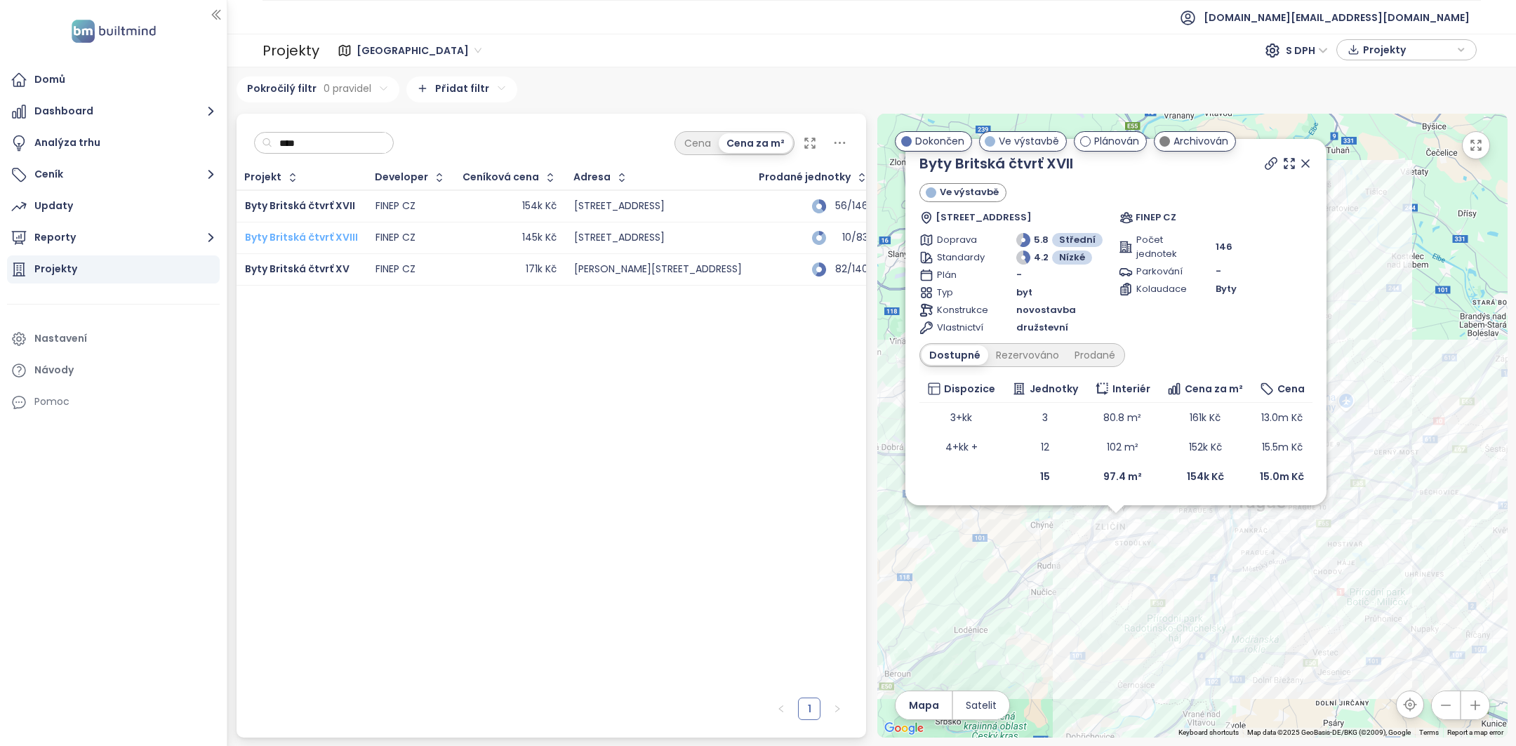
click at [323, 230] on span "Byty Britská čtvrť XVIII" at bounding box center [301, 237] width 113 height 14
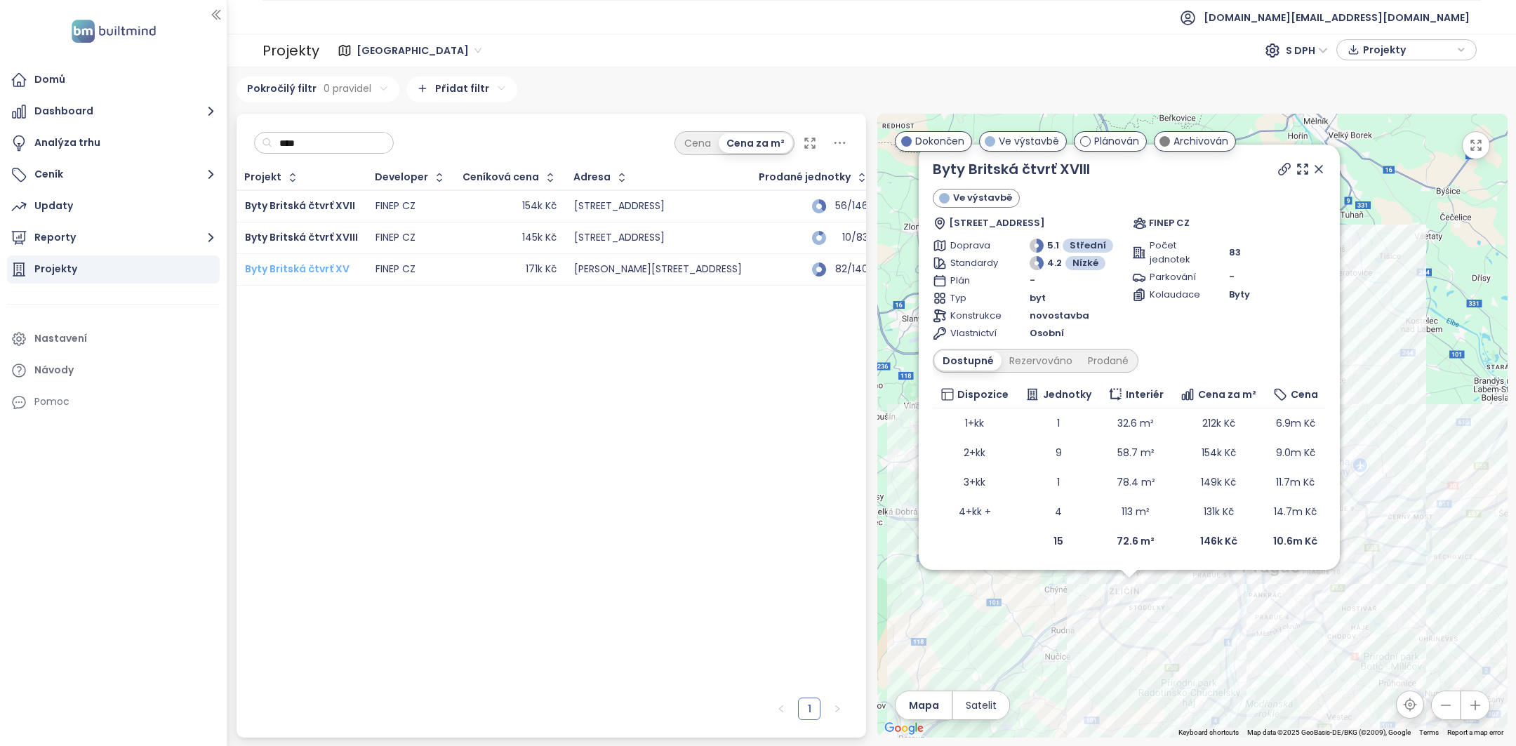
click at [328, 264] on span "Byty Britská čtvrť XV" at bounding box center [297, 269] width 105 height 14
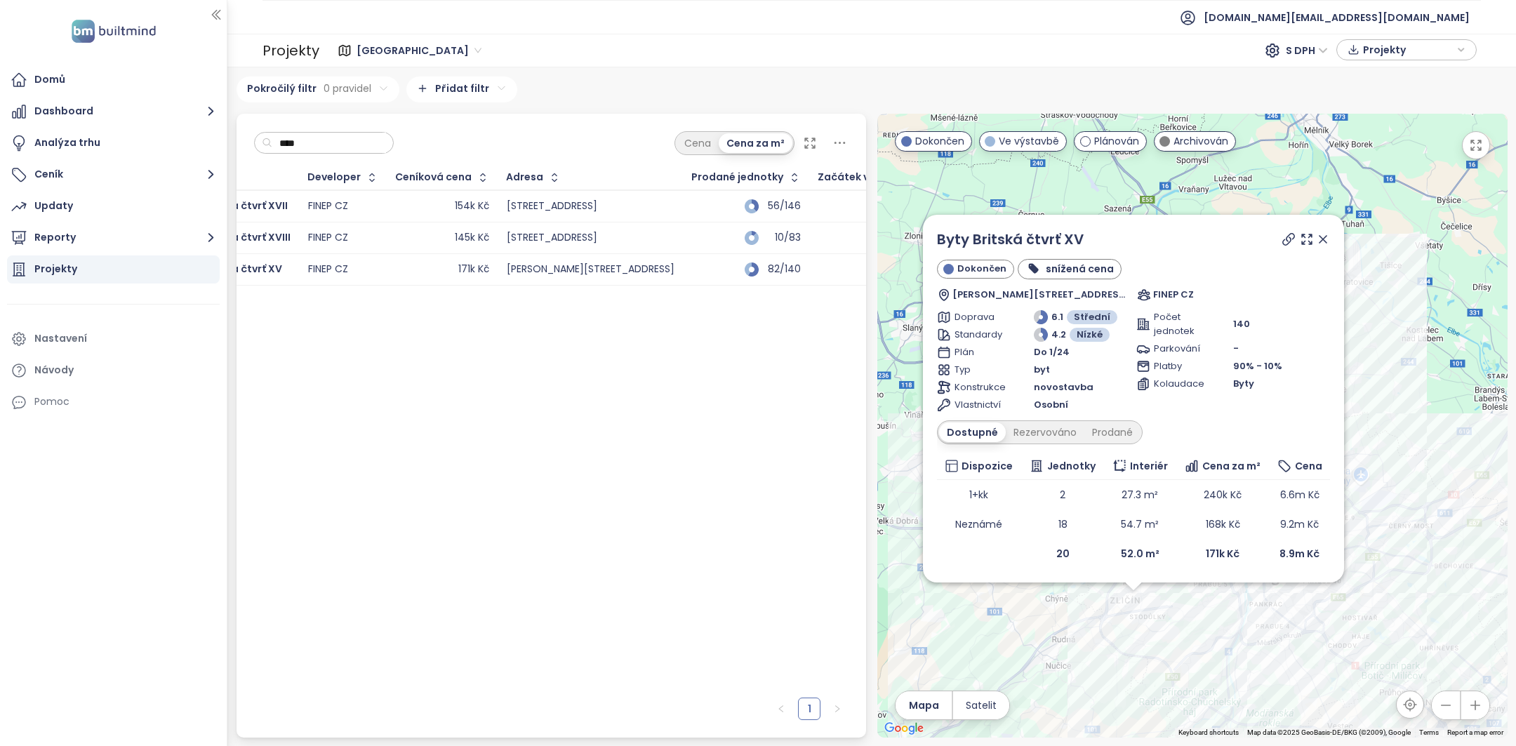
scroll to position [0, 72]
click at [326, 133] on input "****" at bounding box center [329, 143] width 114 height 21
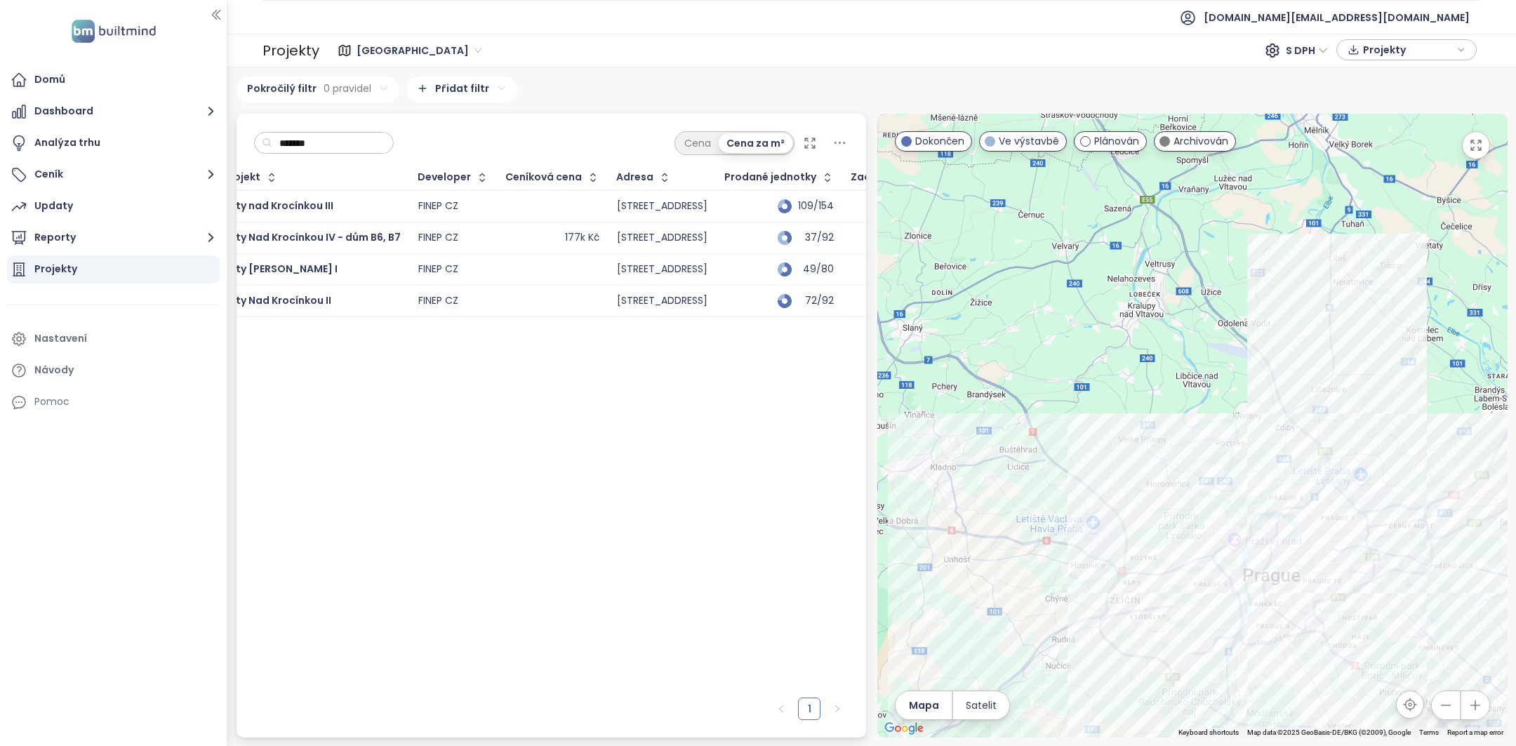
scroll to position [0, 0]
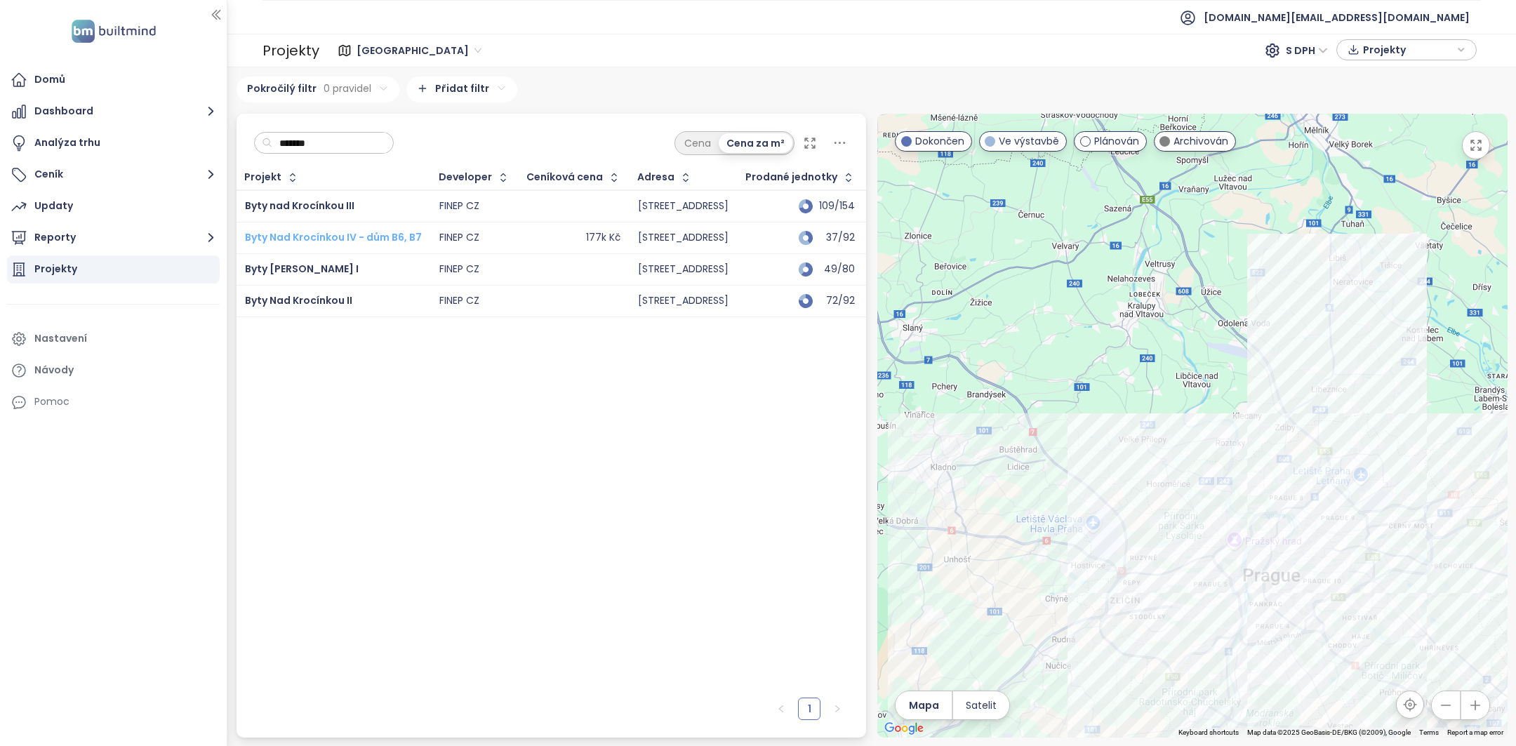
type input "*******"
click at [380, 235] on span "Byty Nad Krocínkou IV - dům B6, B7" at bounding box center [333, 237] width 177 height 14
click at [327, 267] on span "Byty [PERSON_NAME] I" at bounding box center [302, 269] width 114 height 14
click at [327, 300] on span "Byty Nad Krocínkou II" at bounding box center [298, 300] width 107 height 14
click at [333, 208] on span "Byty nad Krocínkou III" at bounding box center [299, 206] width 109 height 14
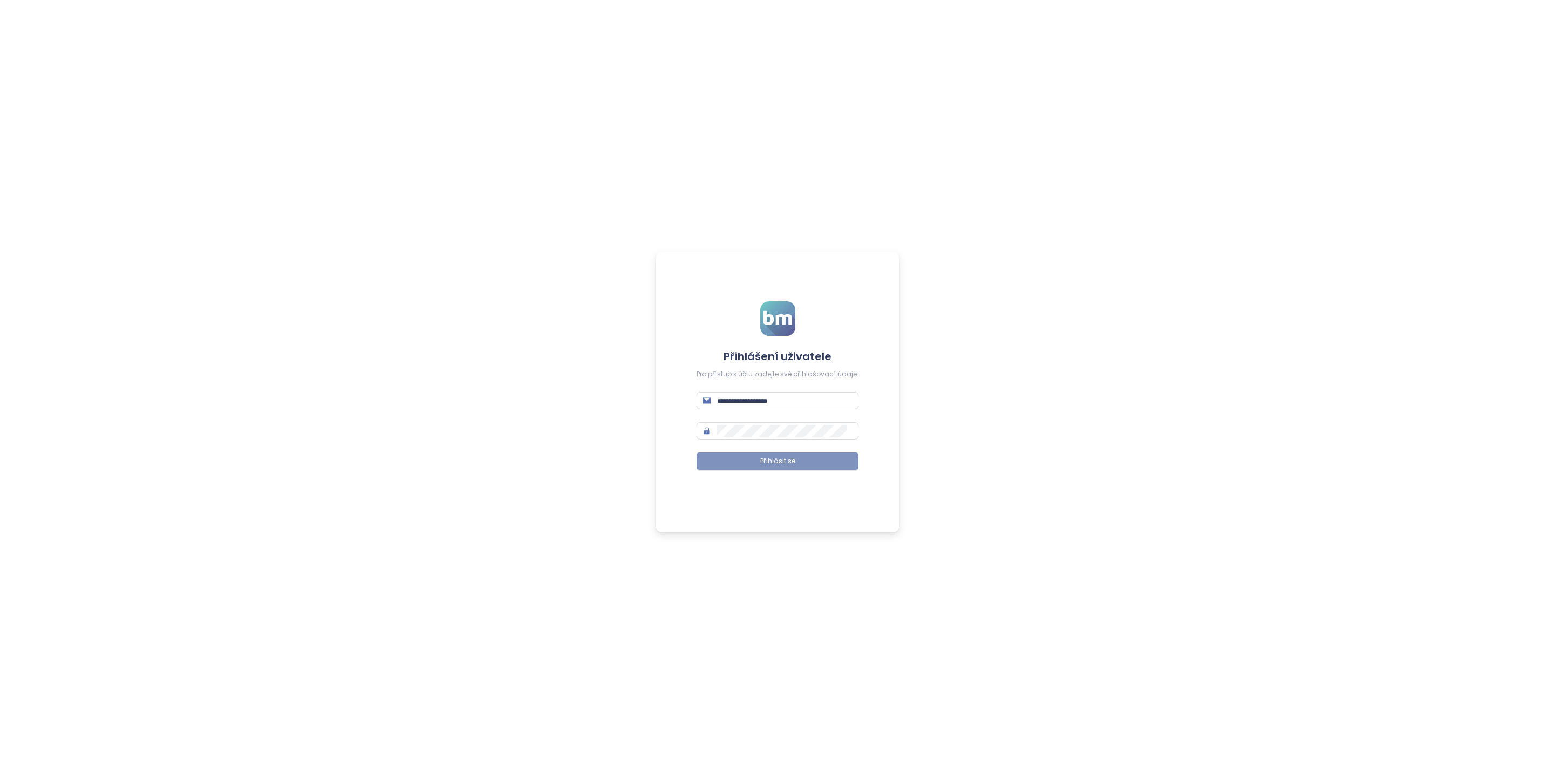
type input "**********"
click at [776, 462] on span "Přihlásit se" at bounding box center [778, 461] width 35 height 10
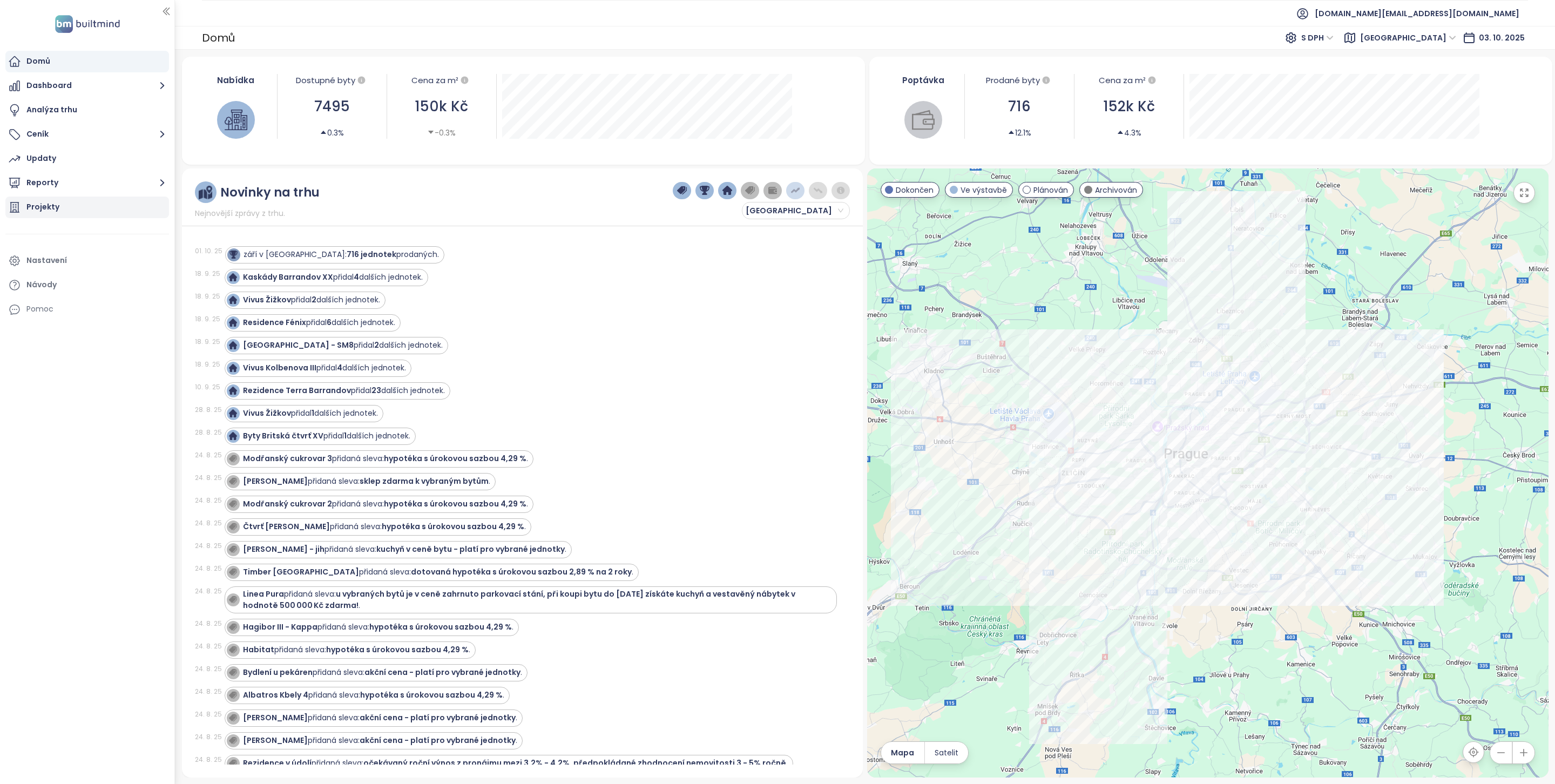
click at [47, 209] on div "Projekty" at bounding box center [42, 207] width 33 height 14
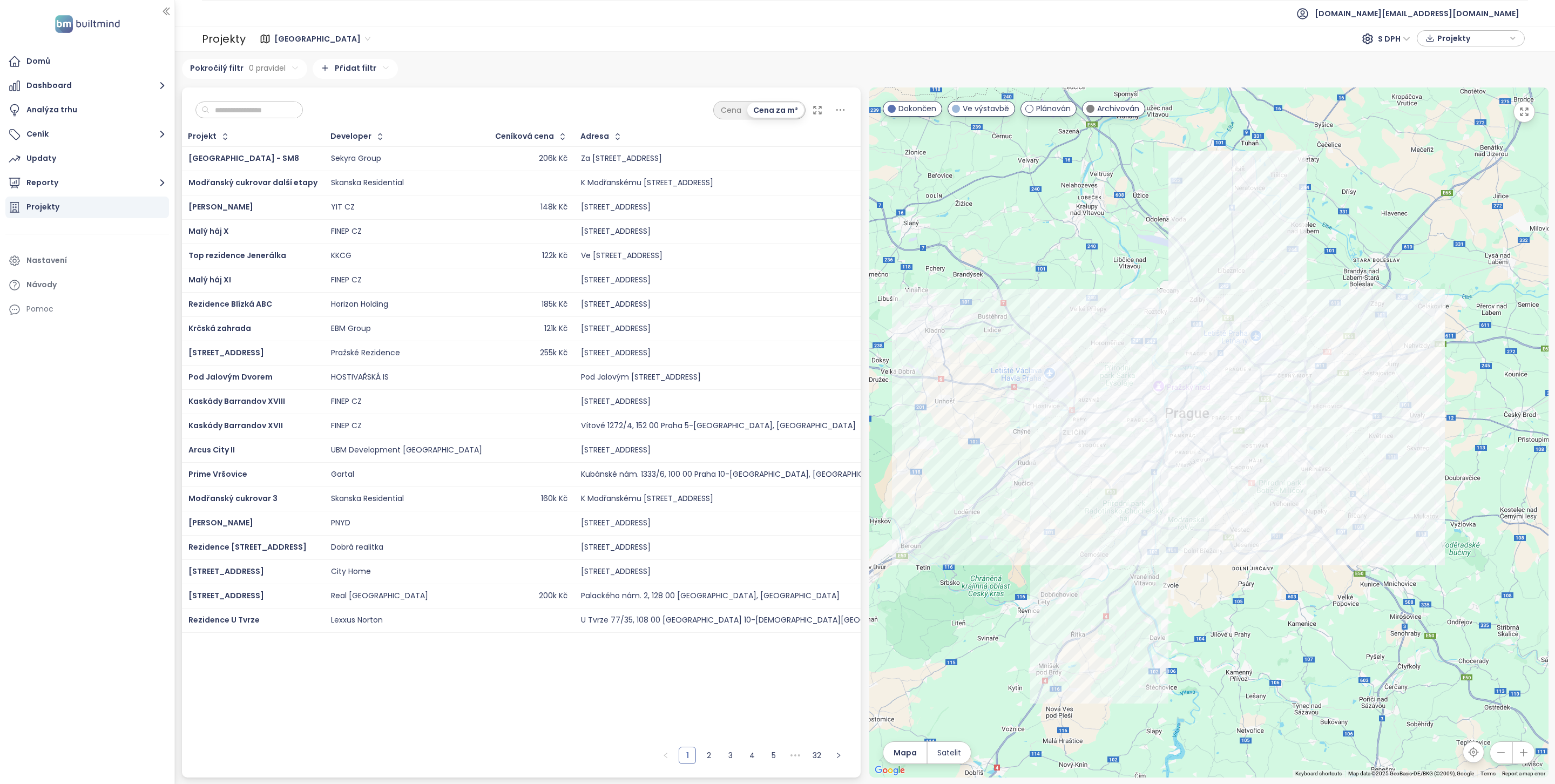
click at [261, 114] on input "text" at bounding box center [253, 110] width 88 height 16
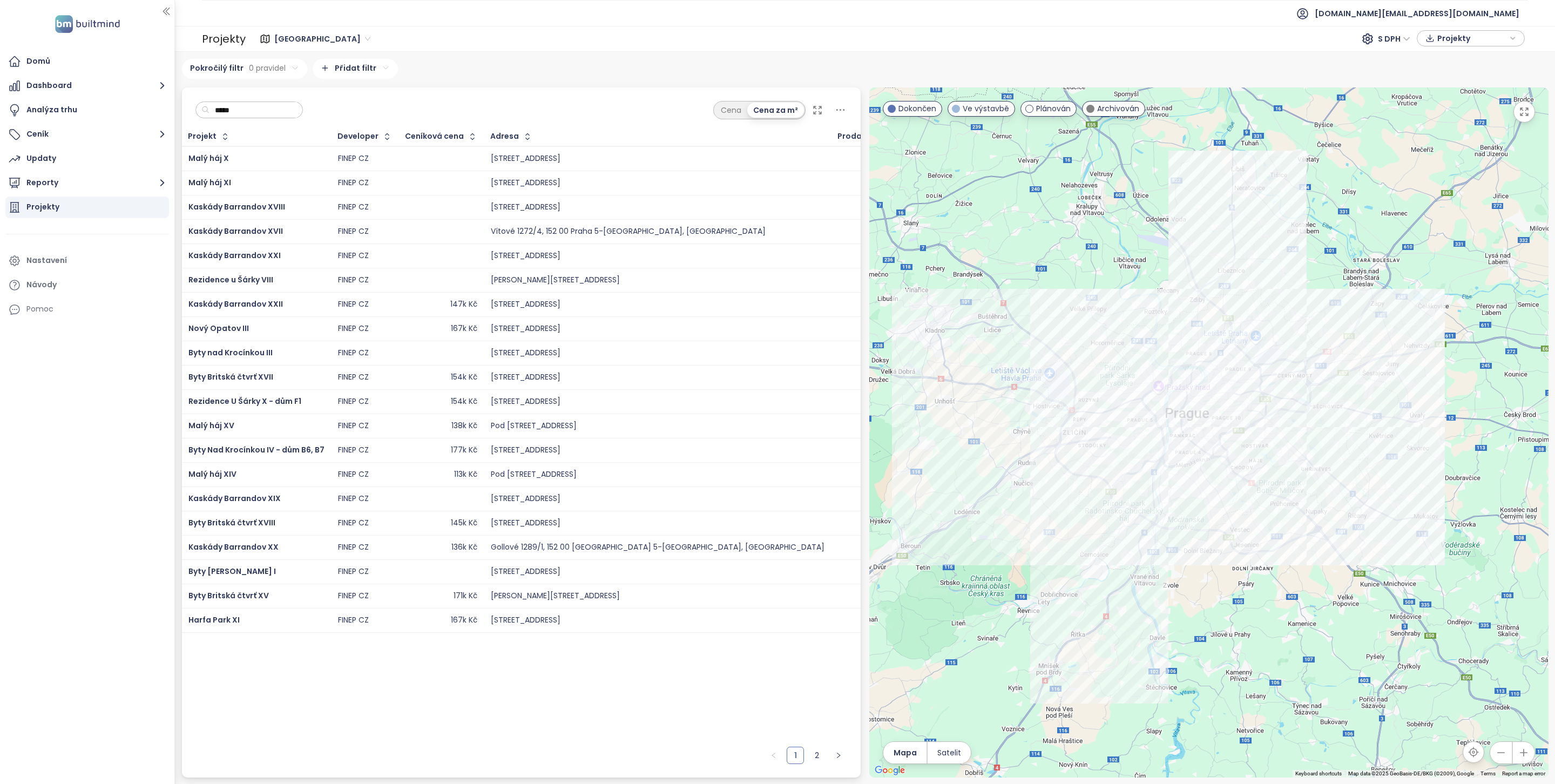
type input "*****"
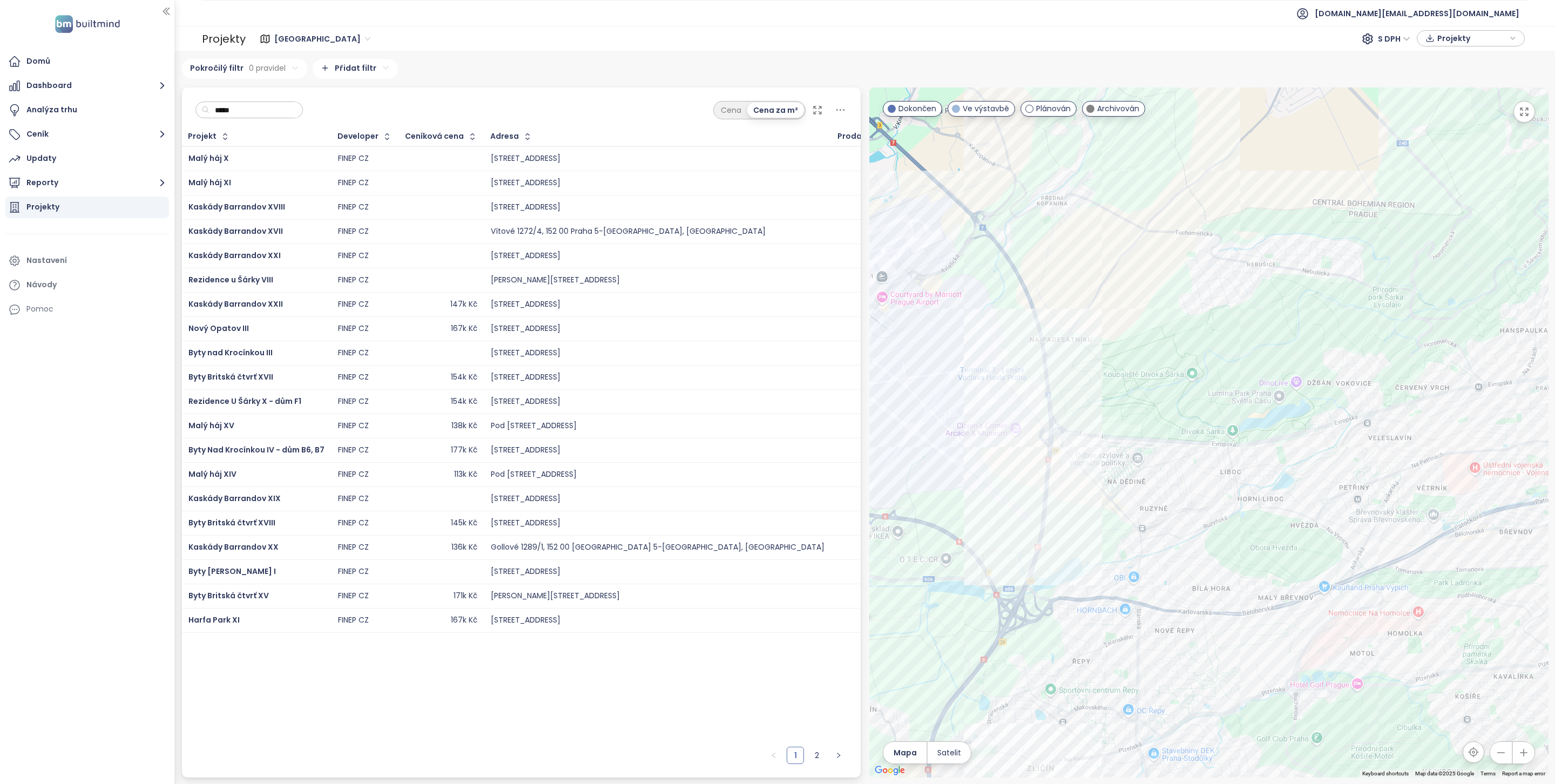
click at [276, 106] on input "*****" at bounding box center [253, 110] width 88 height 16
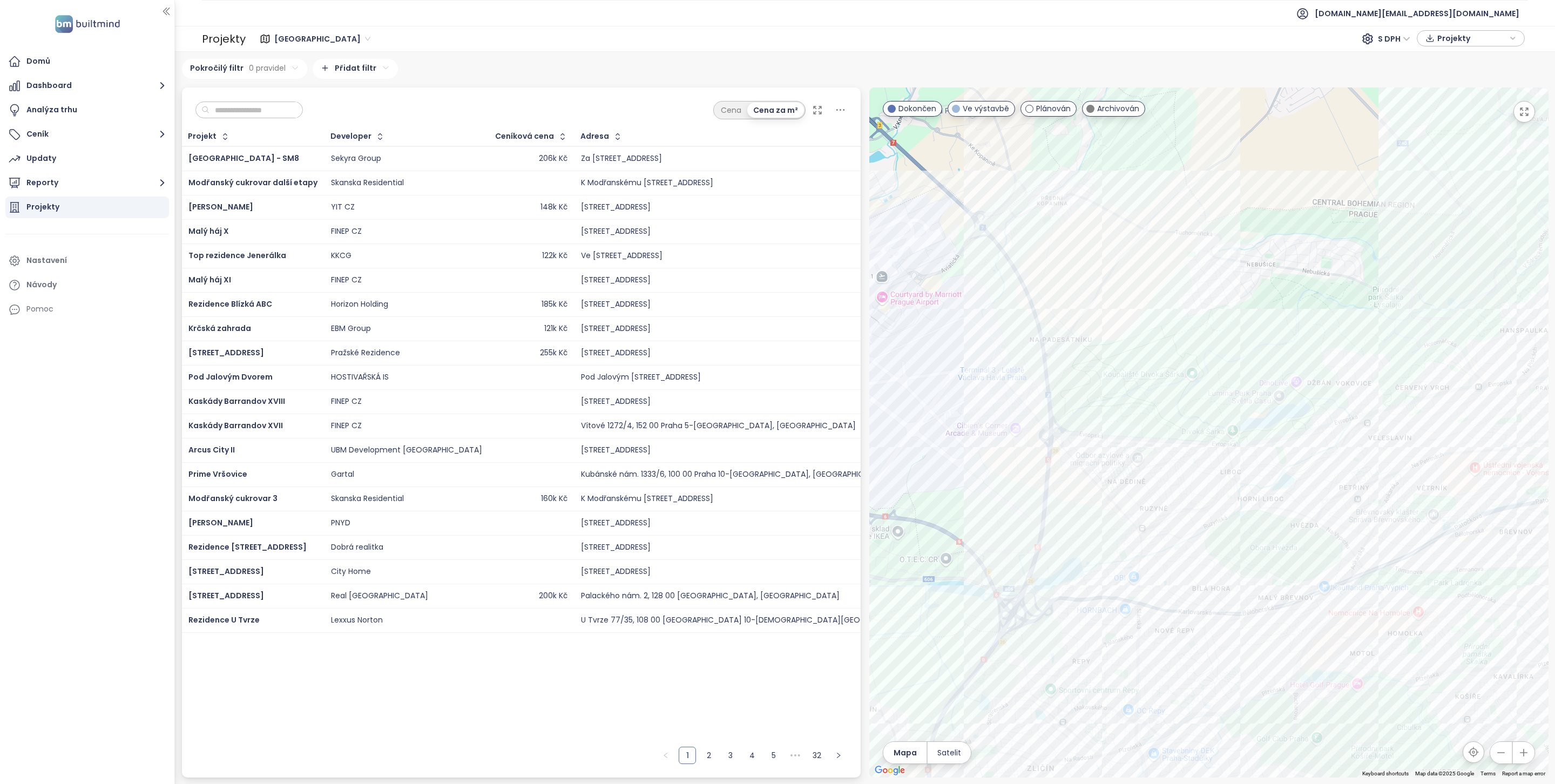
click at [438, 78] on div "Praha 626 projektů Area Jihomoravský kraj 242 projektů Area Brno 122 projektů A…" at bounding box center [865, 418] width 1366 height 719
click at [283, 114] on input "text" at bounding box center [253, 110] width 88 height 16
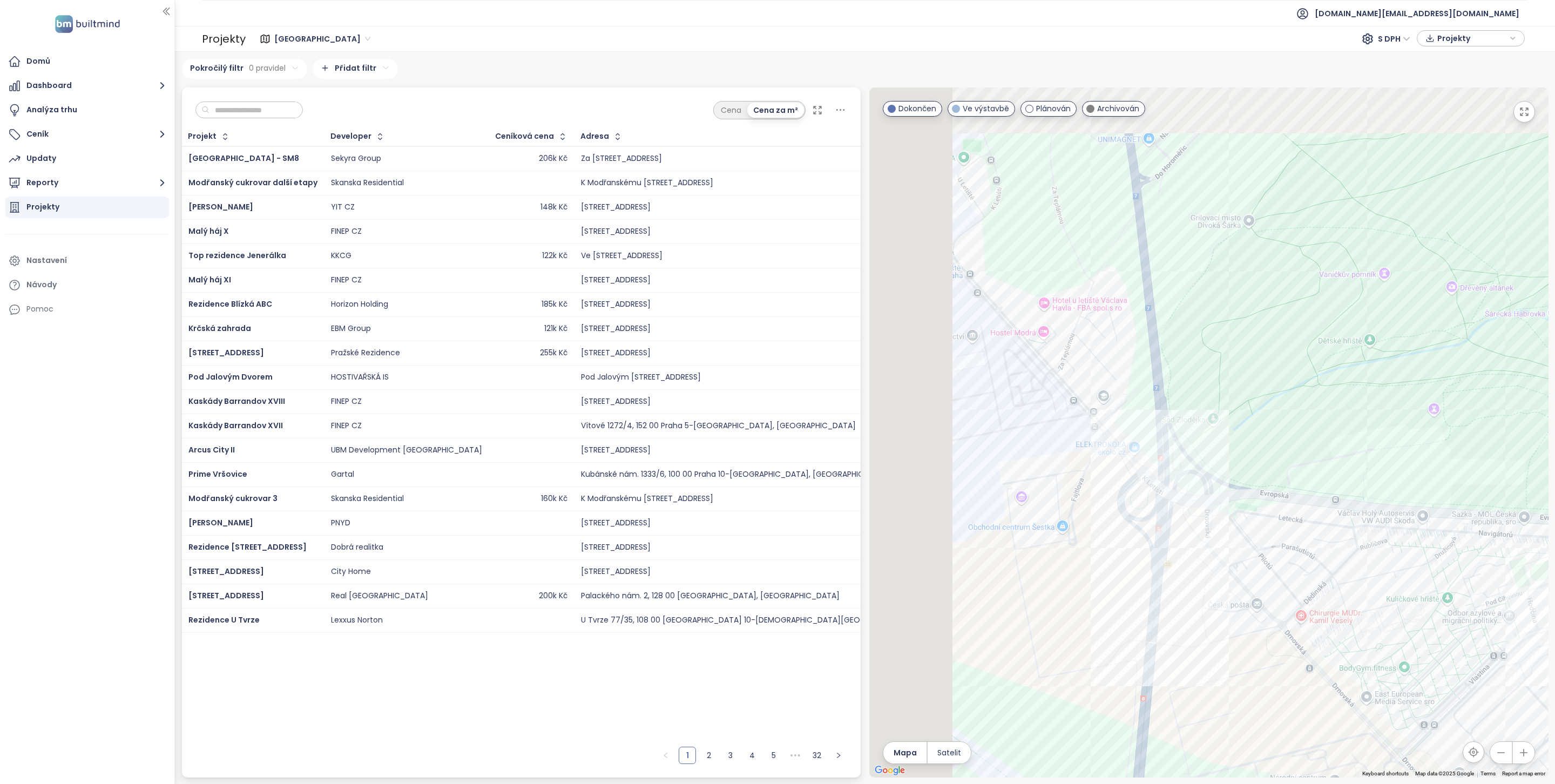
drag, startPoint x: 1001, startPoint y: 375, endPoint x: 1206, endPoint y: 536, distance: 260.7
click at [1206, 536] on div at bounding box center [1209, 432] width 679 height 690
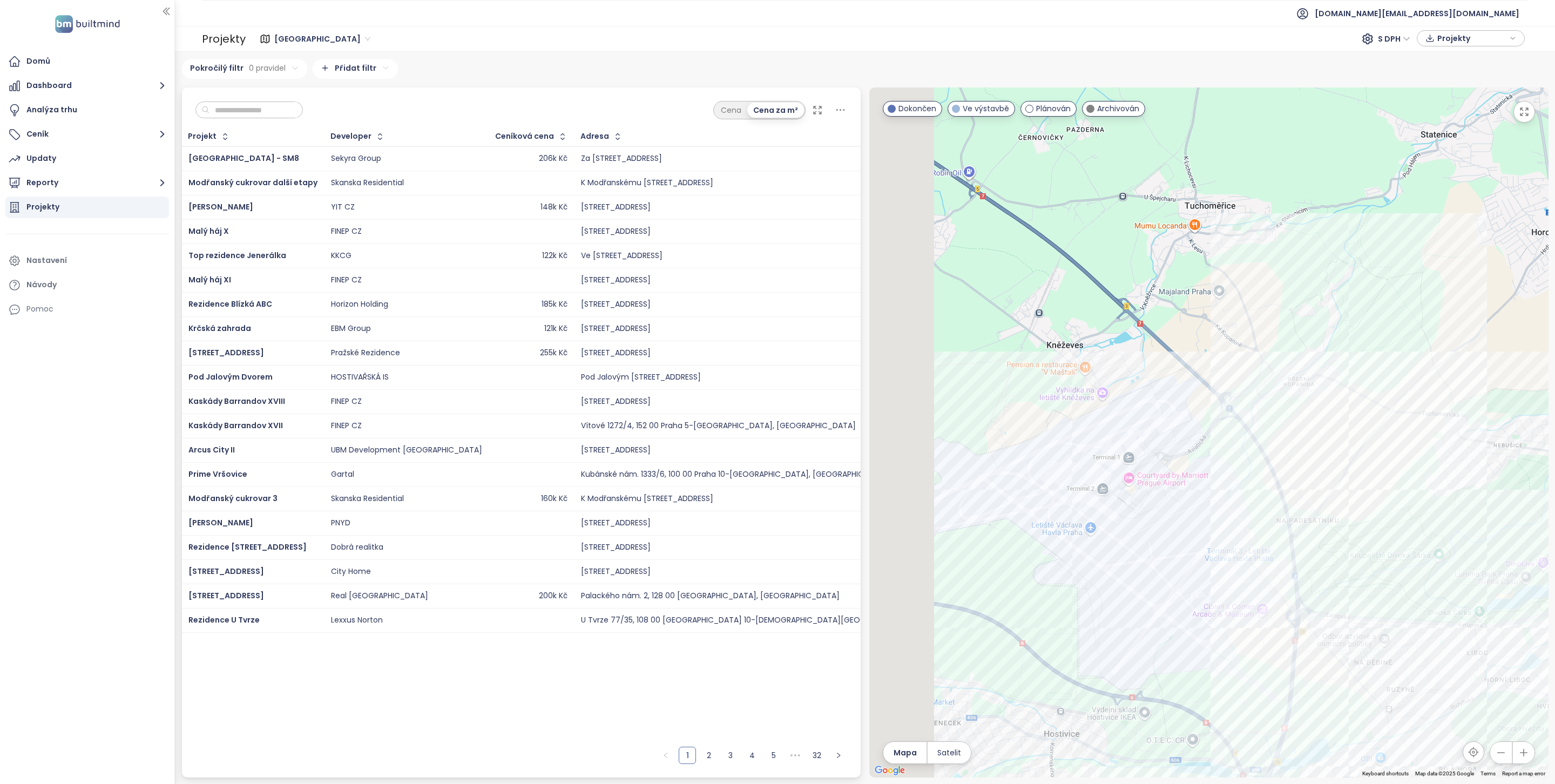
drag, startPoint x: 1020, startPoint y: 342, endPoint x: 1147, endPoint y: 484, distance: 190.5
click at [1147, 484] on div at bounding box center [1209, 432] width 679 height 690
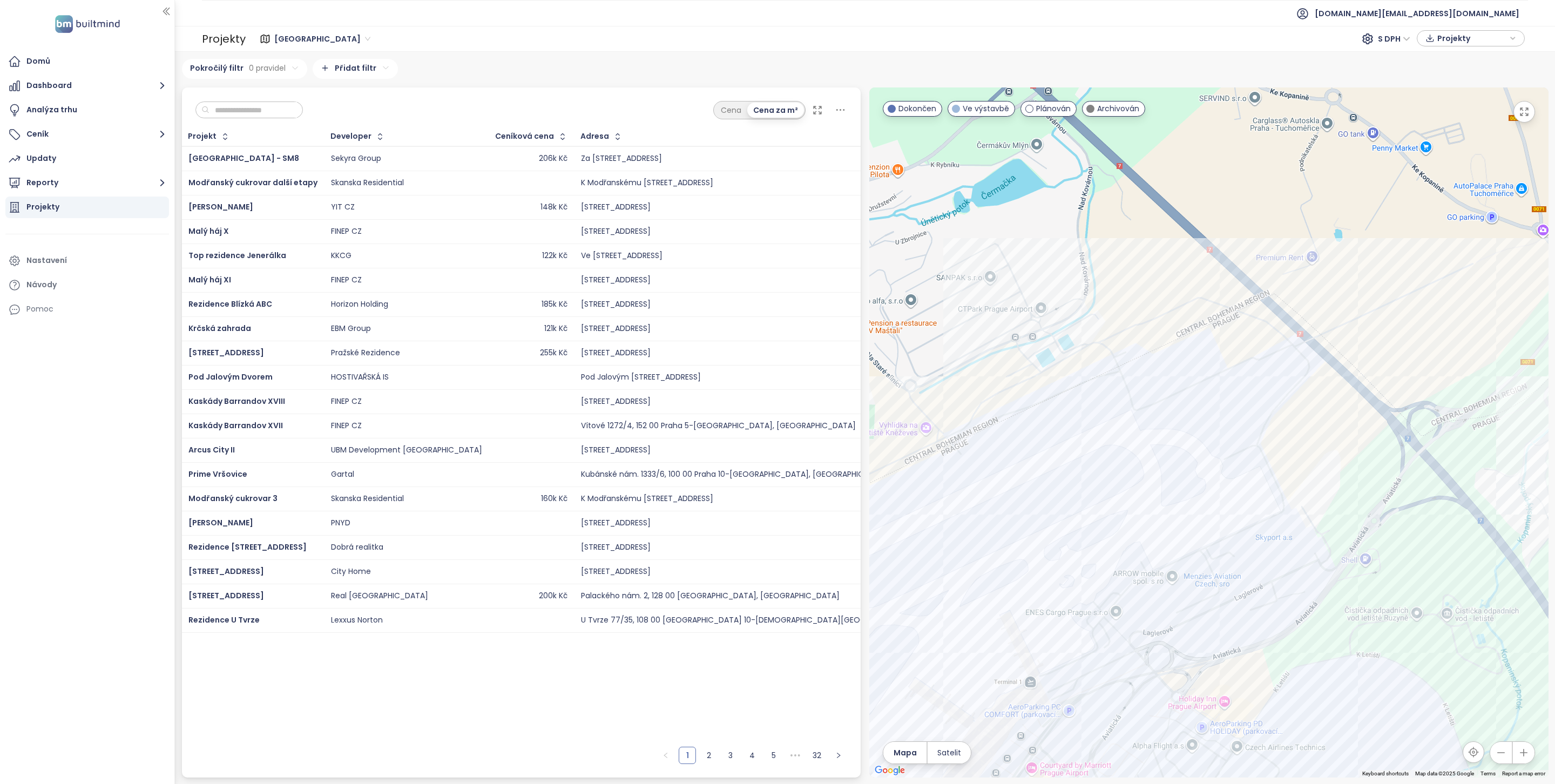
drag, startPoint x: 1480, startPoint y: 451, endPoint x: 1309, endPoint y: 452, distance: 171.0
click at [1309, 451] on div at bounding box center [1209, 432] width 679 height 690
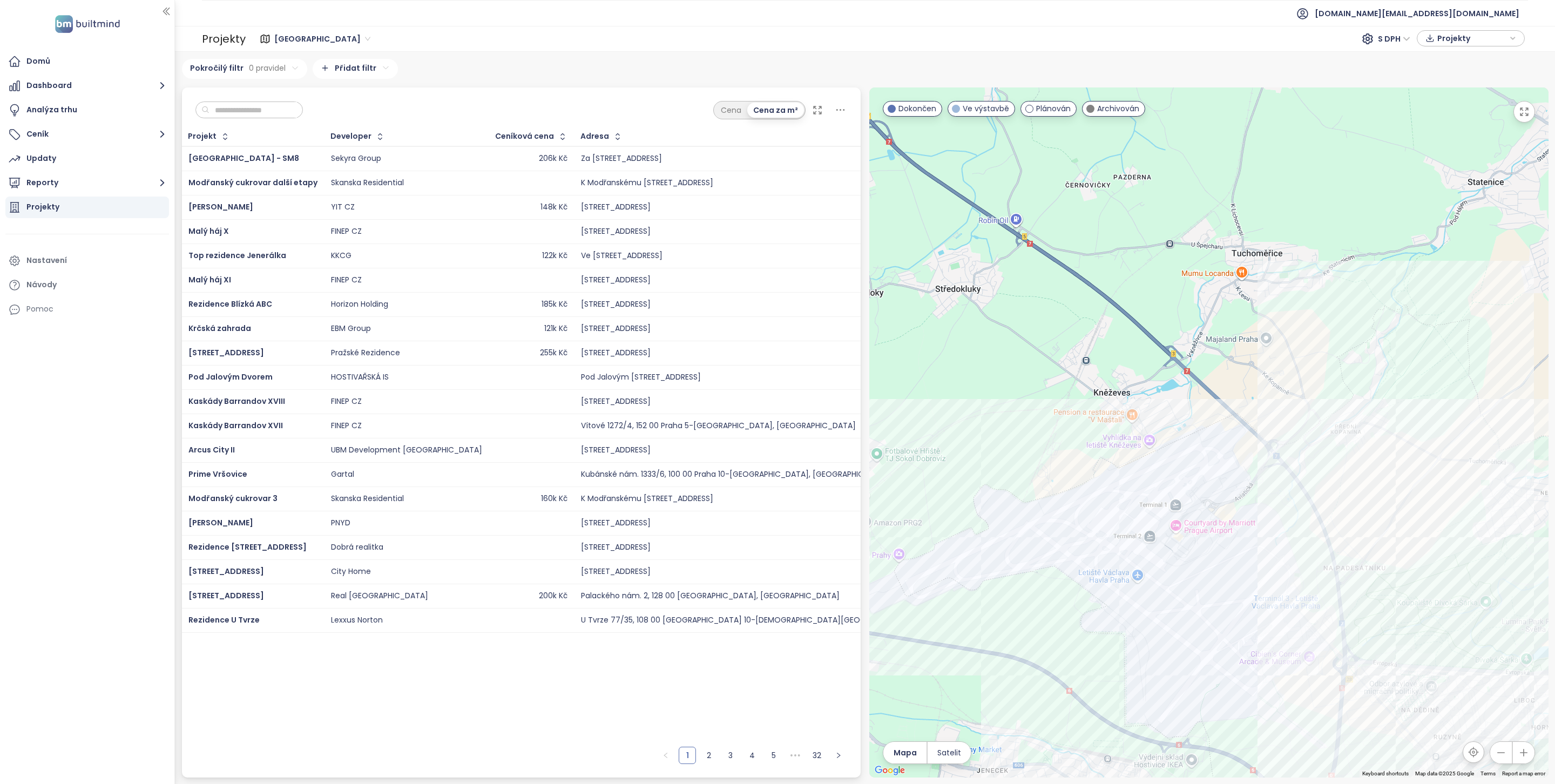
click at [242, 112] on input "text" at bounding box center [253, 110] width 88 height 16
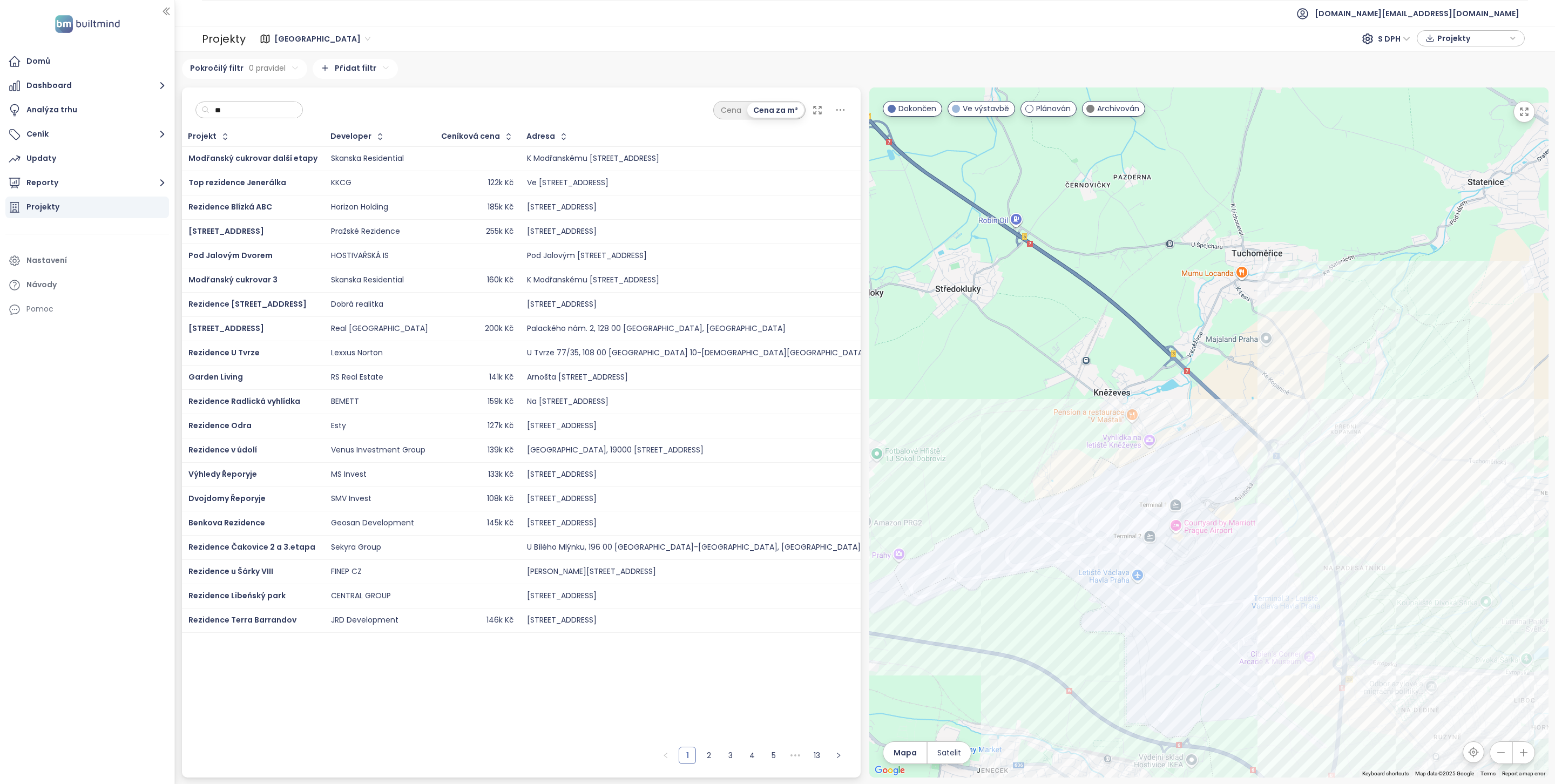
type input "*"
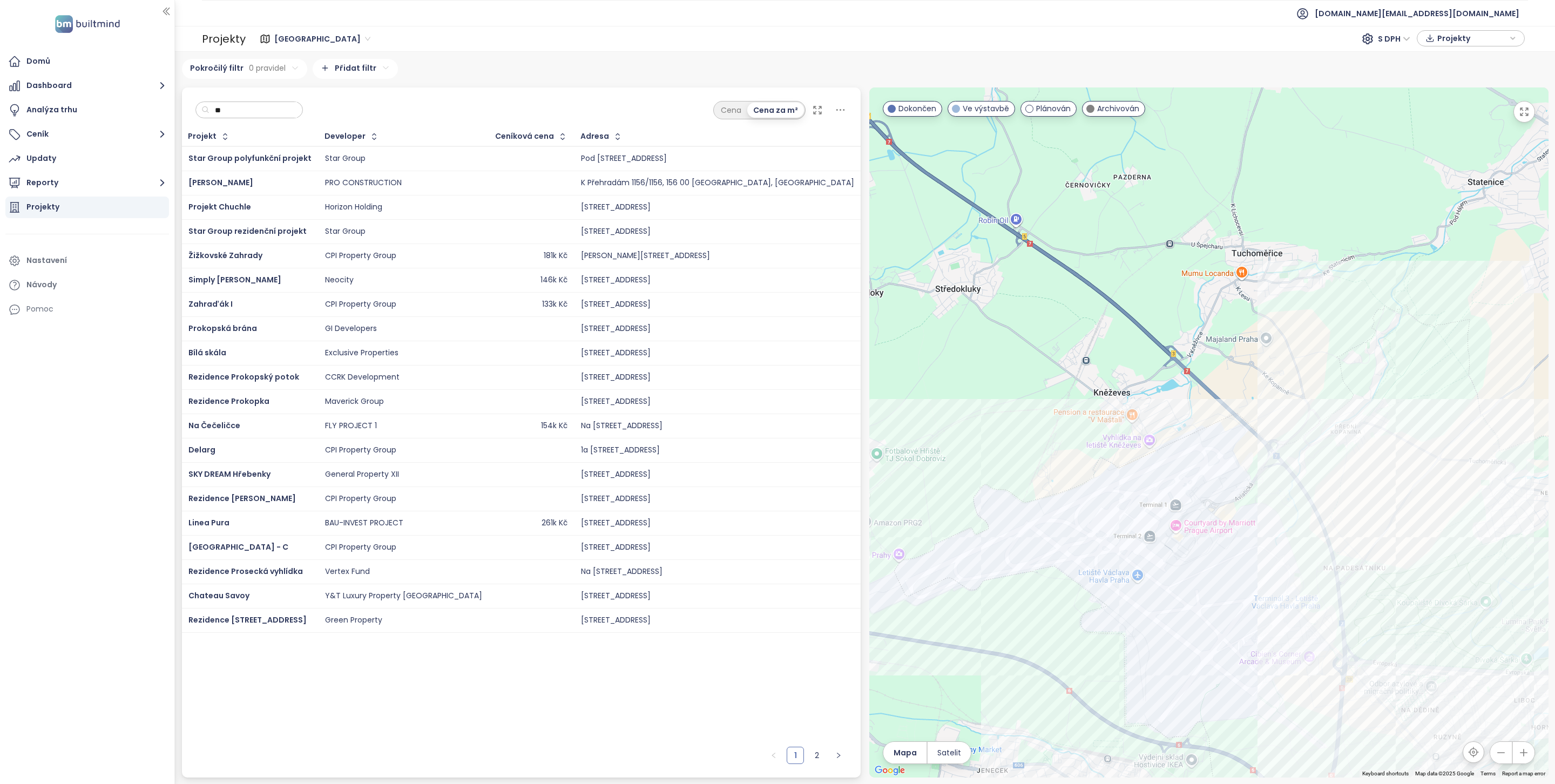
type input "*"
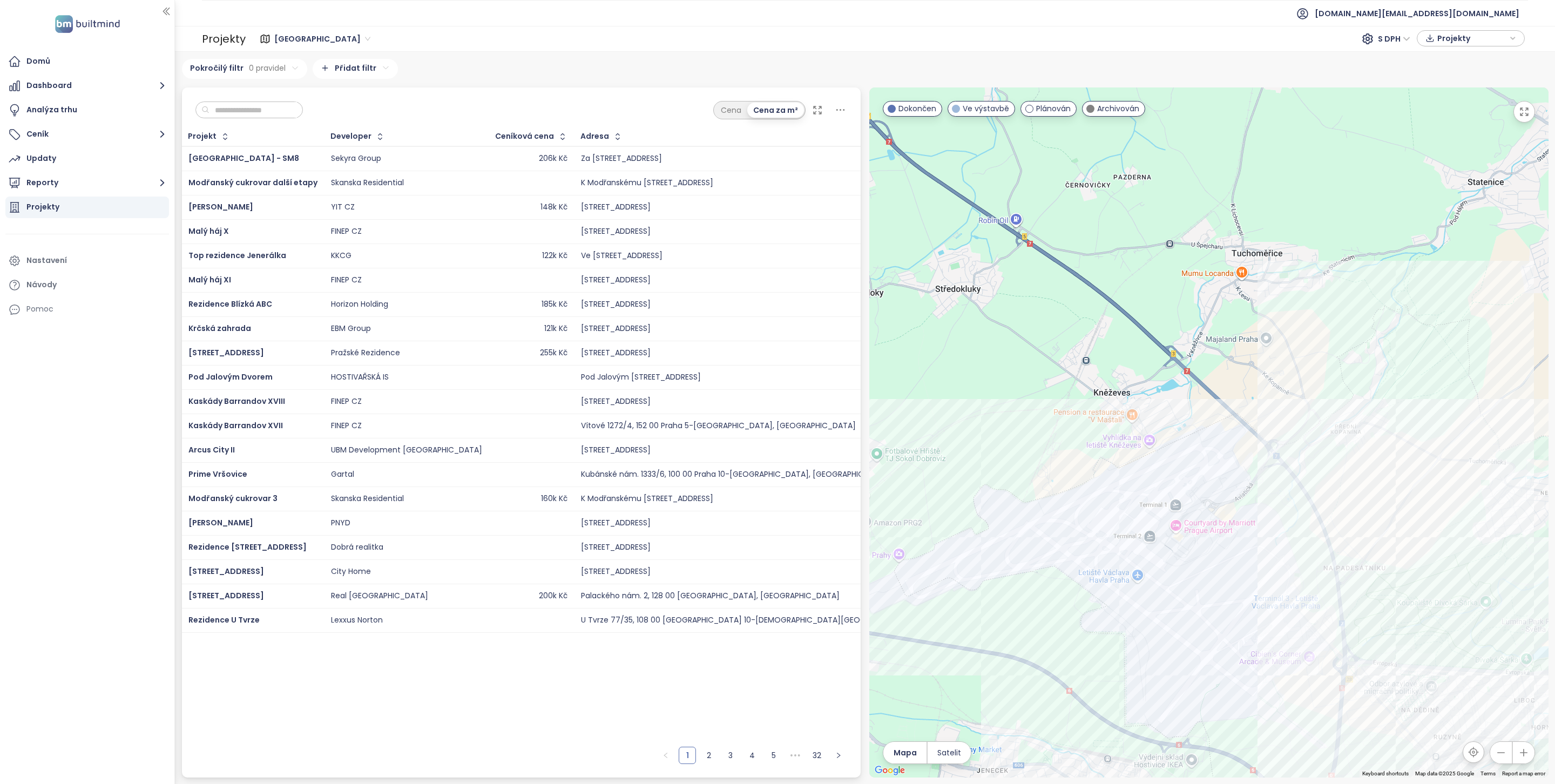
type input "*"
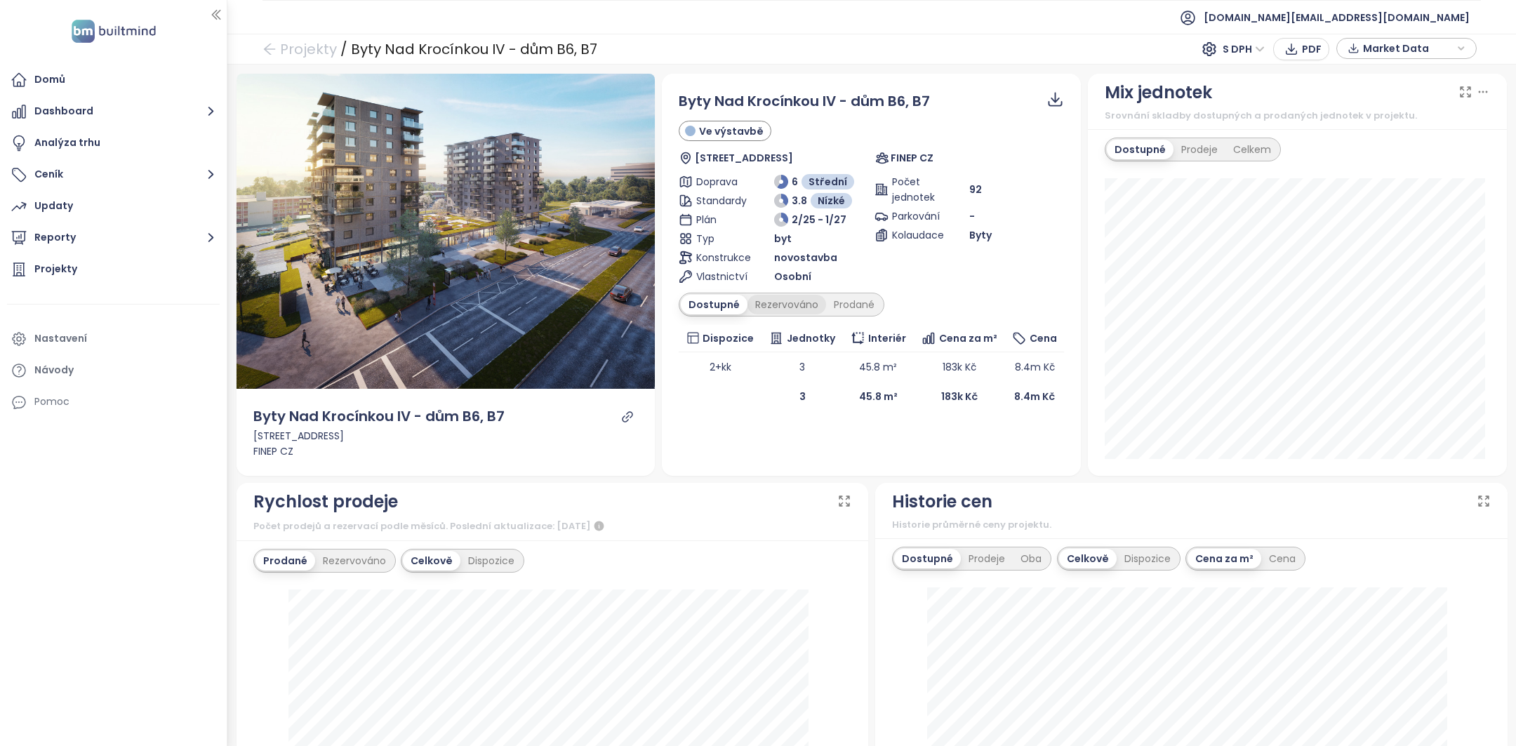
click at [788, 305] on div "Rezervováno" at bounding box center [786, 305] width 79 height 20
click at [721, 303] on div "Dostupné" at bounding box center [712, 305] width 63 height 20
click at [796, 306] on div "Rezervováno" at bounding box center [786, 305] width 79 height 20
click at [714, 307] on div "Dostupné" at bounding box center [712, 305] width 63 height 20
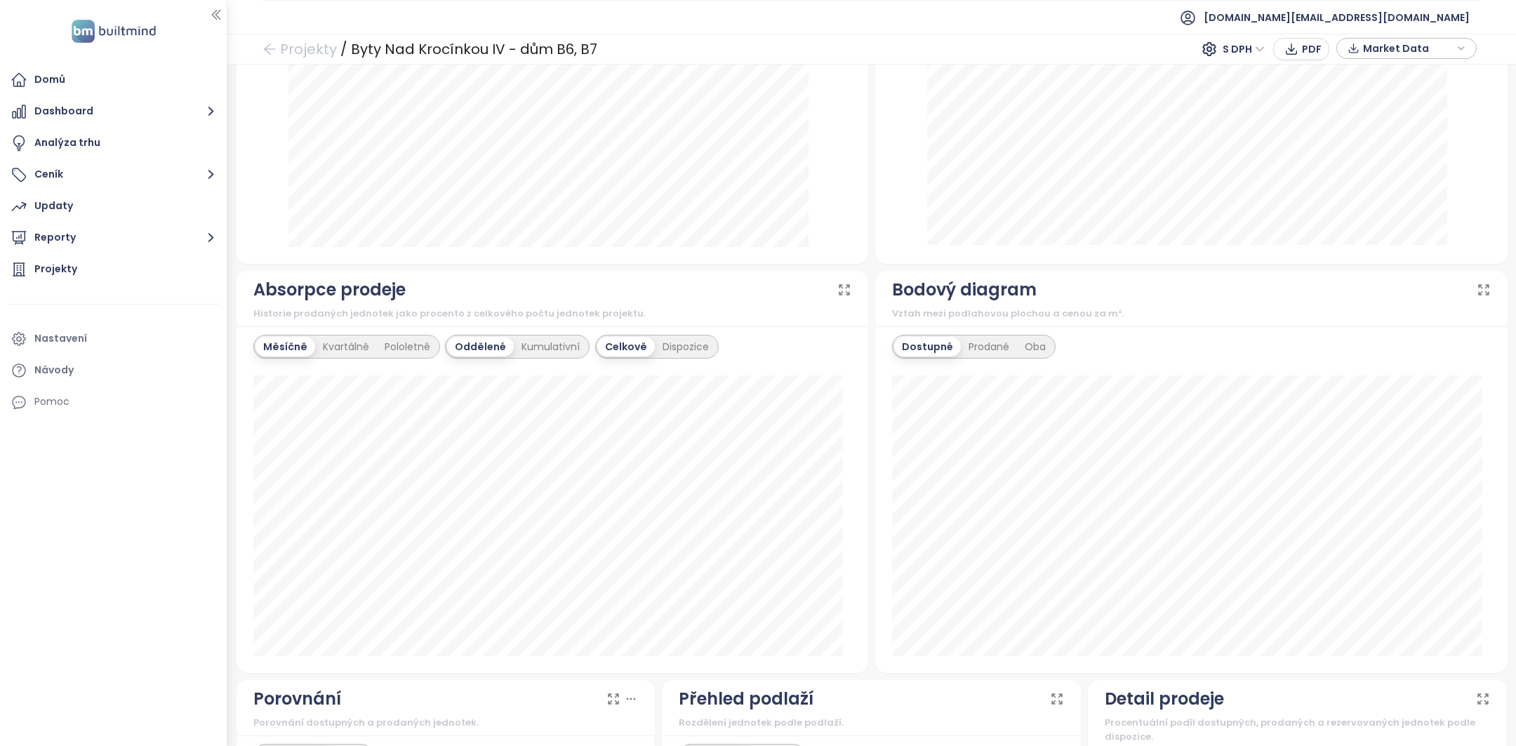
scroll to position [631, 0]
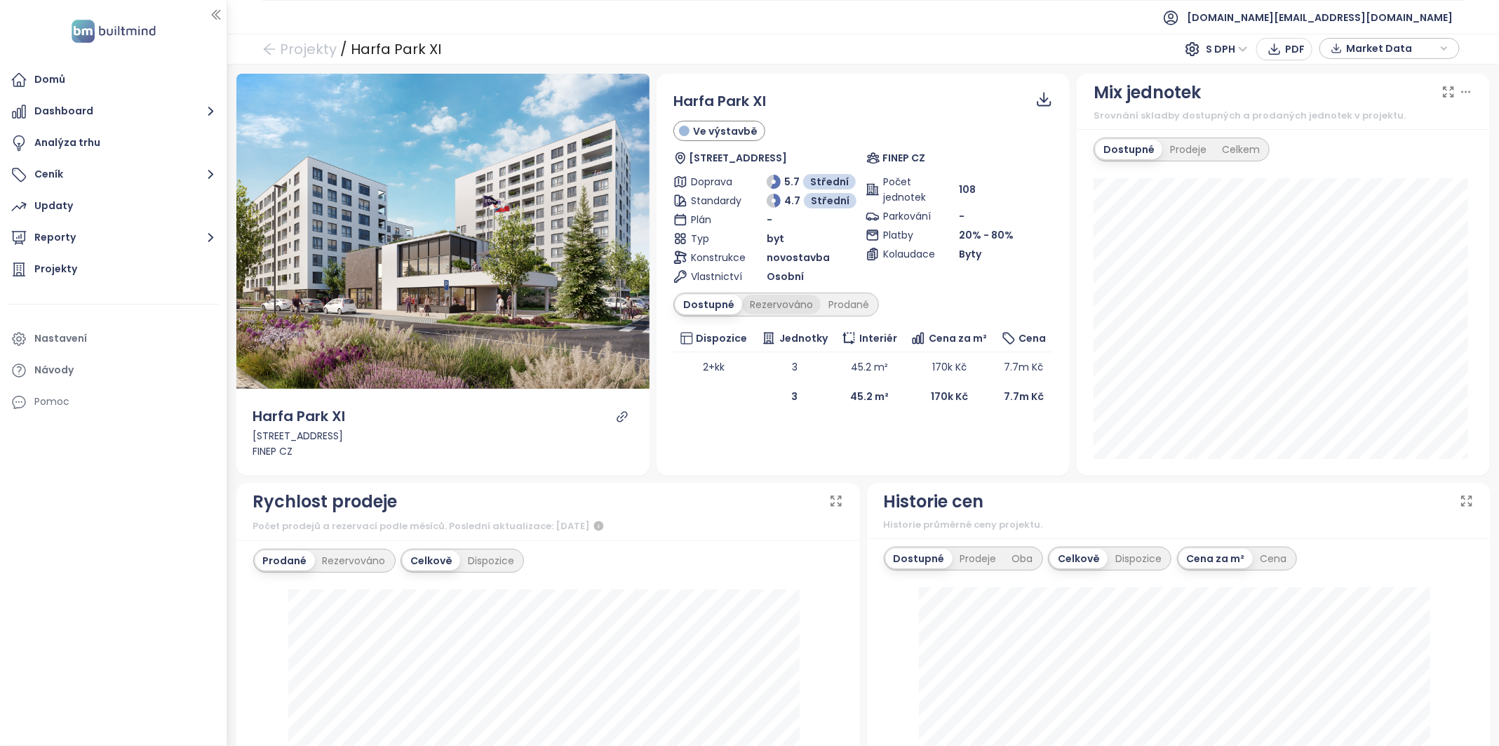
click at [763, 303] on div "Rezervováno" at bounding box center [781, 305] width 79 height 20
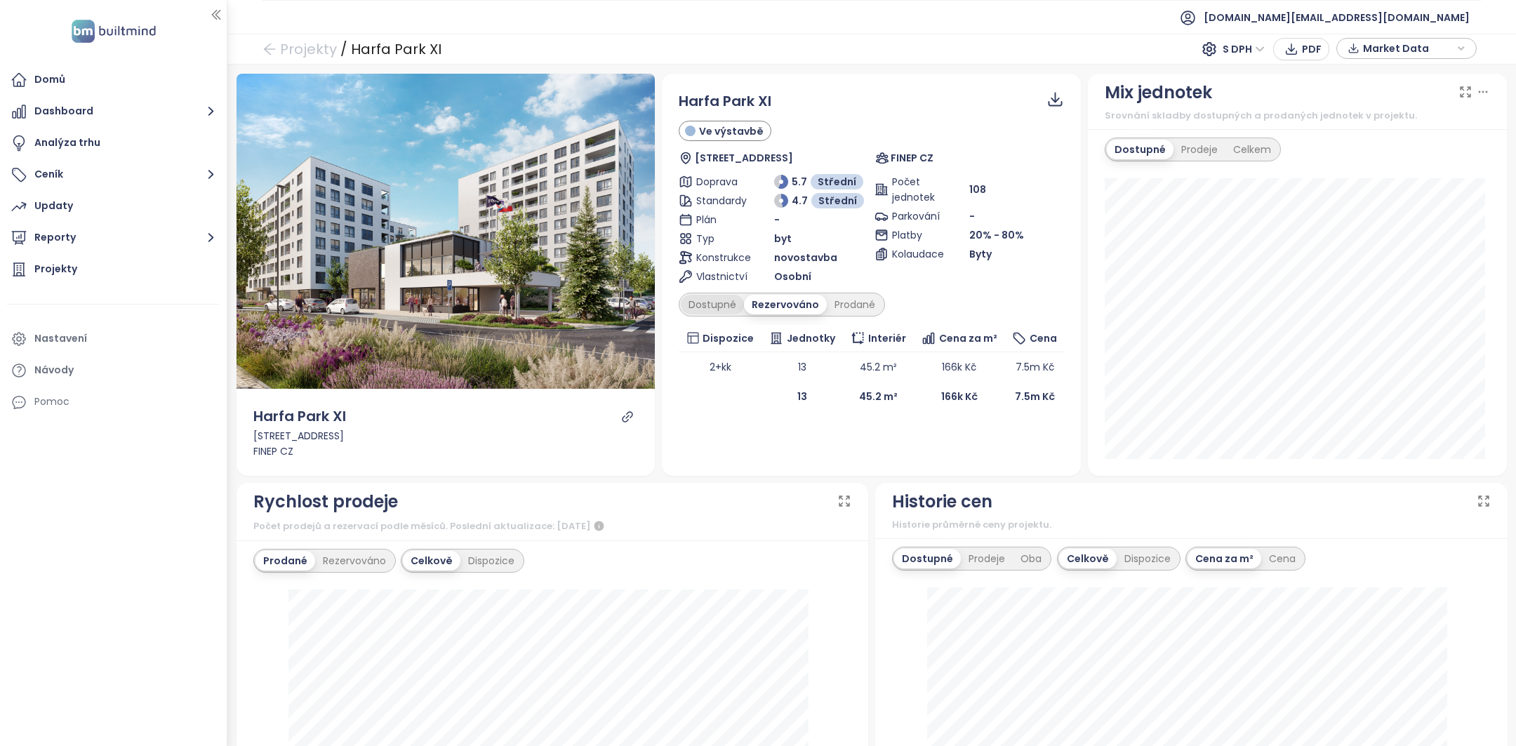
click at [719, 297] on div "Dostupné" at bounding box center [712, 305] width 63 height 20
click at [166, 547] on div "Domů Dashboard Analýza trhu Ceník Updaty Reporty Projekty Nastavení Návody Pomoc" at bounding box center [113, 373] width 227 height 746
click at [786, 303] on div "Rezervováno" at bounding box center [786, 305] width 79 height 20
click at [719, 305] on div "Dostupné" at bounding box center [712, 305] width 63 height 20
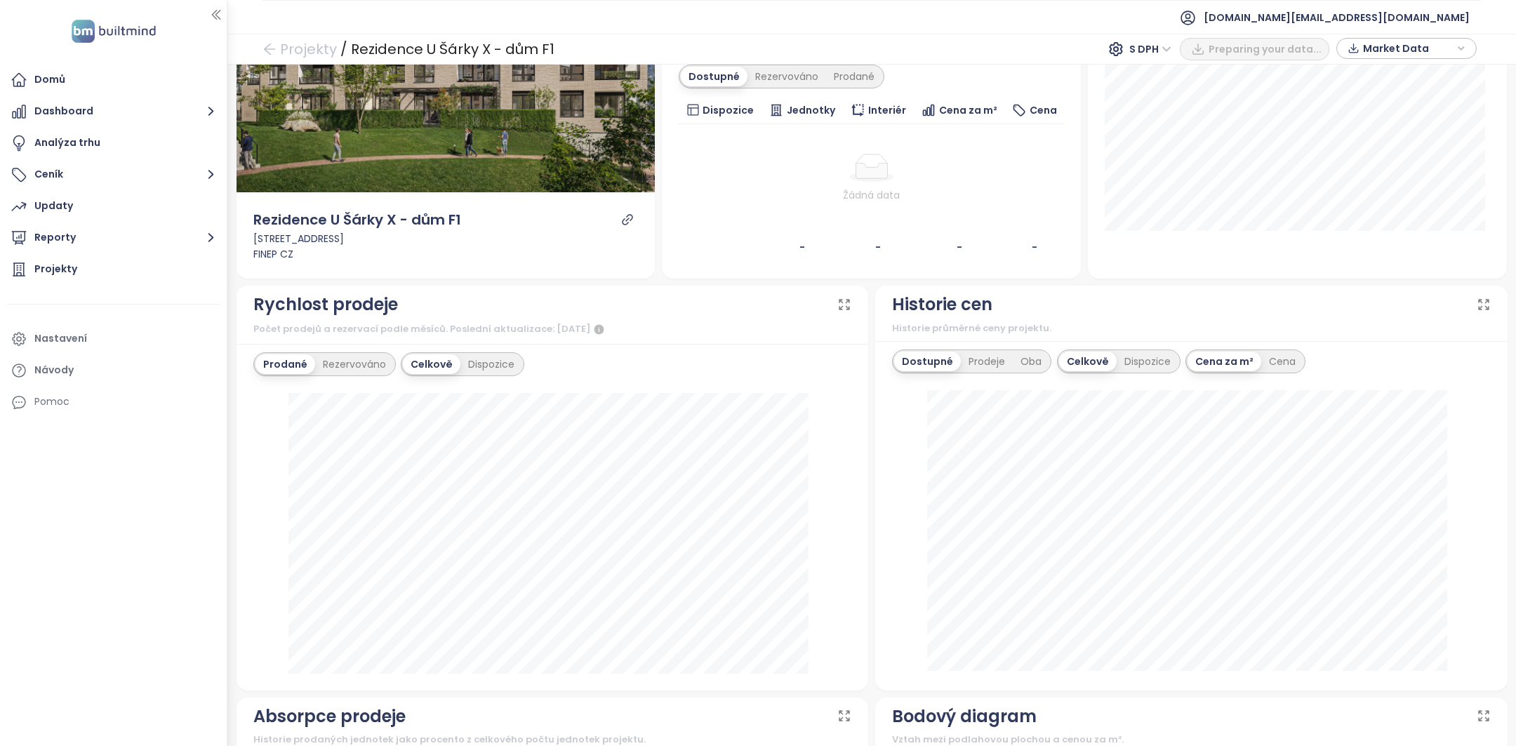
scroll to position [138, 0]
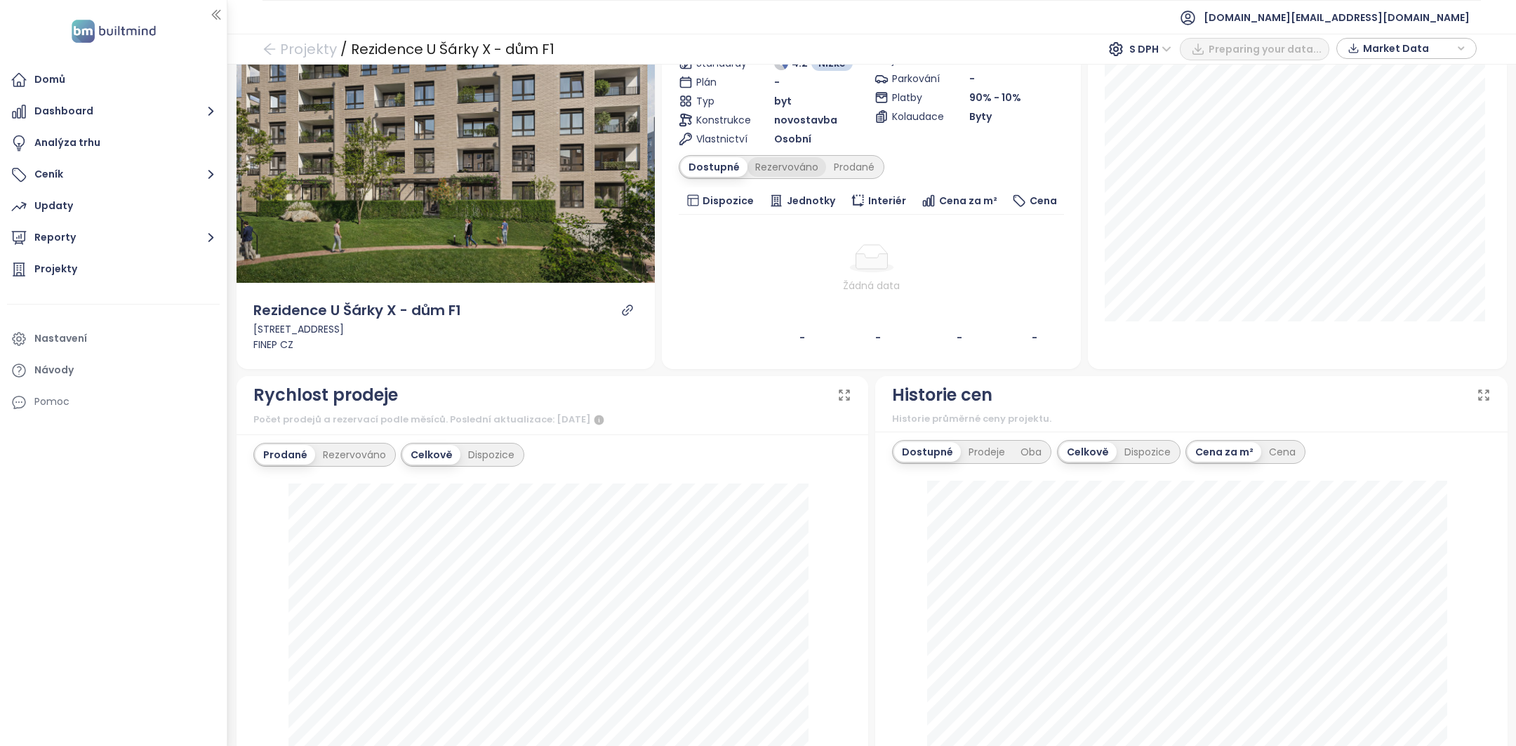
click at [787, 169] on div "Rezervováno" at bounding box center [786, 167] width 79 height 20
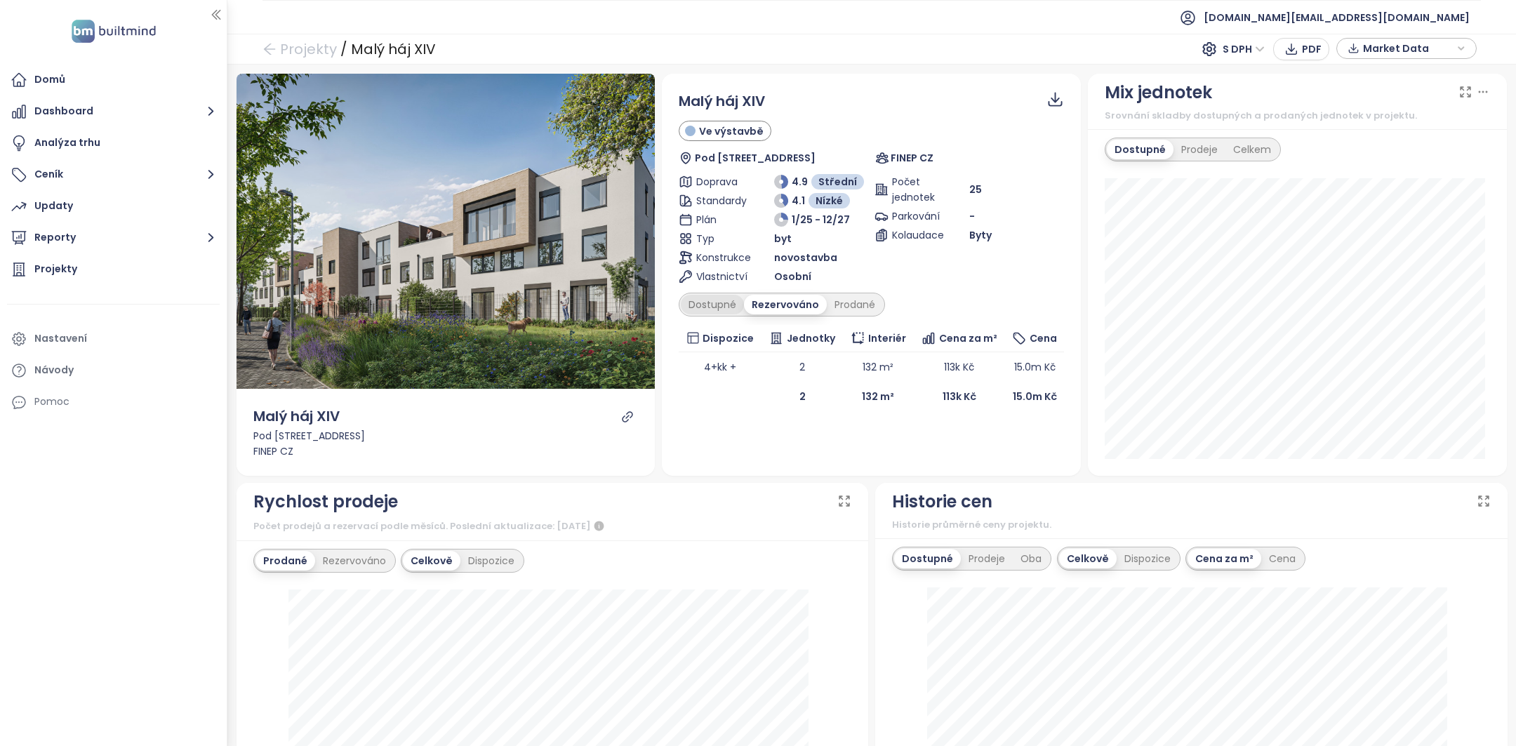
click at [724, 309] on div "Dostupné" at bounding box center [712, 305] width 63 height 20
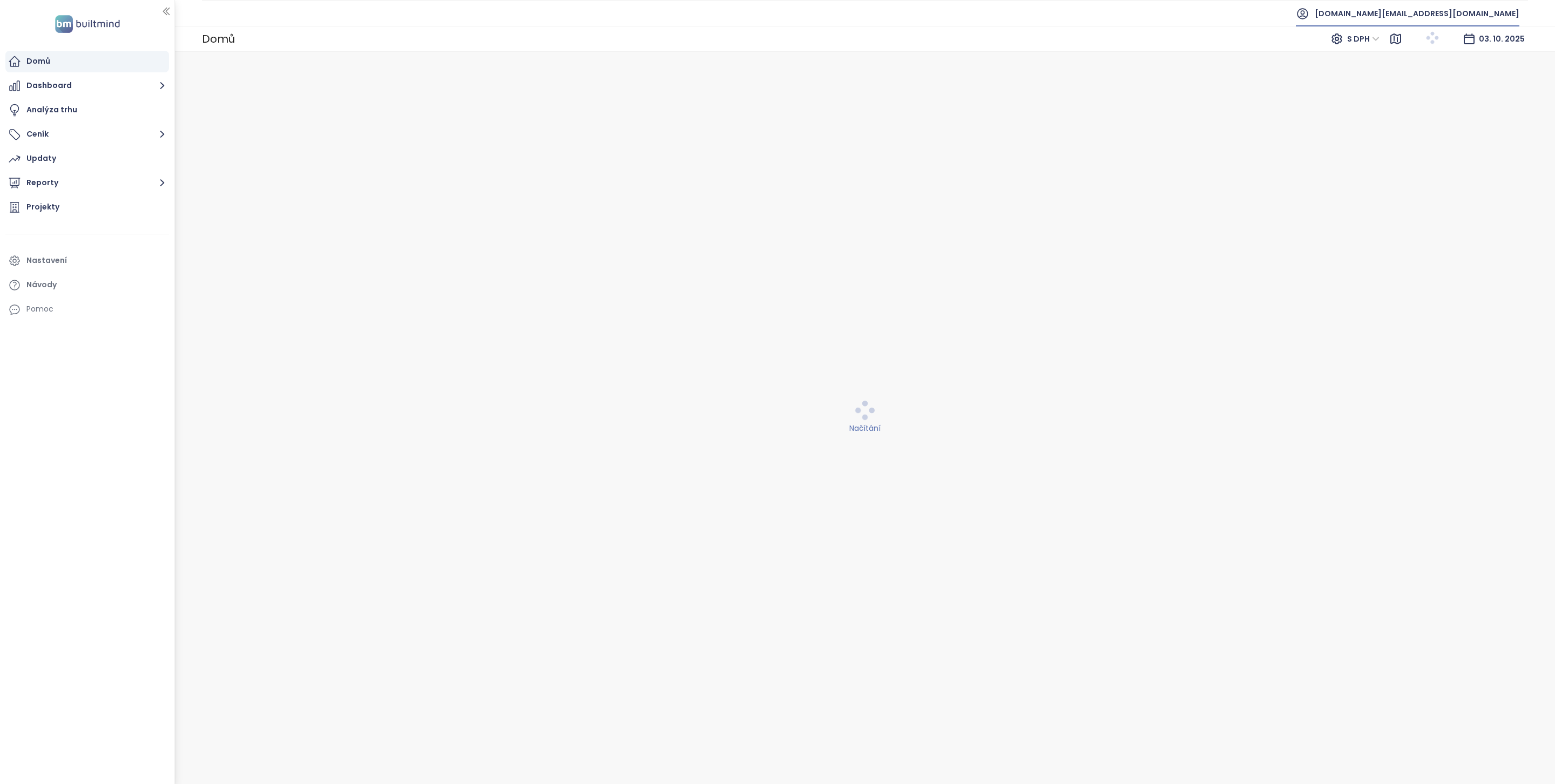
click at [1427, 13] on span "[DOMAIN_NAME][EMAIL_ADDRESS][DOMAIN_NAME]" at bounding box center [1417, 14] width 205 height 26
click at [1429, 41] on span "Odhlásit se" at bounding box center [1420, 44] width 42 height 11
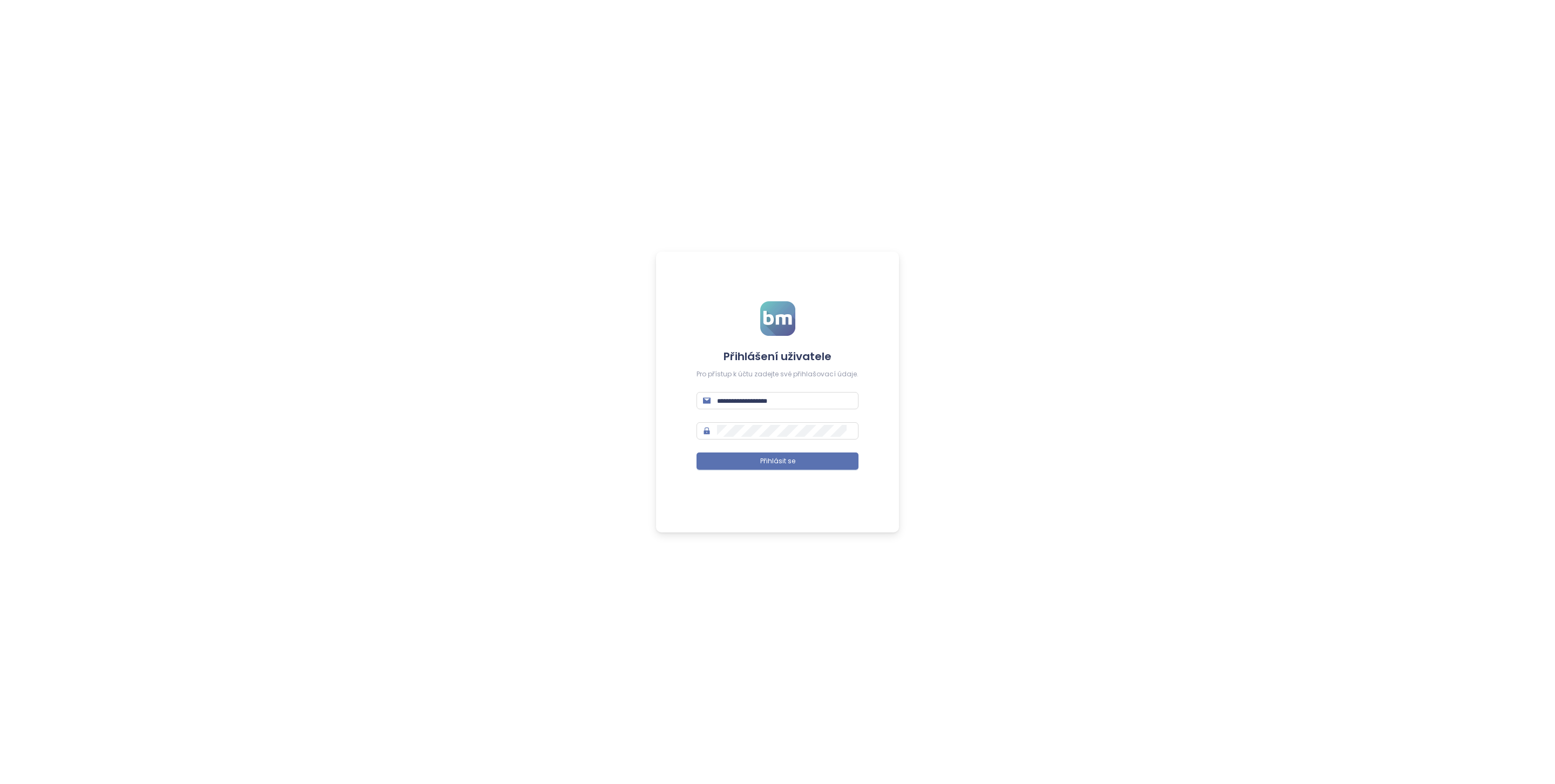
type input "**********"
click at [752, 397] on input "**********" at bounding box center [784, 400] width 135 height 12
type input "**********"
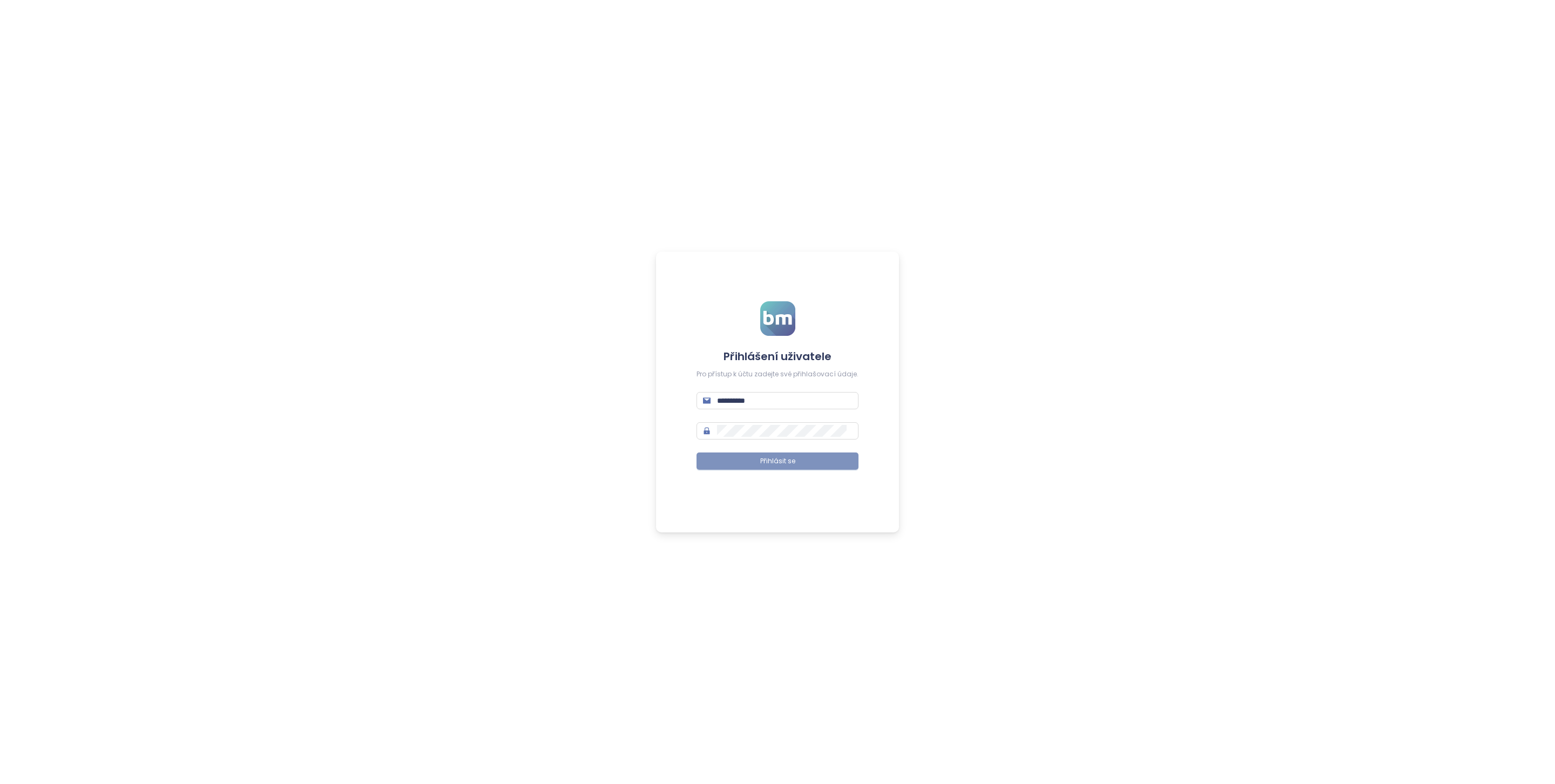
click at [835, 462] on button "Přihlásit se" at bounding box center [777, 461] width 162 height 17
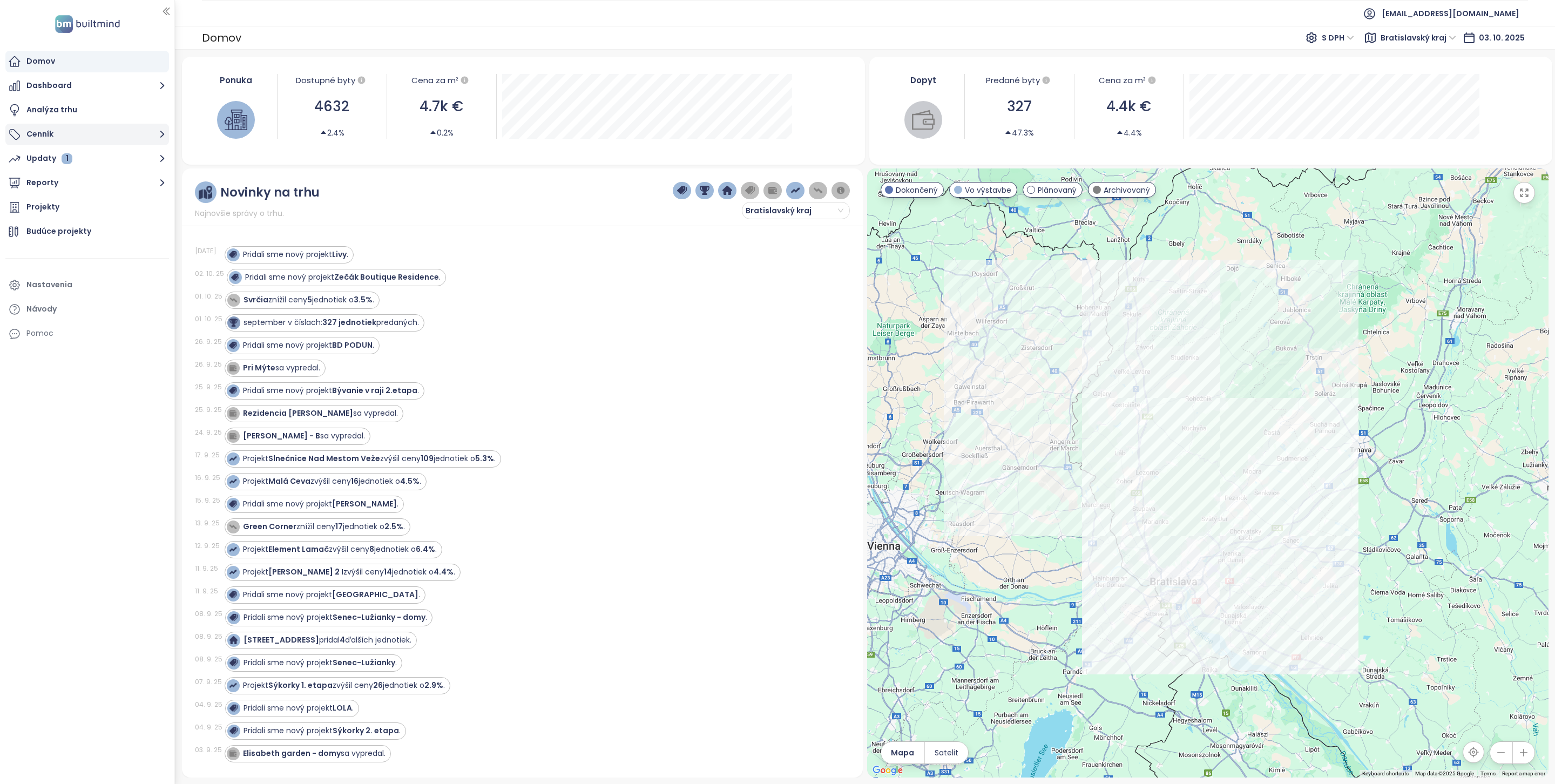
click at [92, 133] on button "Cenník" at bounding box center [87, 135] width 164 height 22
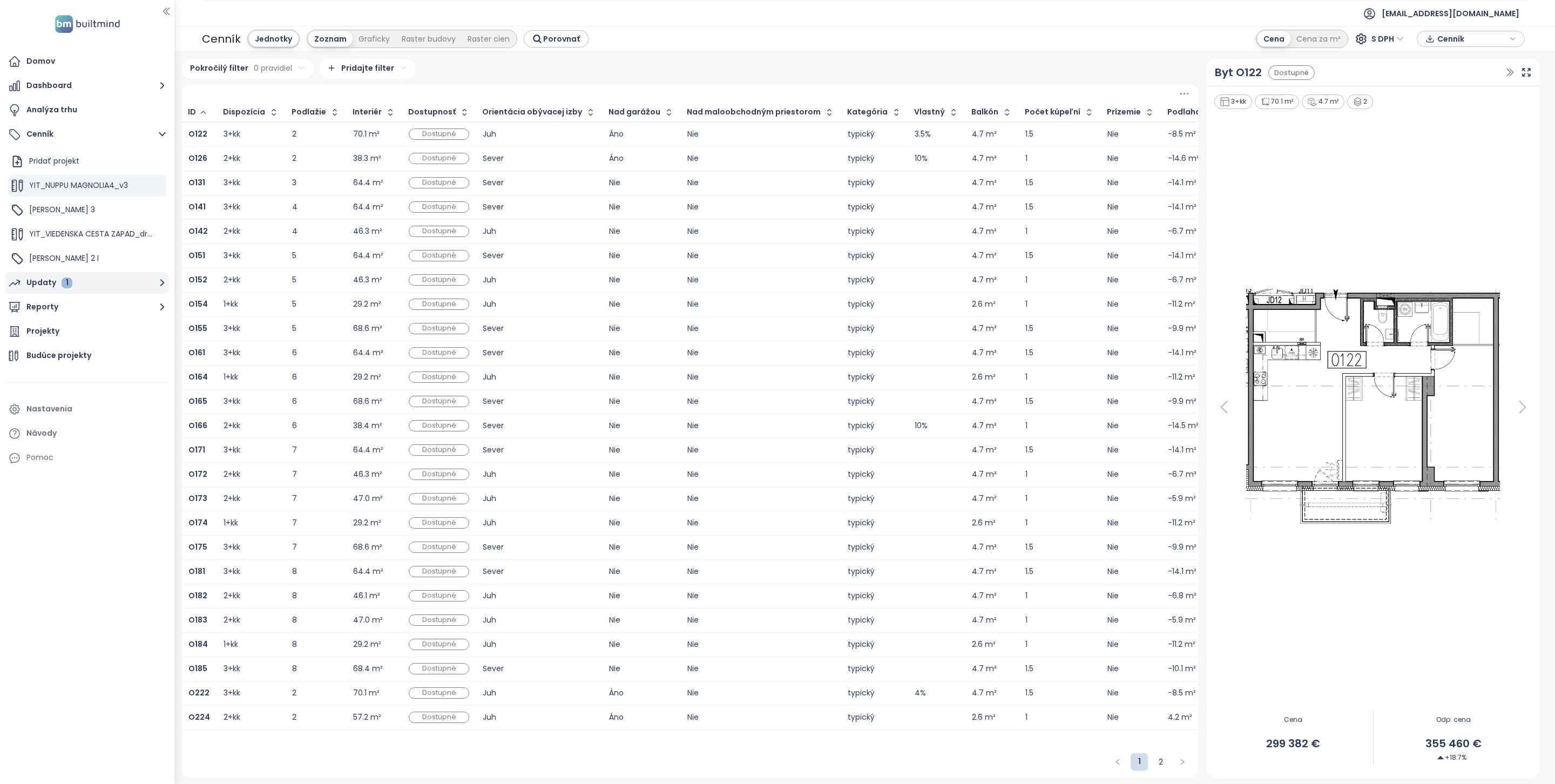
click at [70, 279] on div "Updaty 1" at bounding box center [49, 283] width 46 height 14
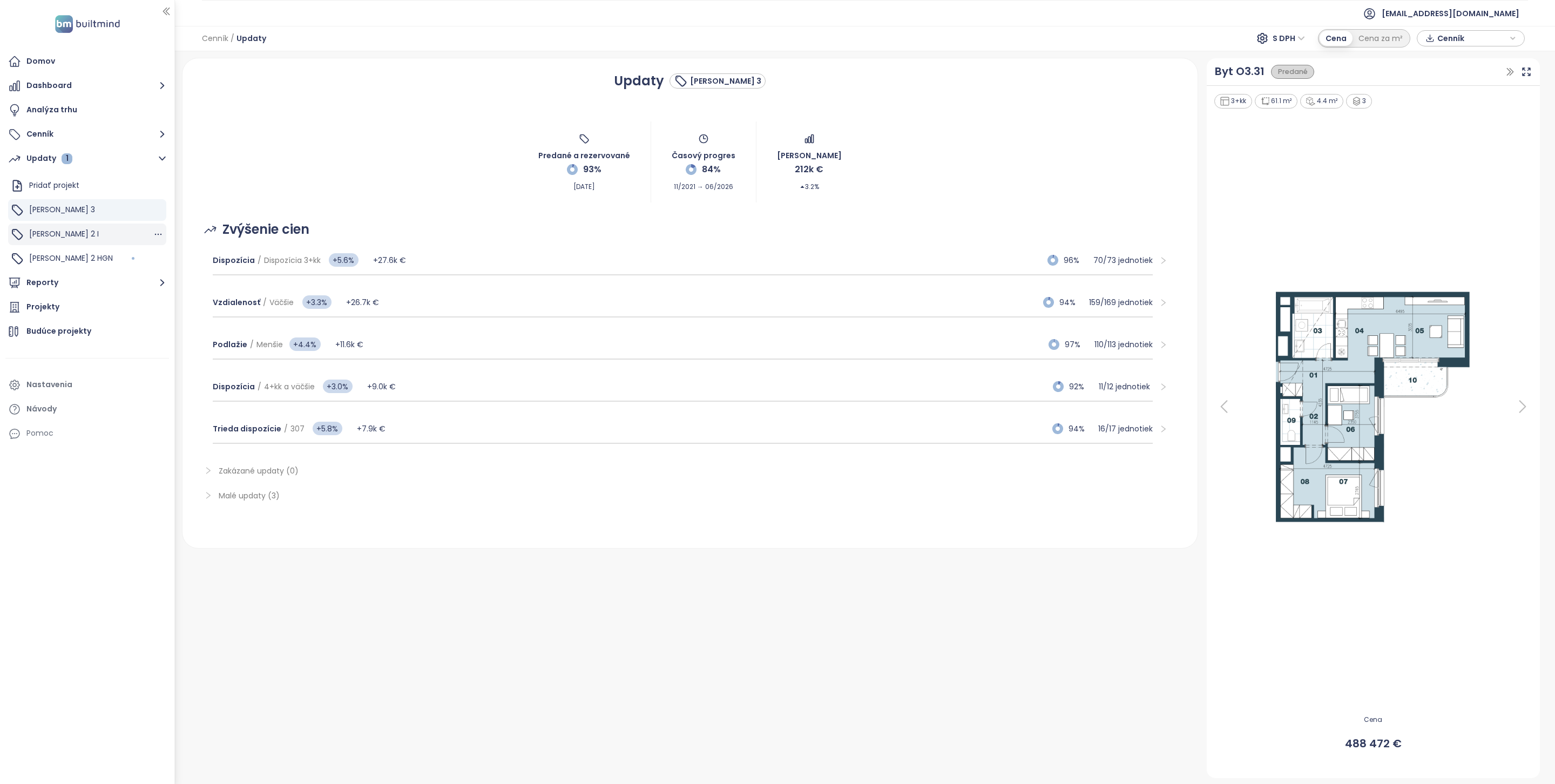
click at [104, 230] on div "[PERSON_NAME] 2 I" at bounding box center [88, 234] width 159 height 22
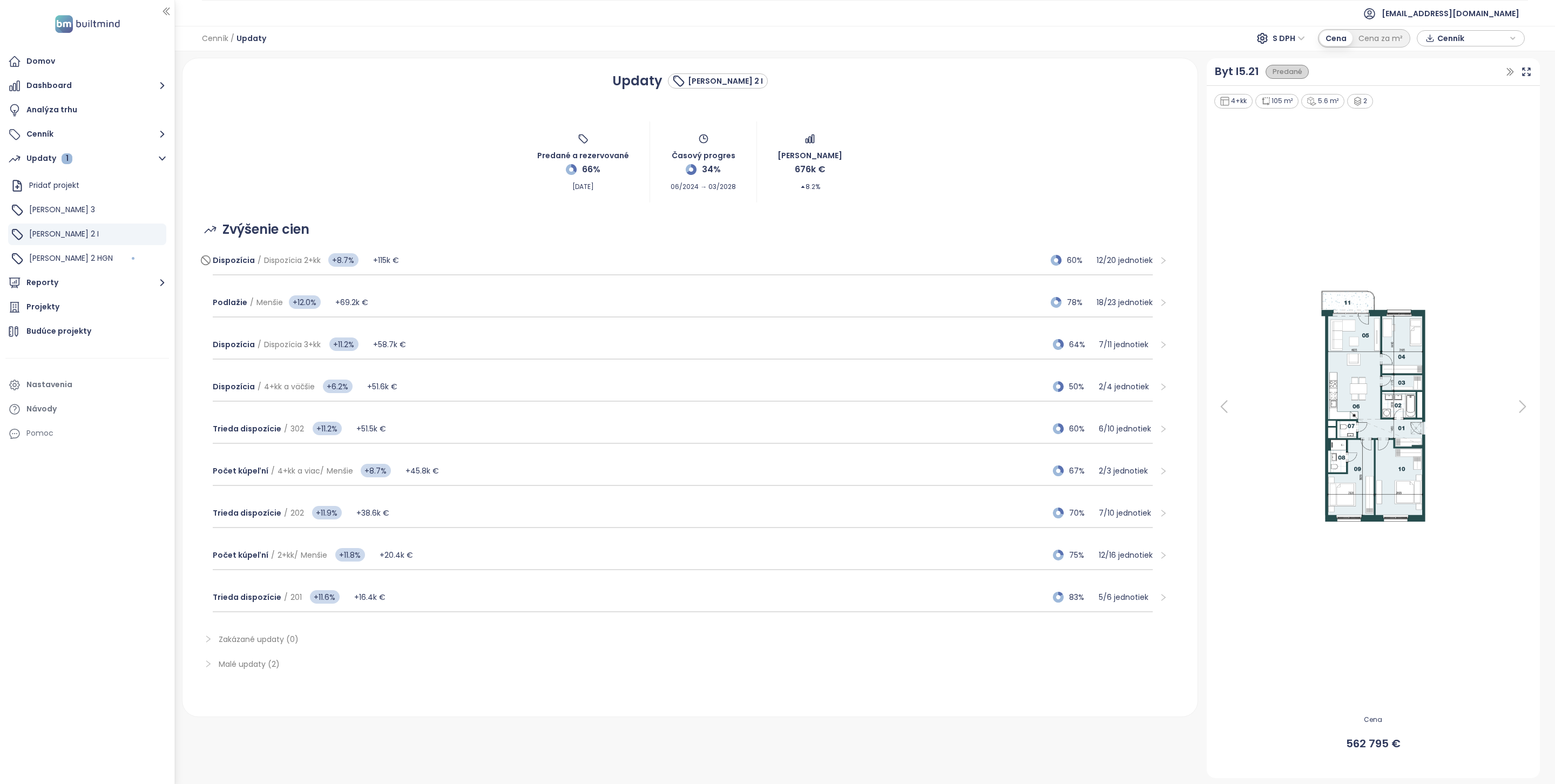
click at [451, 267] on div "Dispozícia / Dispozícia 2+kk +8.7% +115k € 60% 12 / 20 jednotiek" at bounding box center [682, 261] width 940 height 29
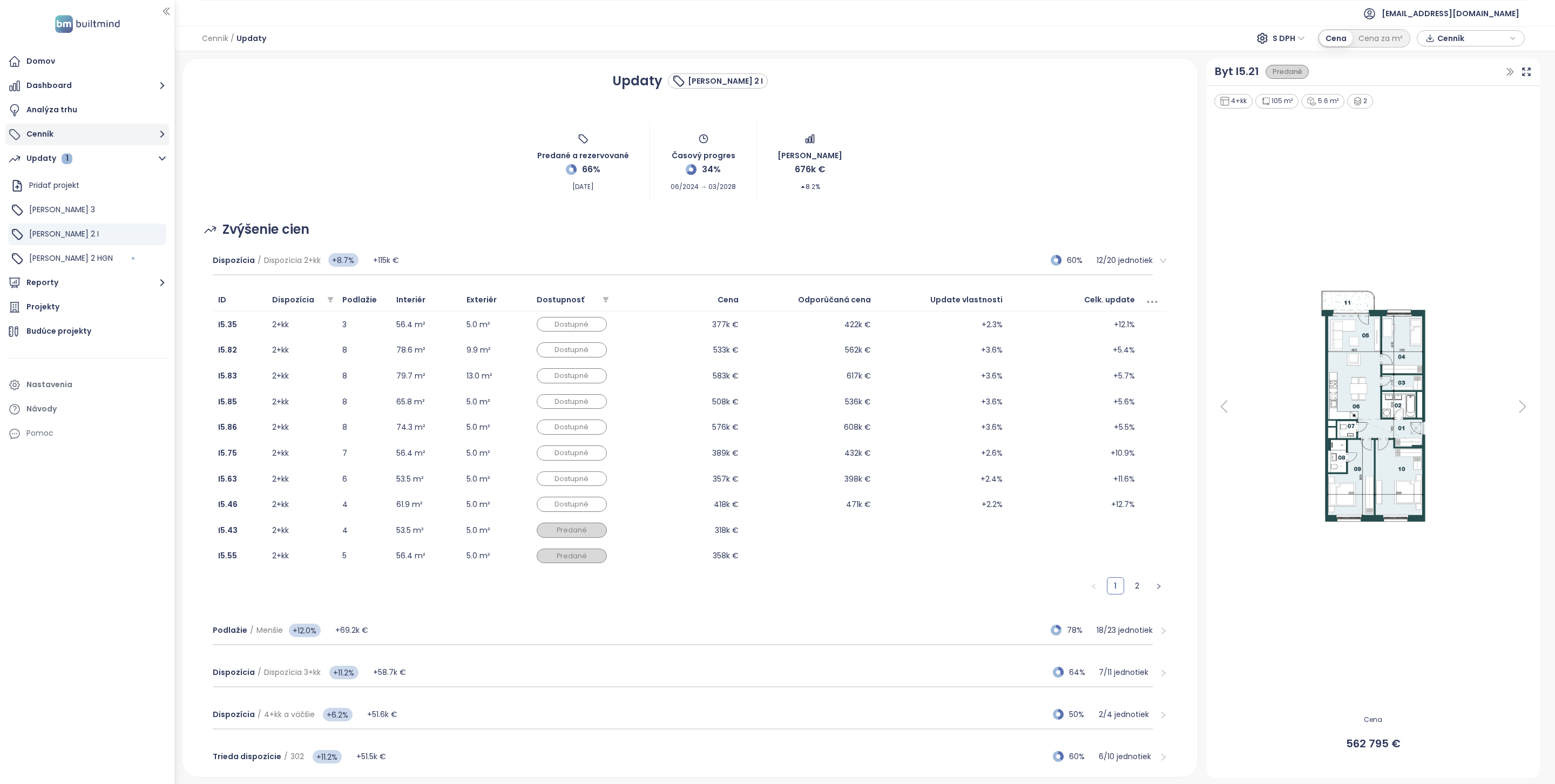
click at [77, 140] on button "Cenník" at bounding box center [87, 135] width 164 height 22
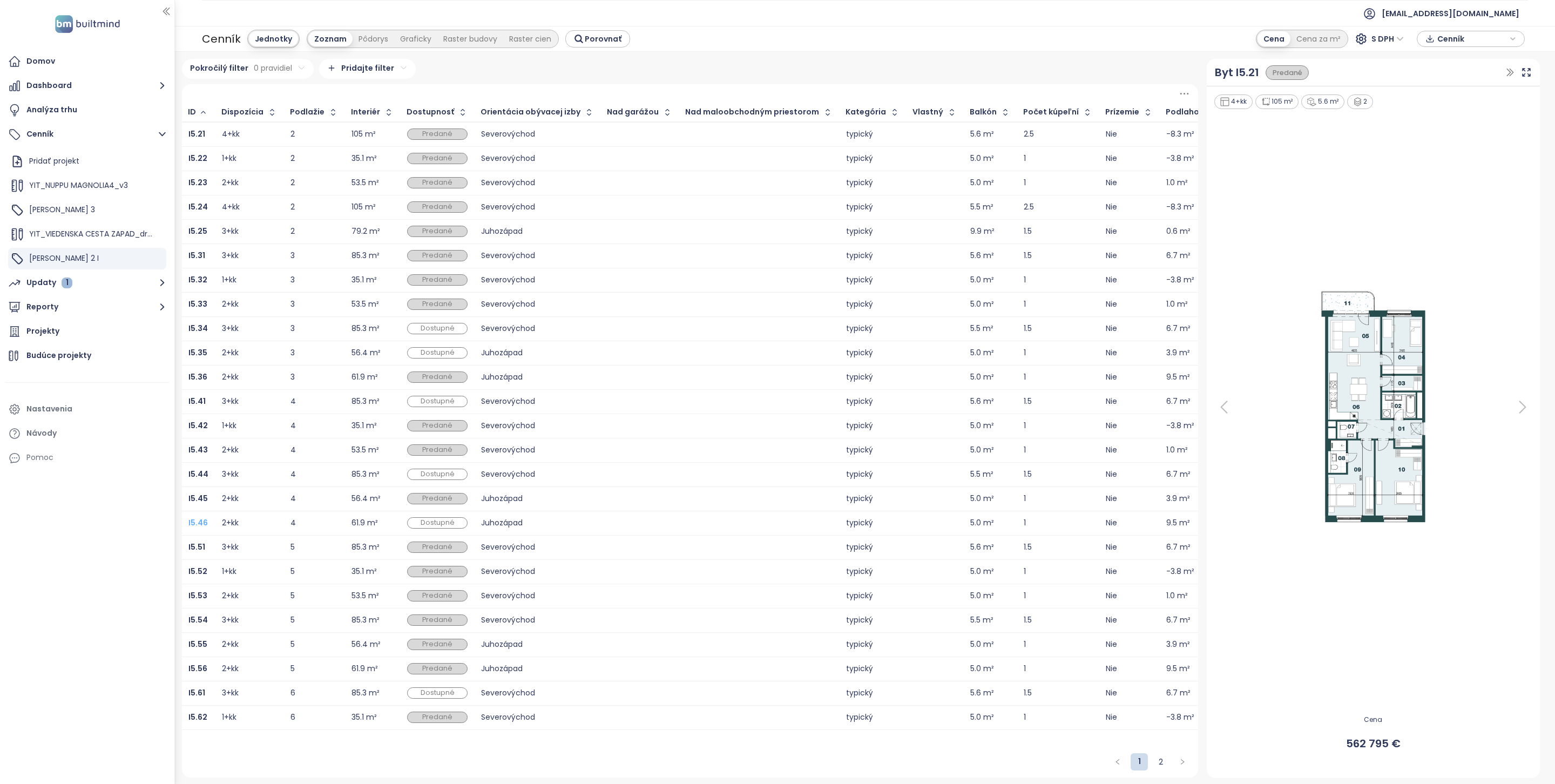
click at [200, 524] on b "I5.46" at bounding box center [198, 522] width 19 height 11
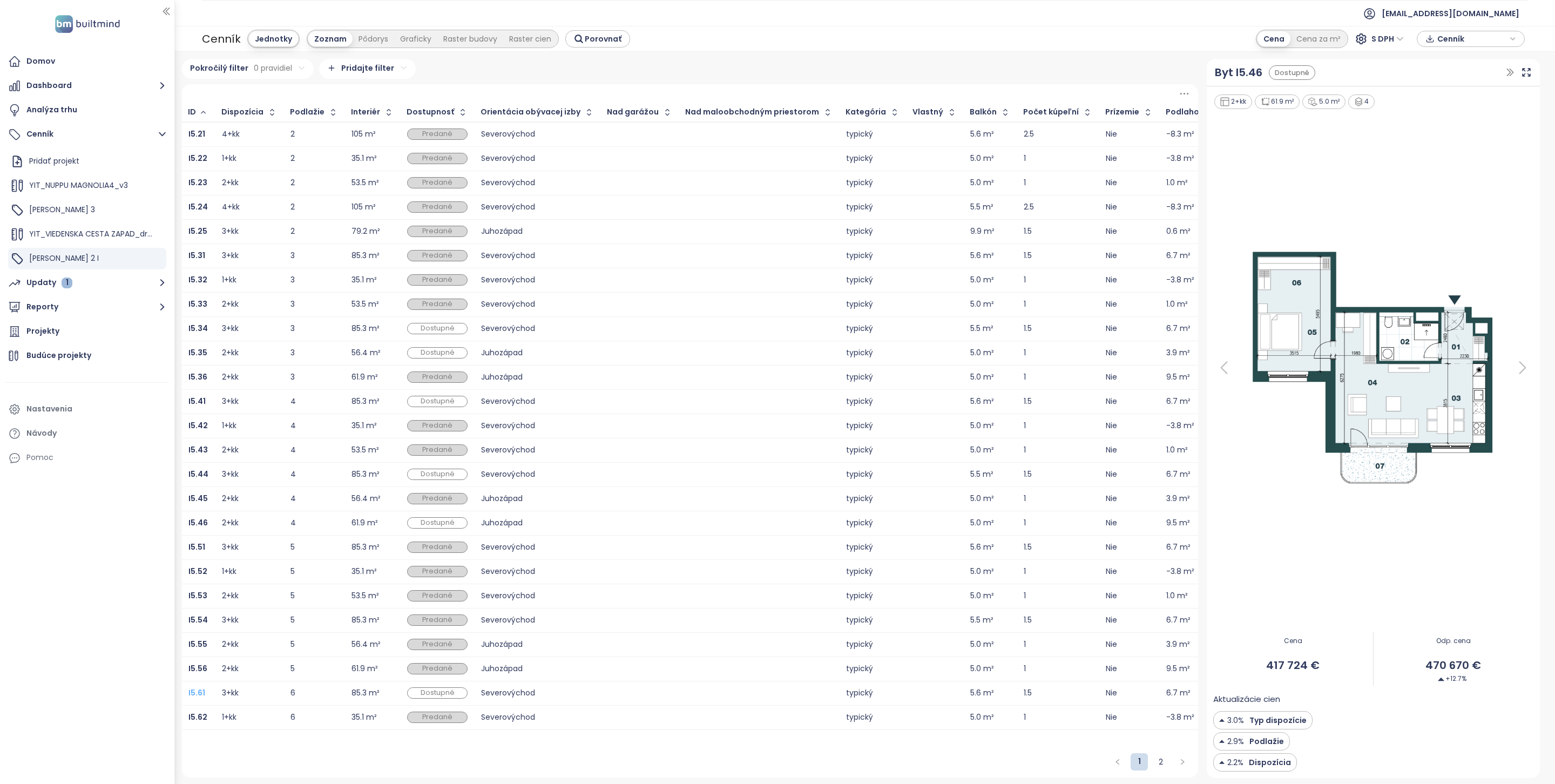
click at [202, 692] on b "I5.61" at bounding box center [197, 692] width 17 height 11
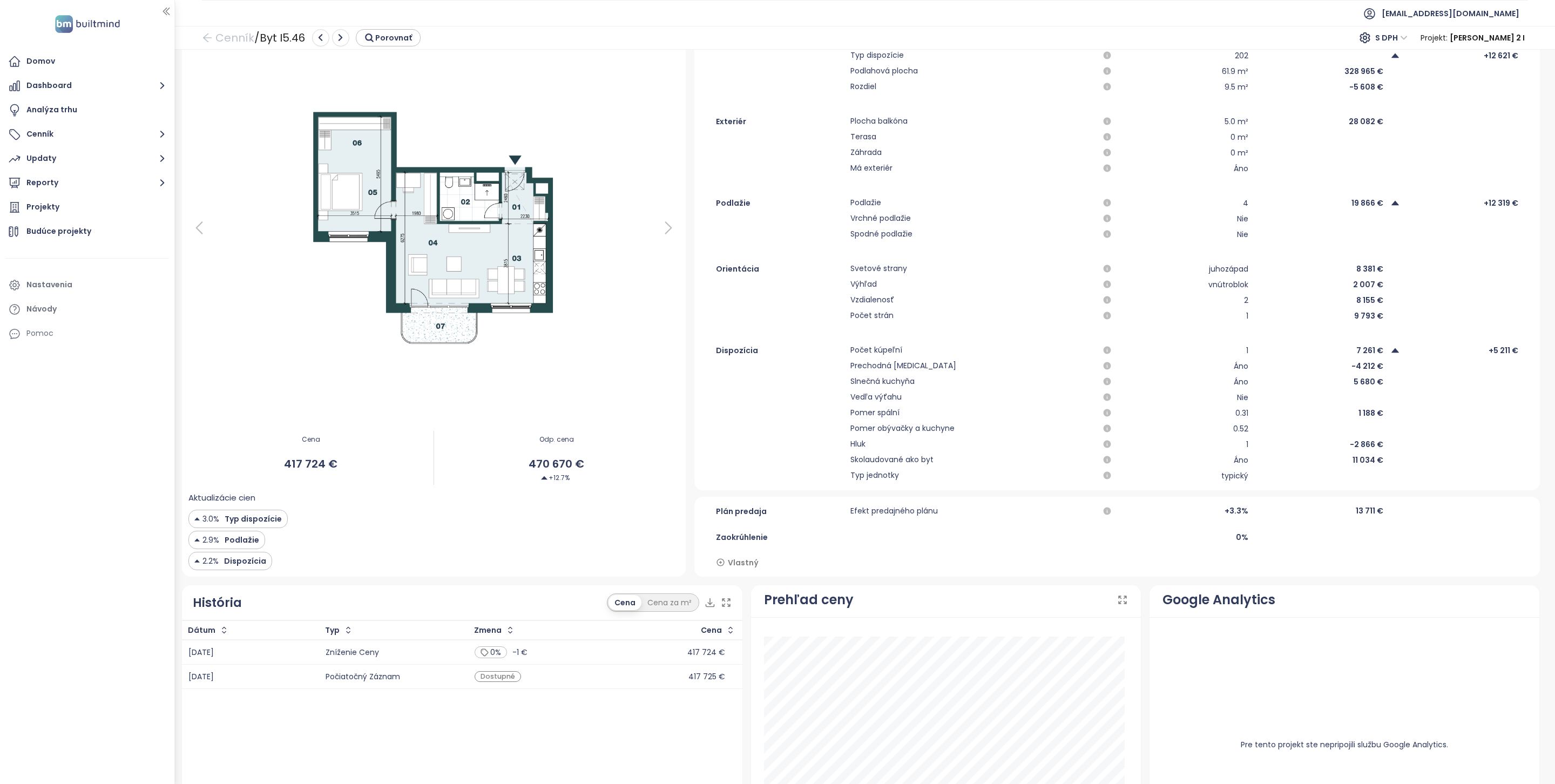
scroll to position [66, 0]
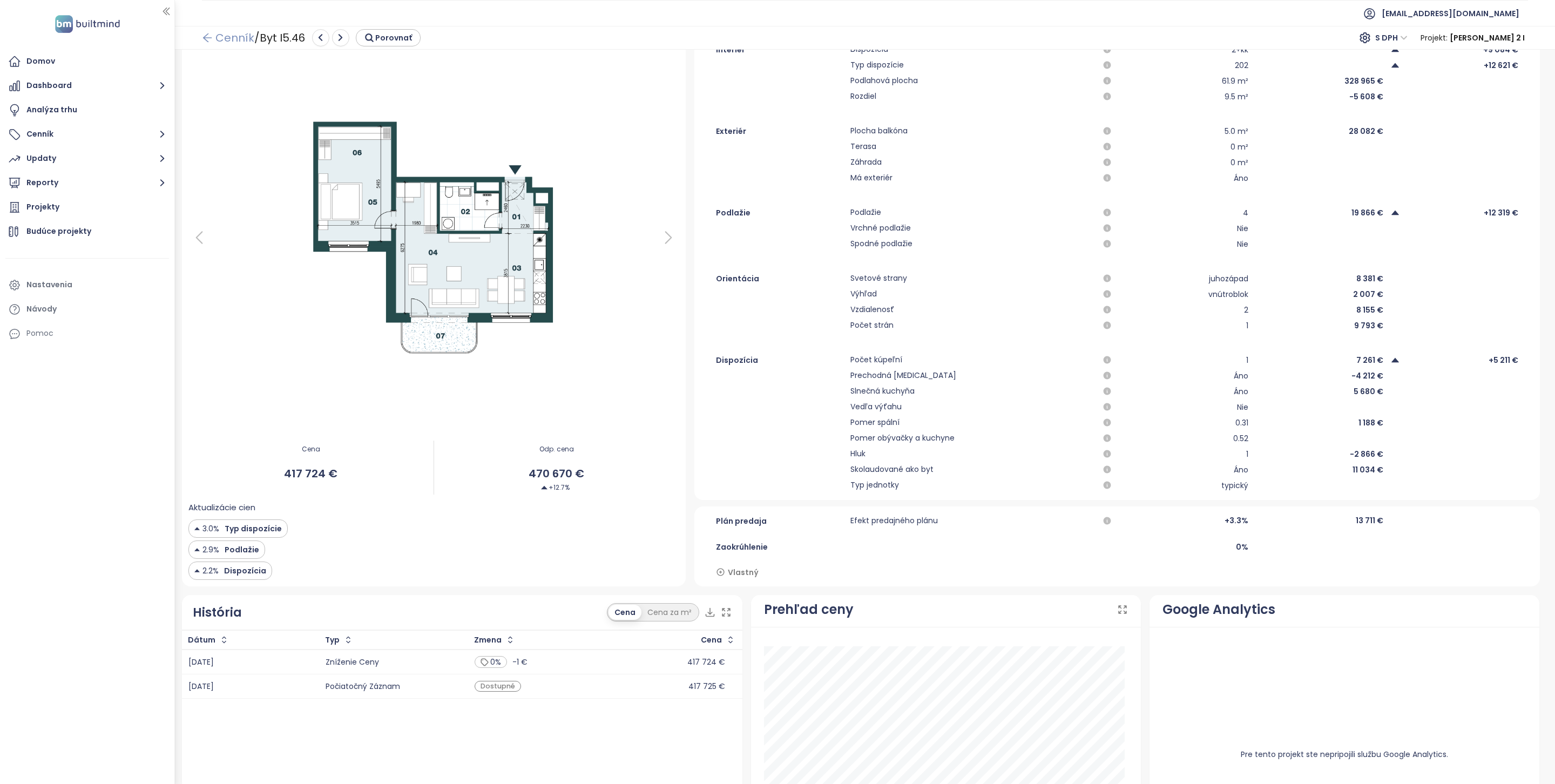
click at [242, 35] on link "Cenník" at bounding box center [228, 37] width 52 height 19
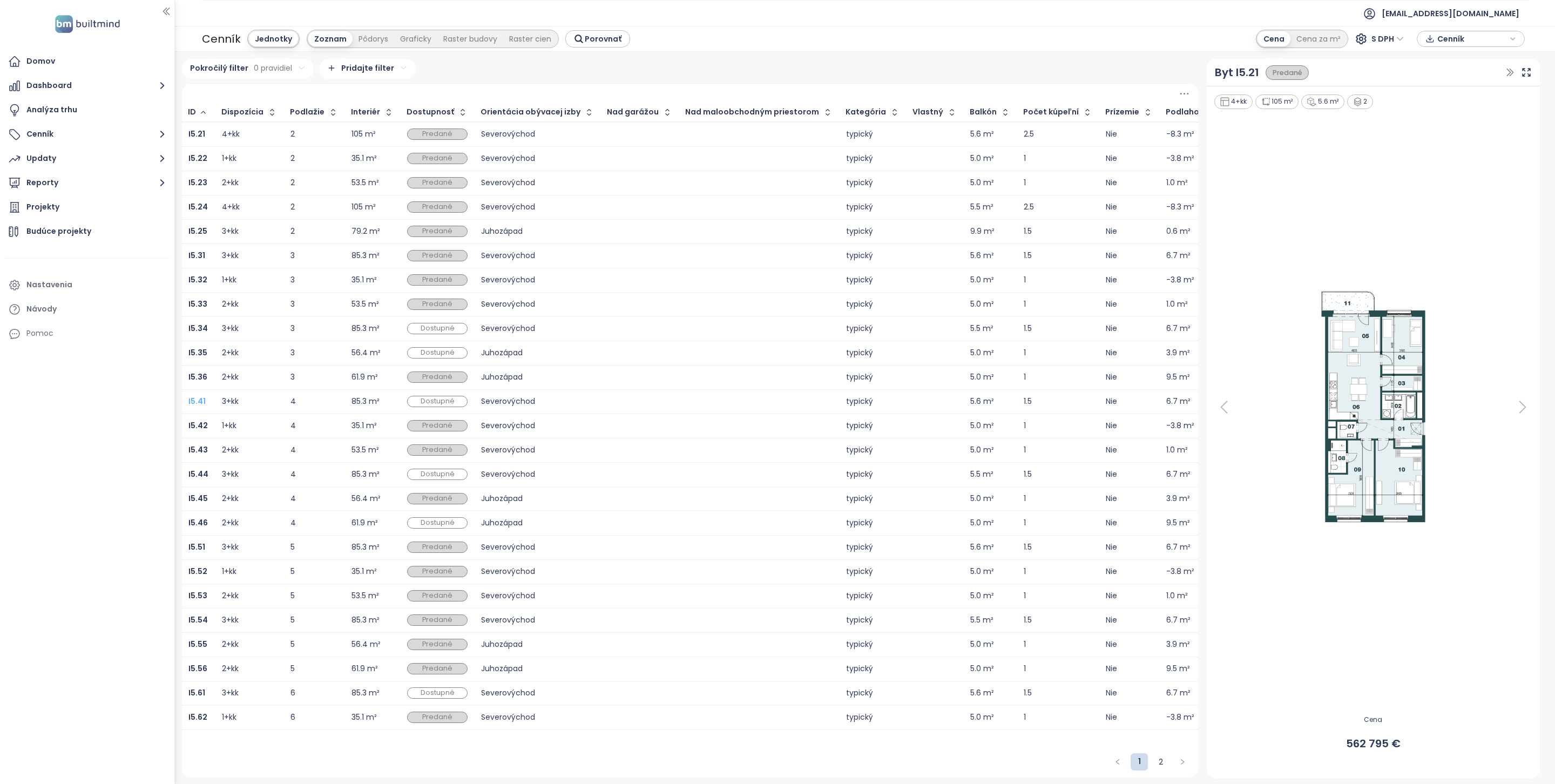
click at [200, 402] on b "I5.41" at bounding box center [197, 401] width 17 height 11
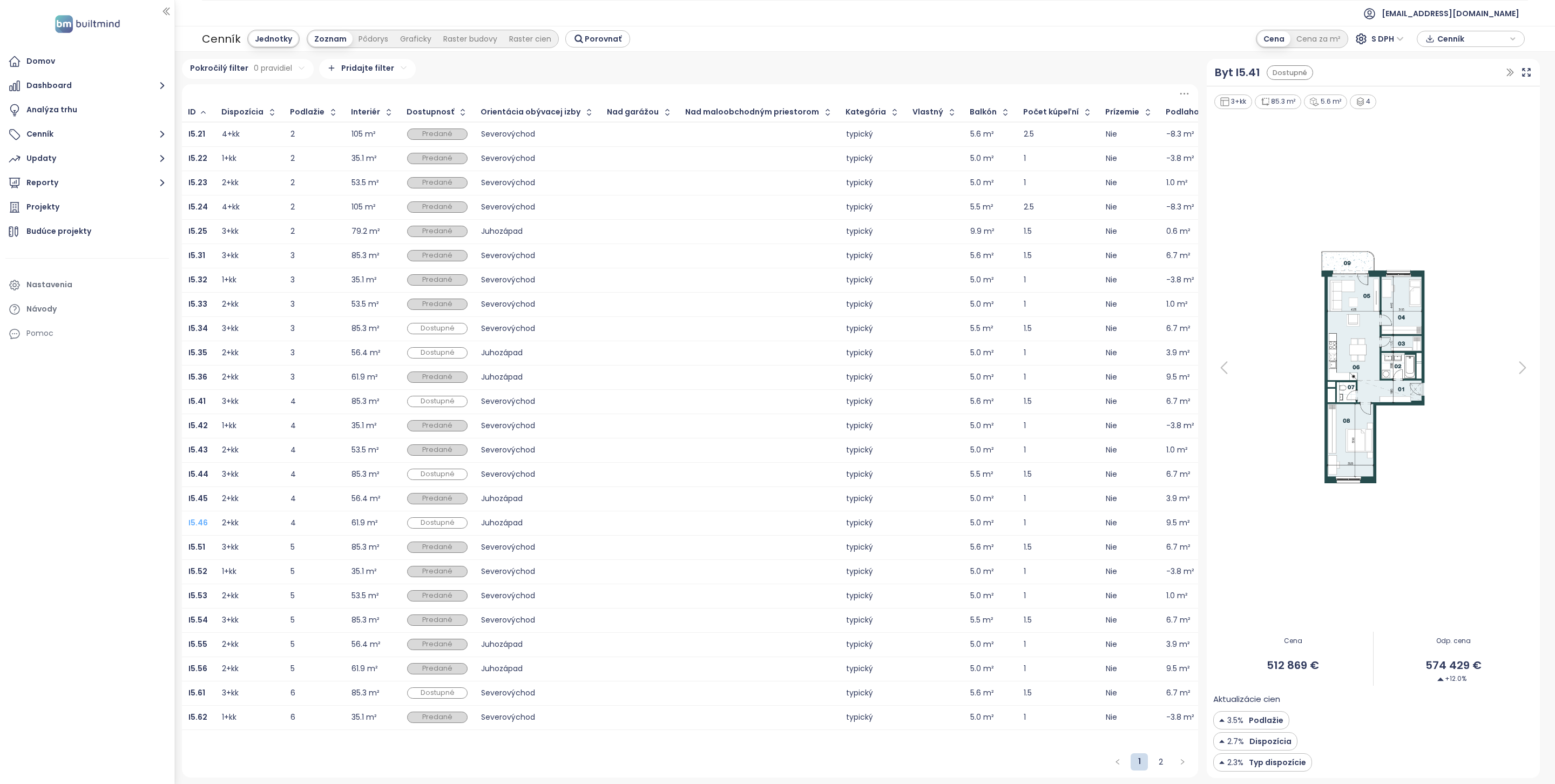
click at [199, 525] on b "I5.46" at bounding box center [198, 522] width 19 height 11
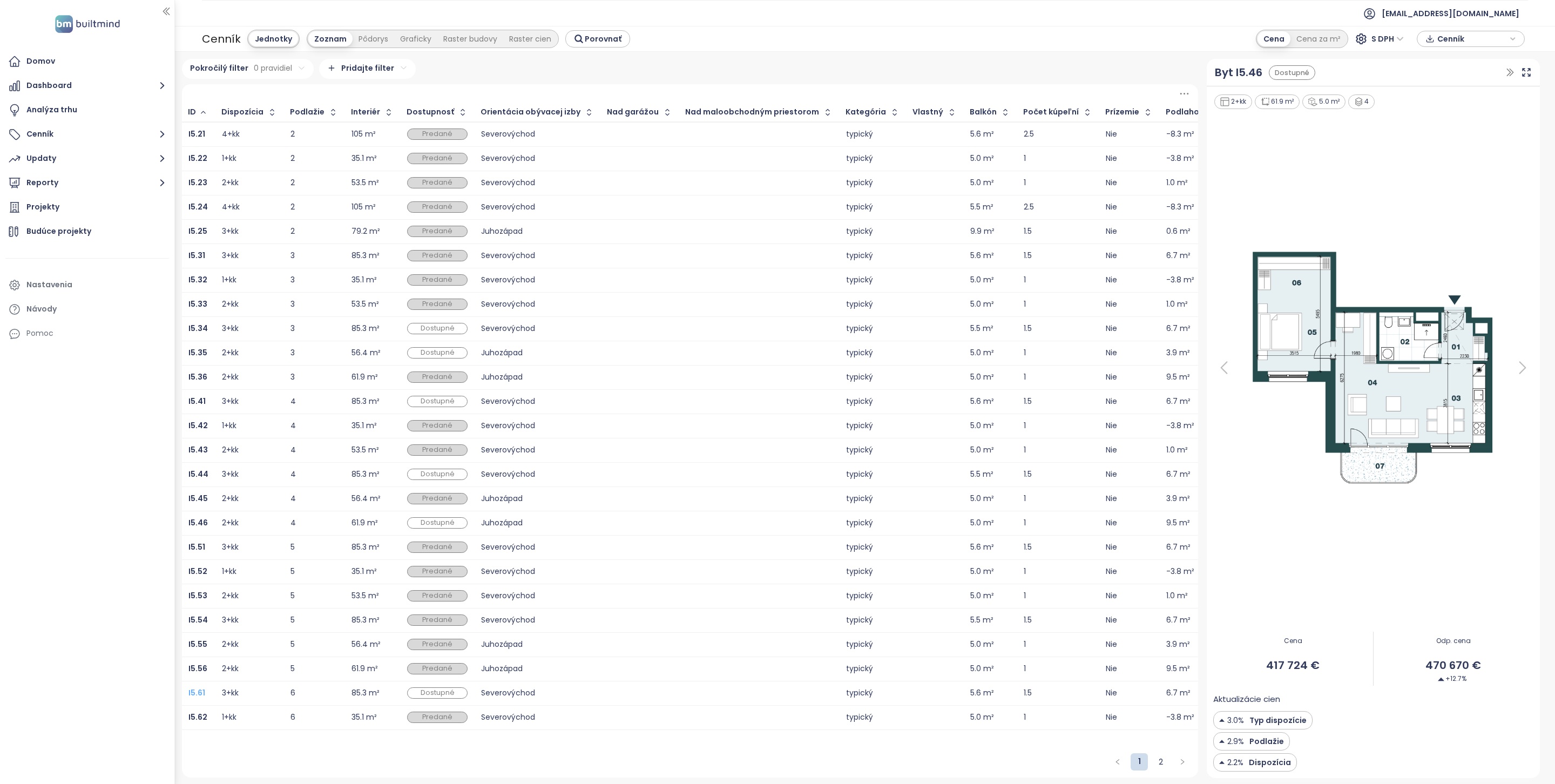
click at [199, 698] on b "I5.61" at bounding box center [197, 692] width 17 height 11
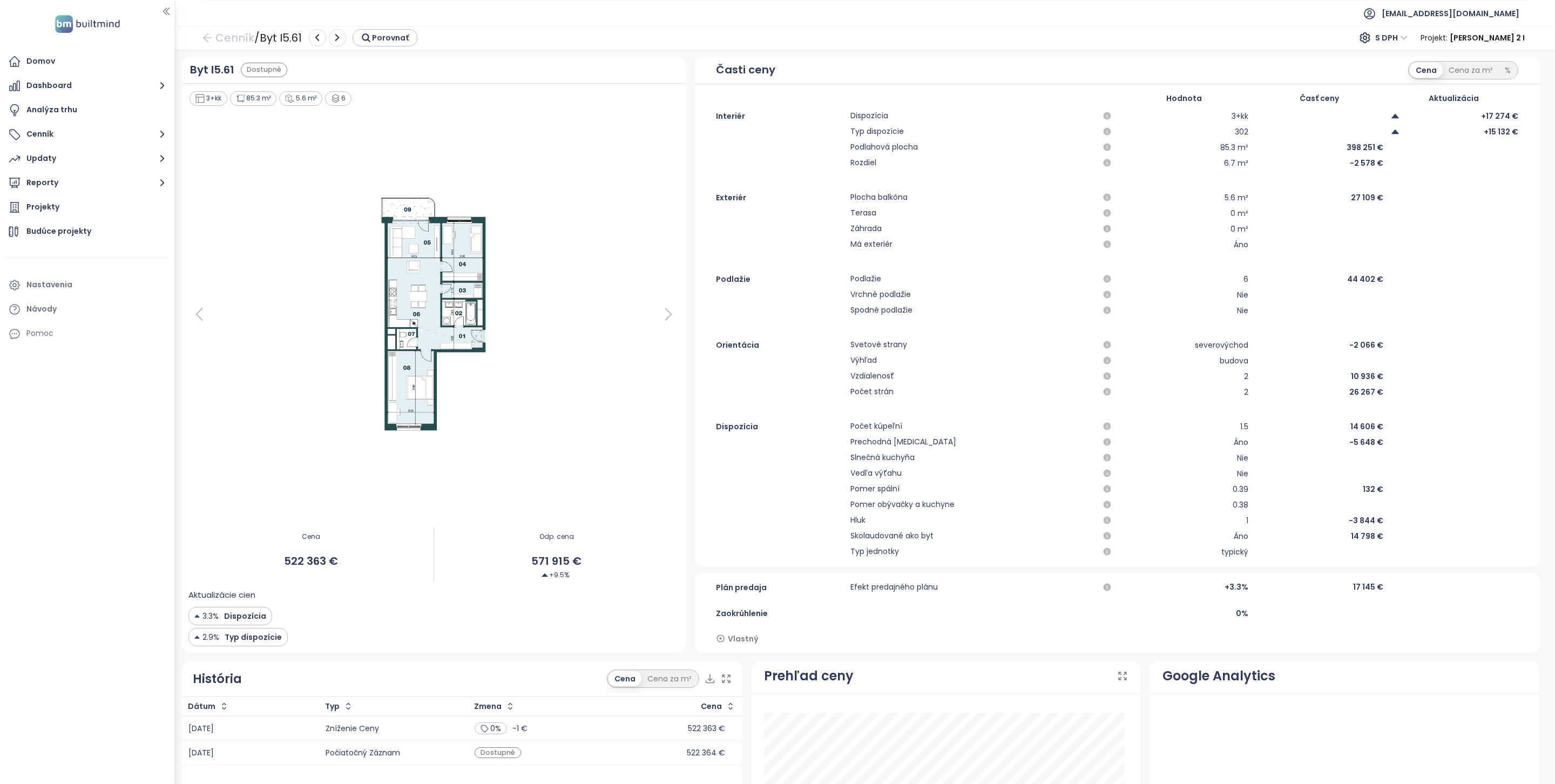
scroll to position [170, 0]
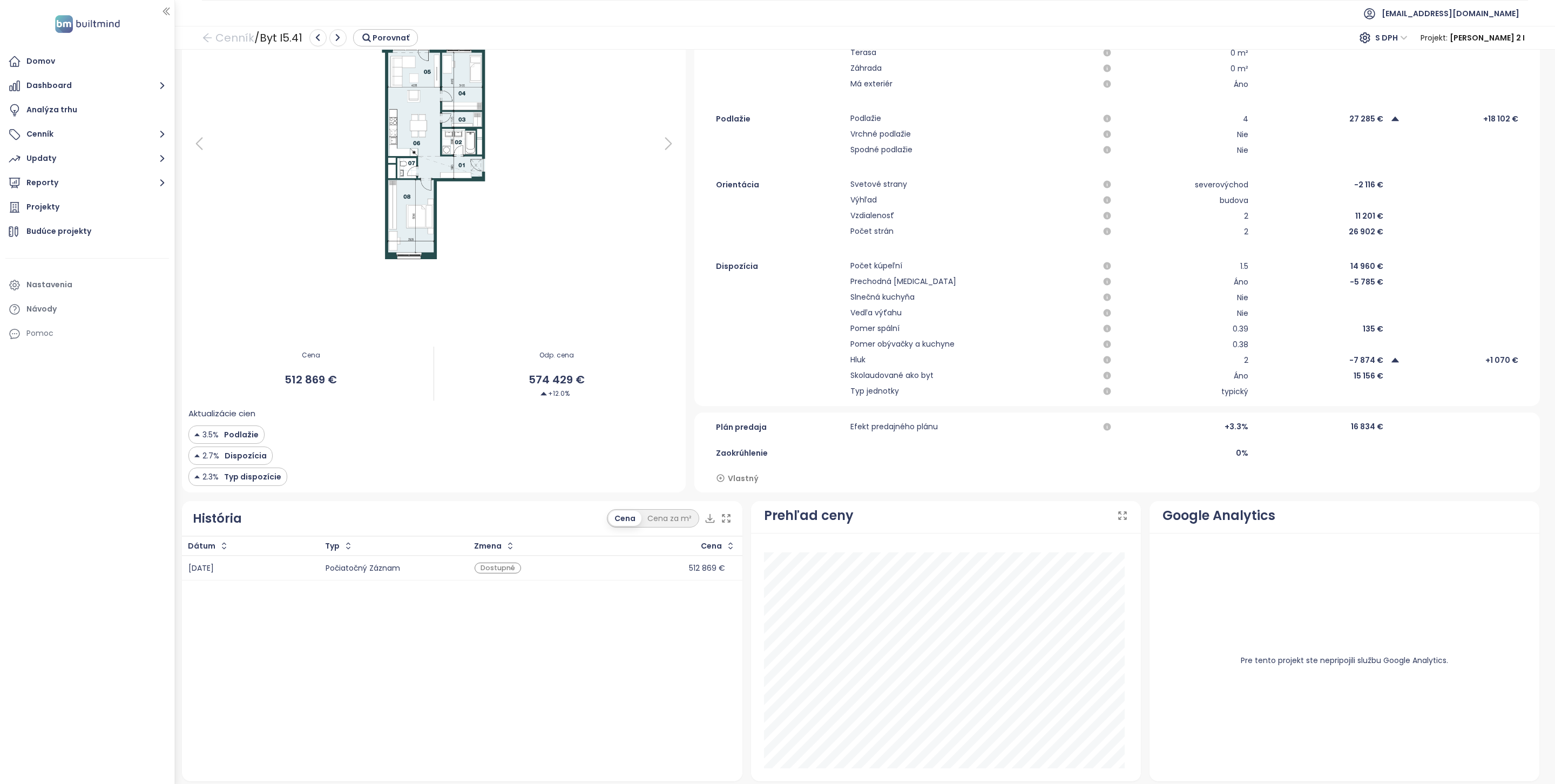
scroll to position [170, 0]
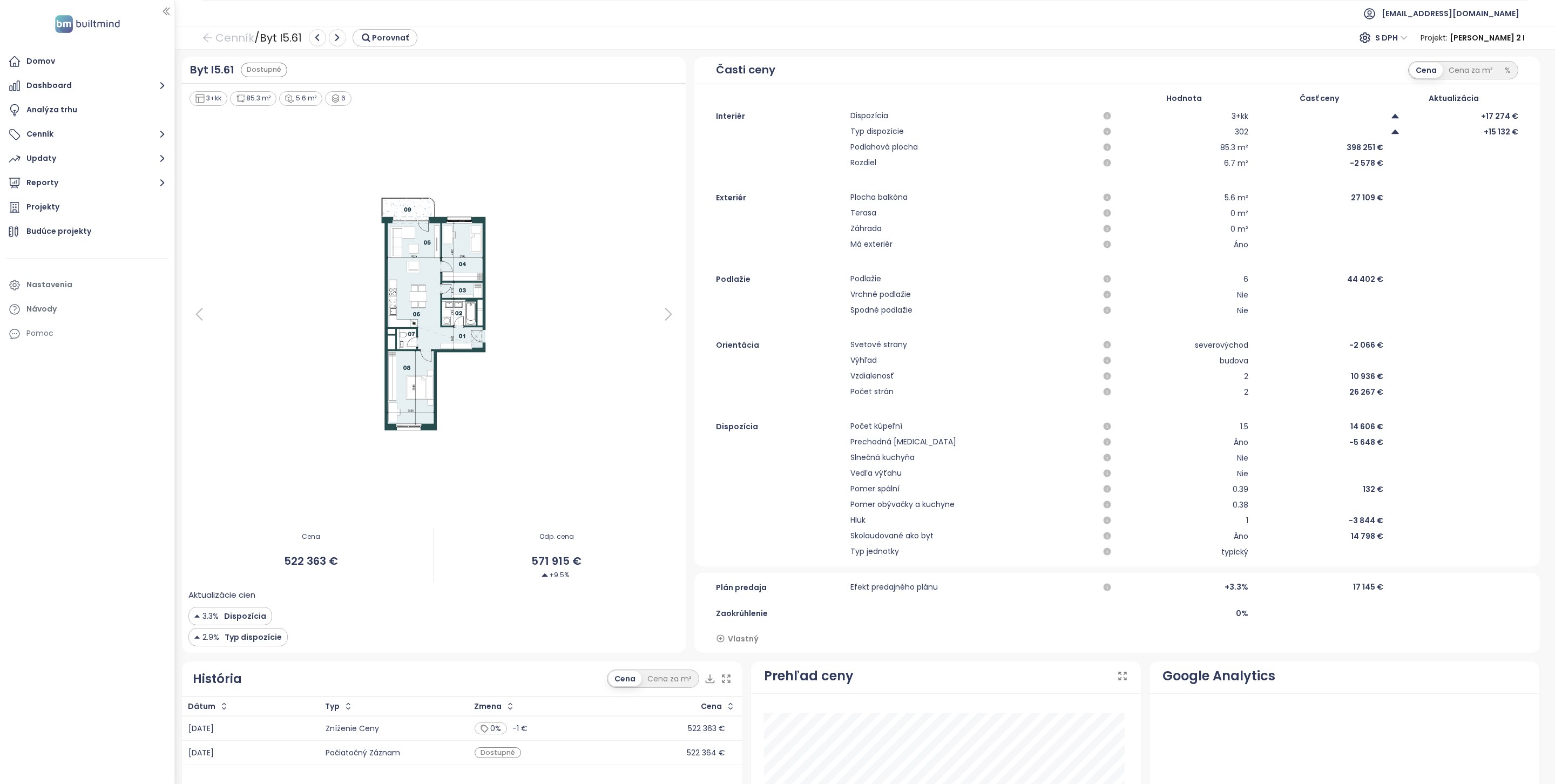
scroll to position [10, 0]
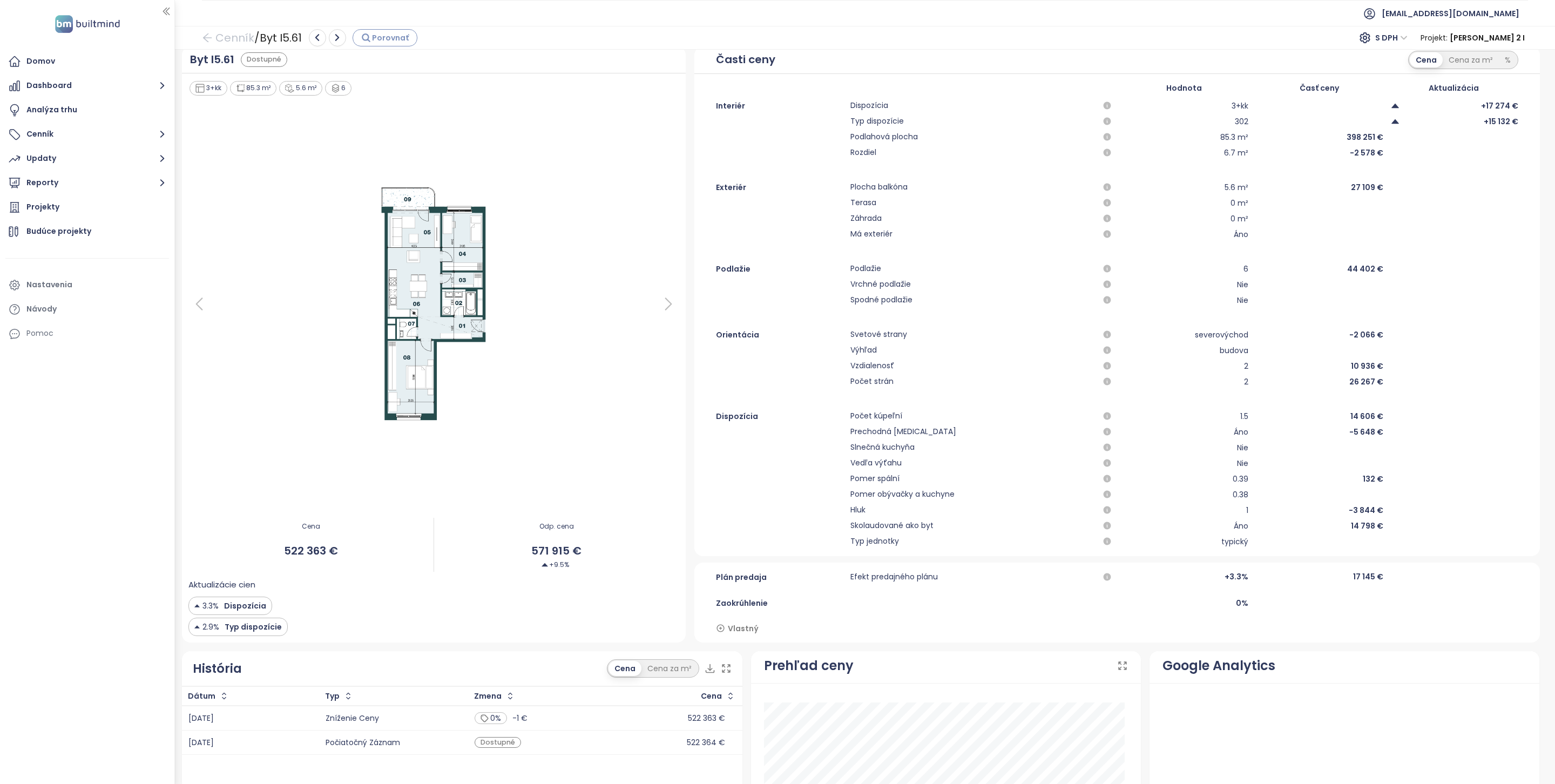
click at [390, 40] on span "Porovnať" at bounding box center [390, 37] width 37 height 12
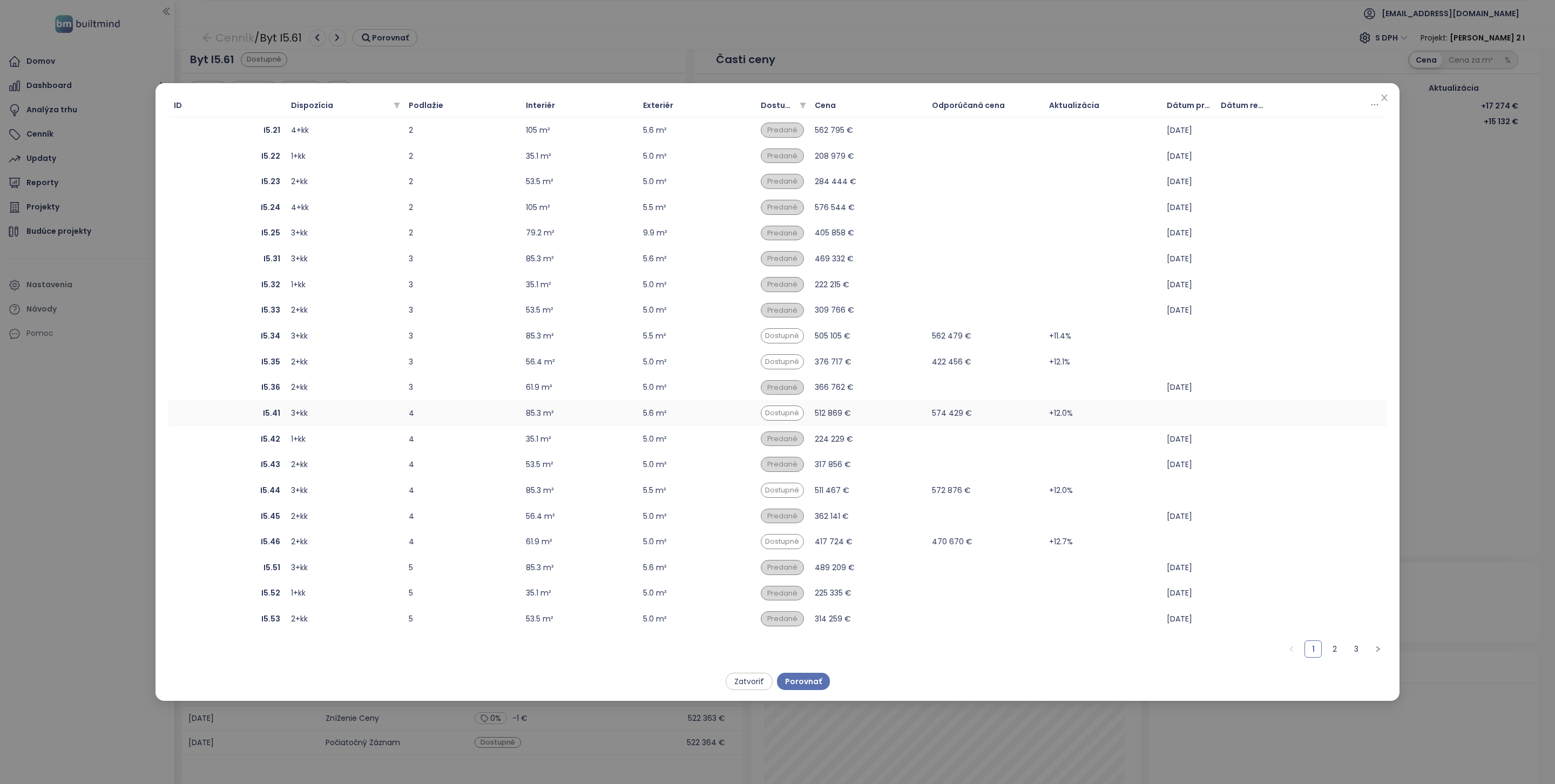
click at [268, 410] on b "I5.41" at bounding box center [272, 412] width 17 height 12
click at [802, 683] on span "Porovnať" at bounding box center [803, 681] width 37 height 12
